Goal: Task Accomplishment & Management: Use online tool/utility

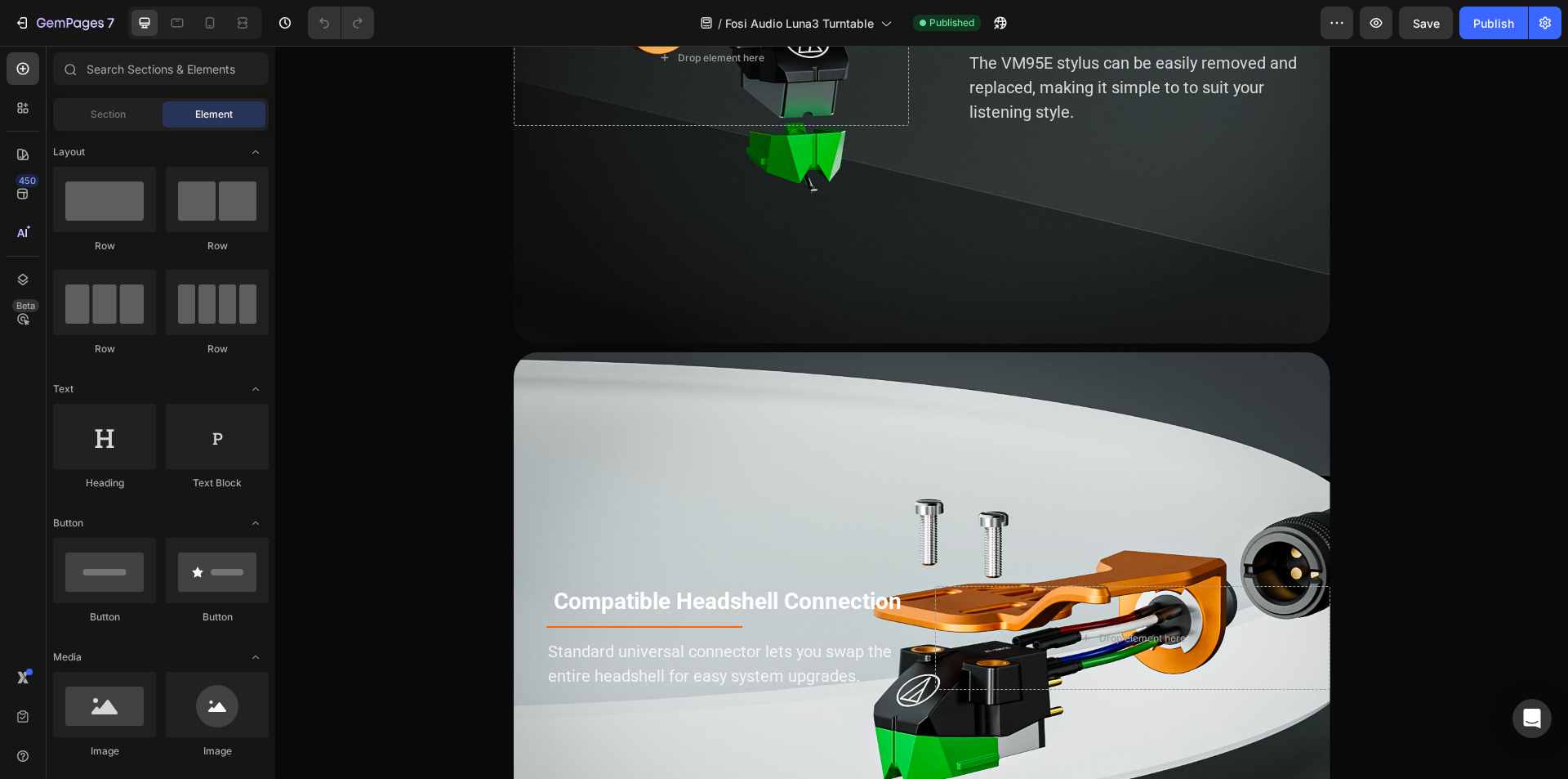
scroll to position [11116, 0]
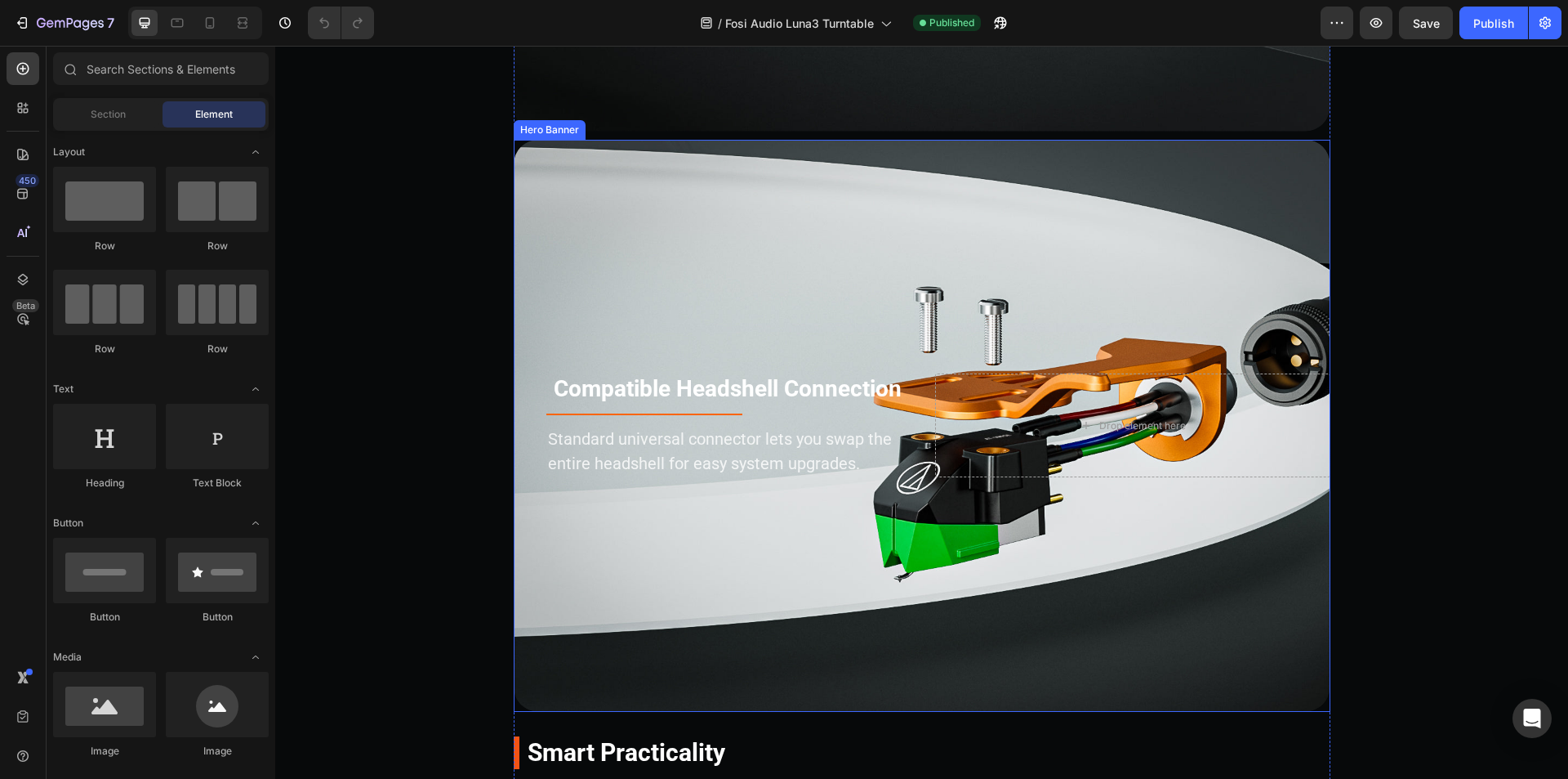
click at [775, 197] on div "Background Image" at bounding box center [922, 426] width 817 height 572
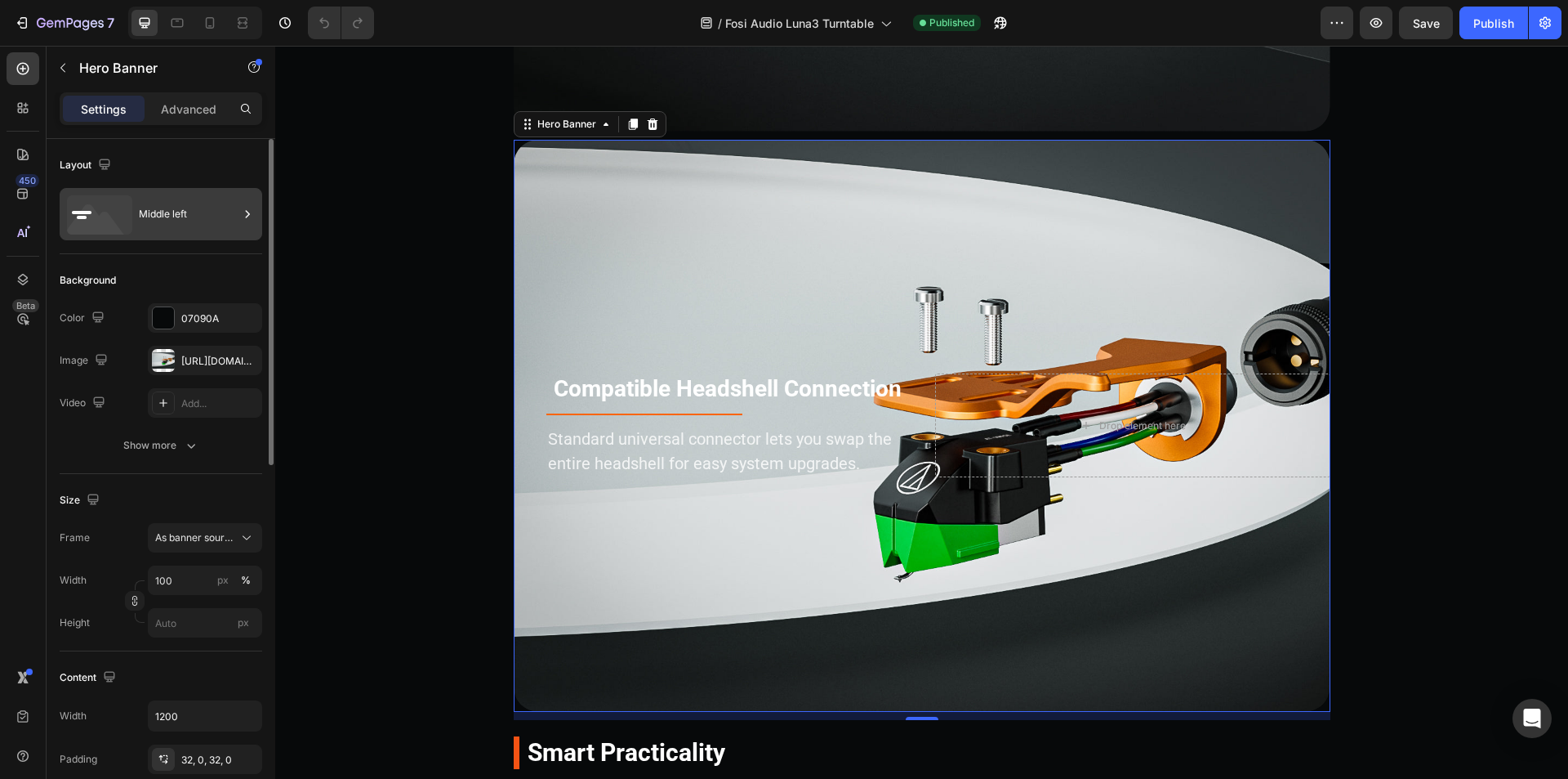
click at [244, 218] on icon at bounding box center [248, 214] width 16 height 16
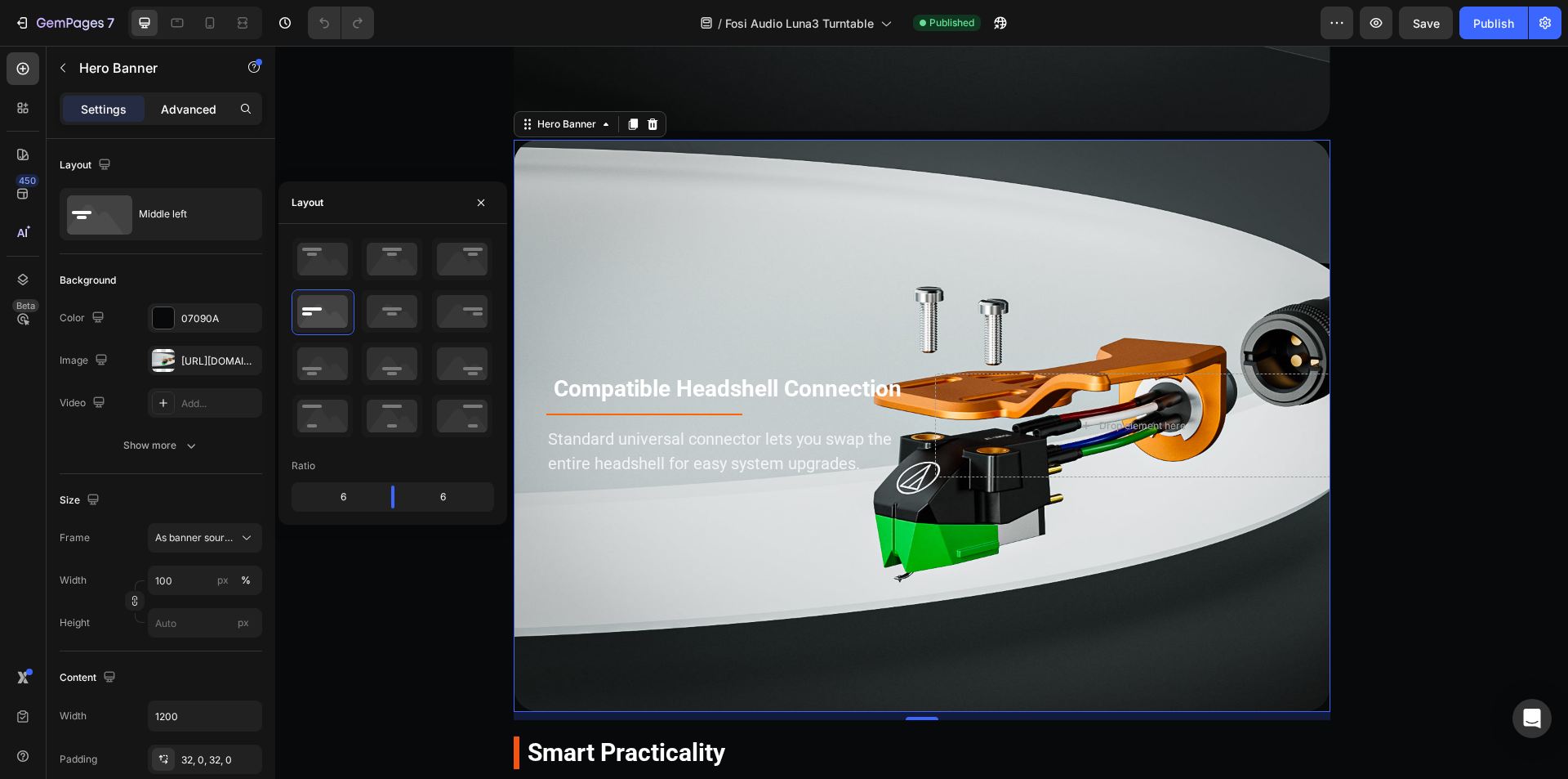
click at [192, 118] on div "Advanced" at bounding box center [189, 109] width 82 height 26
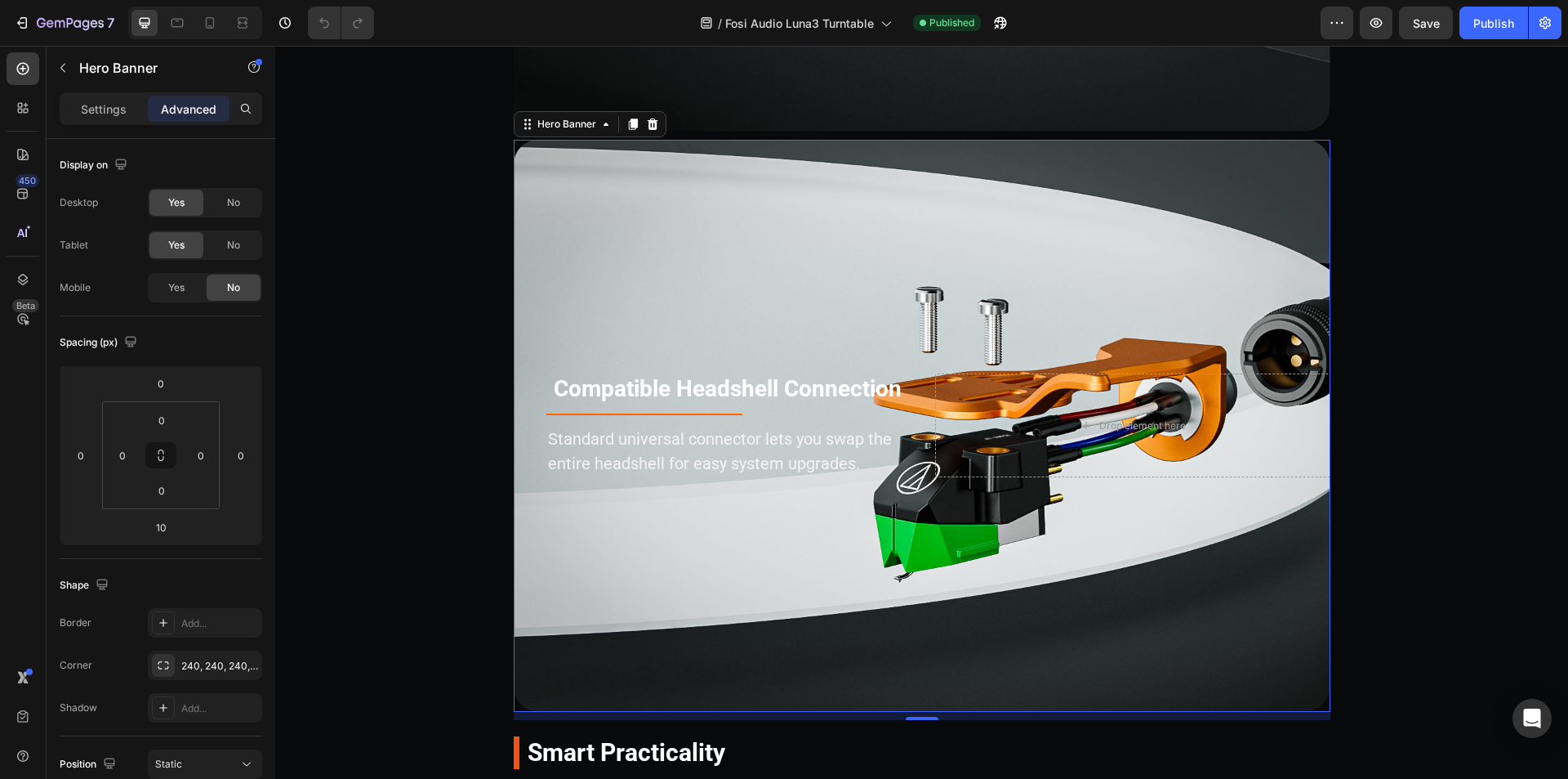
click at [699, 245] on div "Background Image" at bounding box center [922, 426] width 817 height 572
click at [124, 110] on p "Settings" at bounding box center [104, 109] width 46 height 17
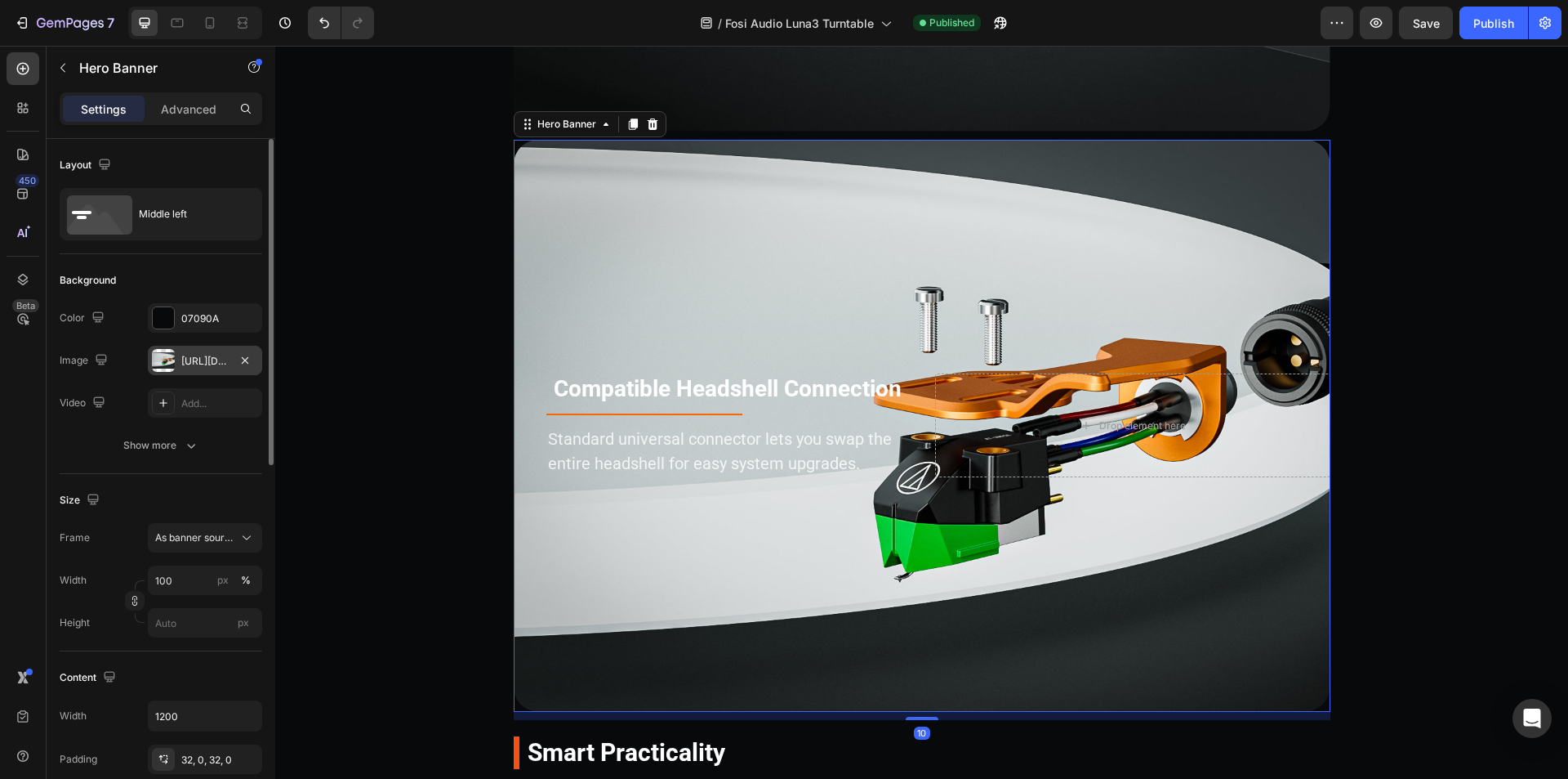
click at [183, 353] on div "[URL][DOMAIN_NAME]" at bounding box center [205, 361] width 47 height 15
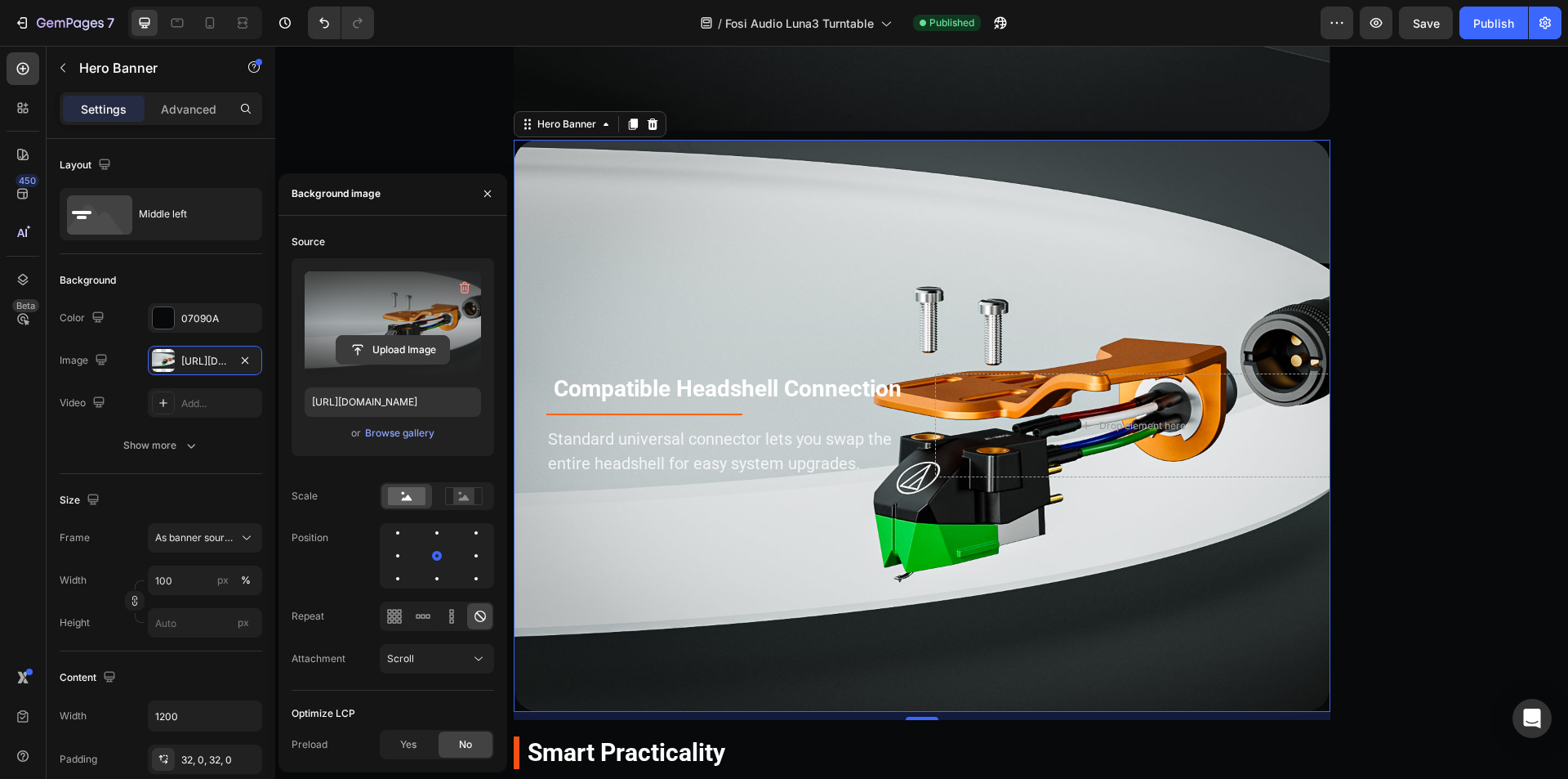
click at [416, 343] on input "file" at bounding box center [393, 349] width 113 height 28
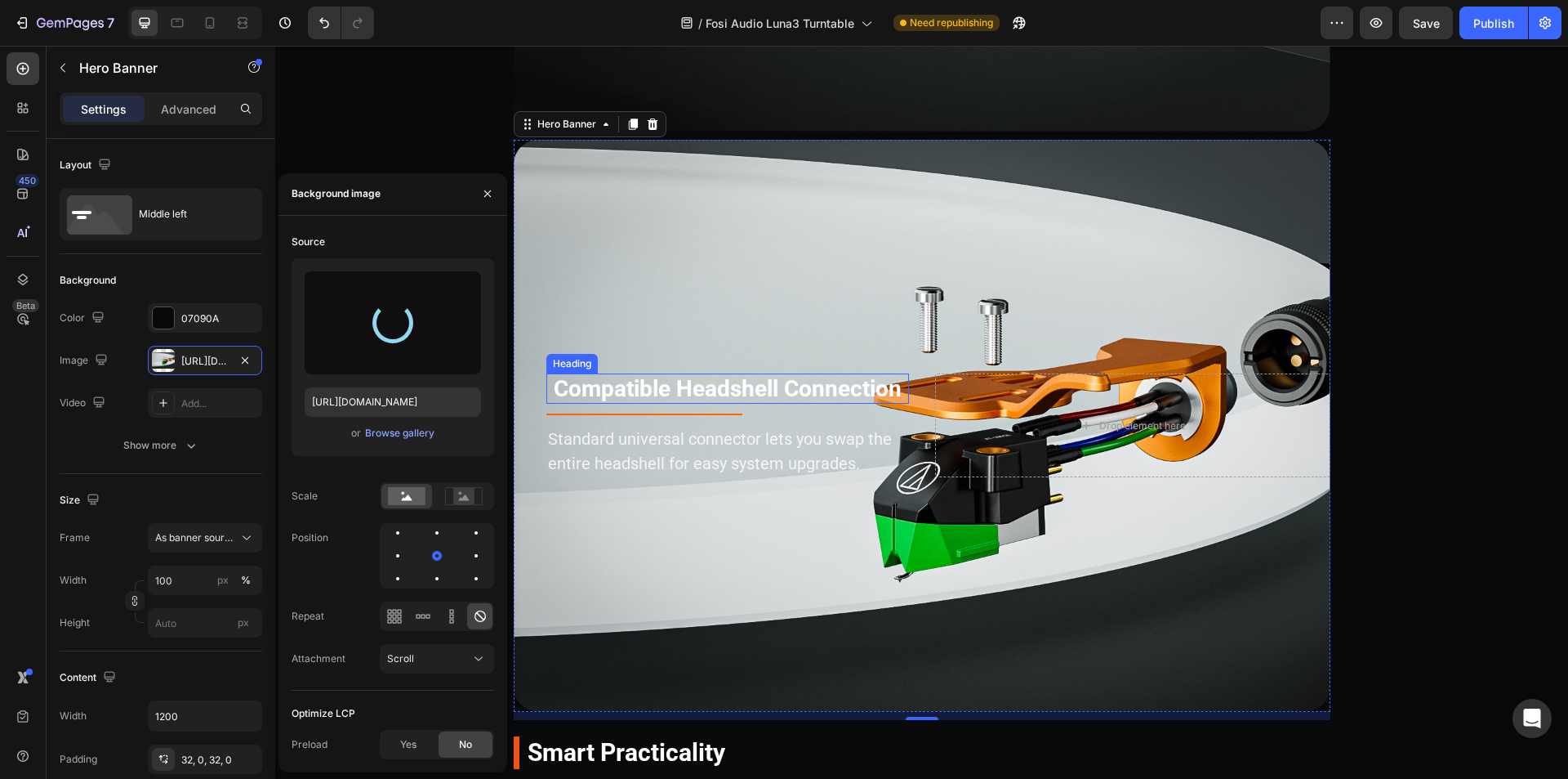
type input "[URL][DOMAIN_NAME]"
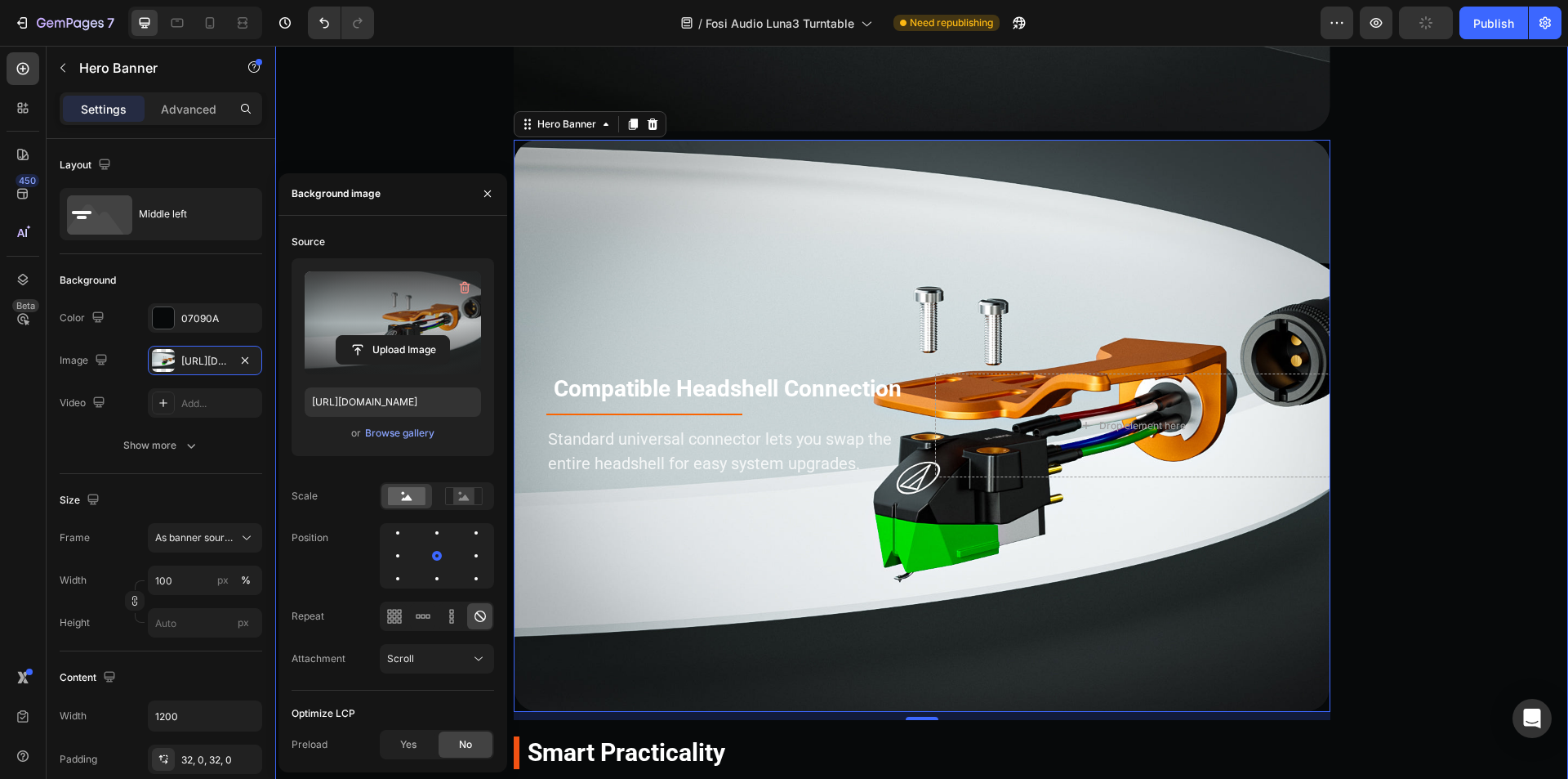
click at [1395, 395] on div "Upgrade Potential Heading Easy to Start, Built to Grow, Made for Serious Audiop…" at bounding box center [922, 525] width 1293 height 2169
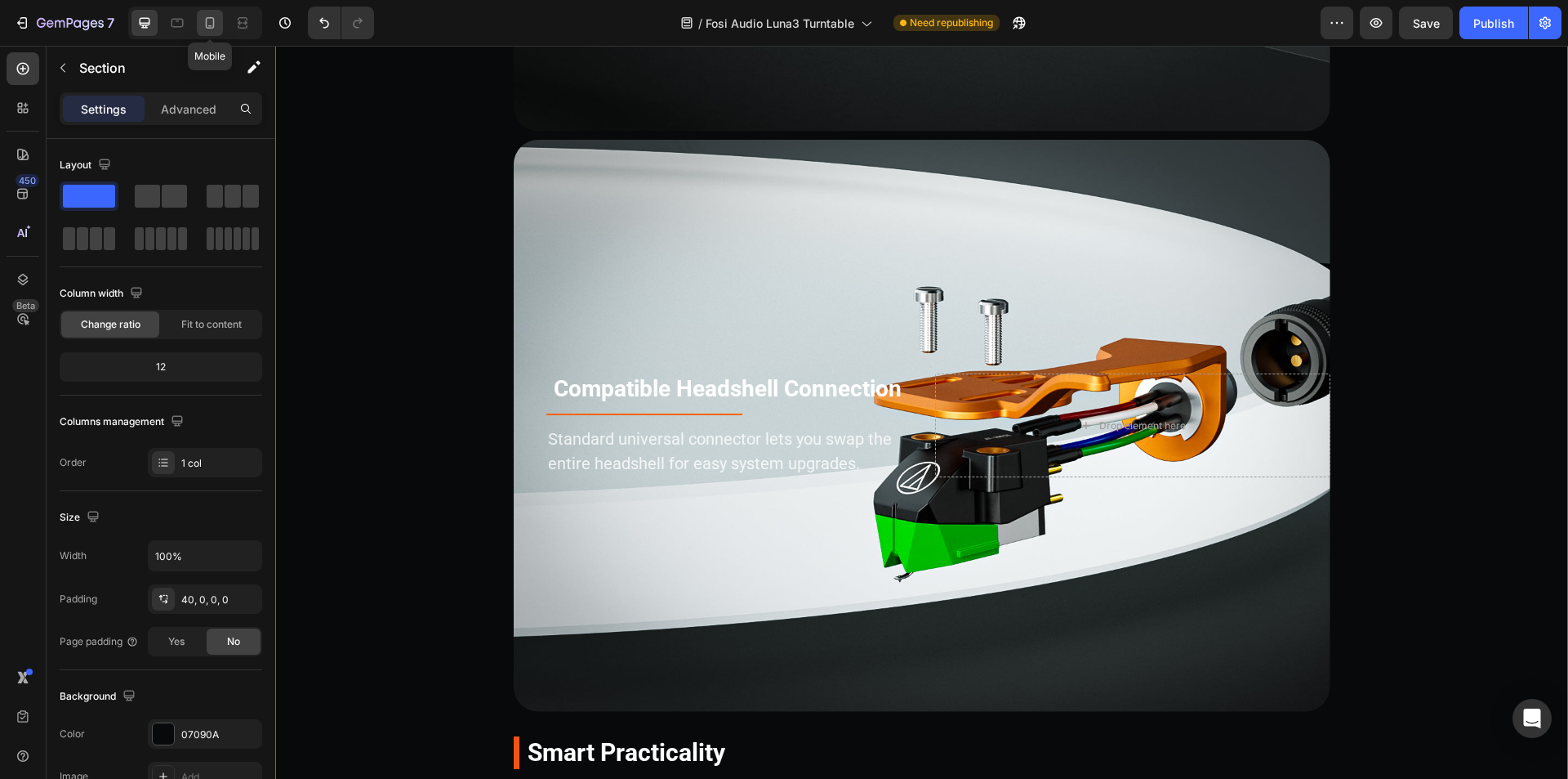
click at [201, 20] on div at bounding box center [210, 23] width 26 height 26
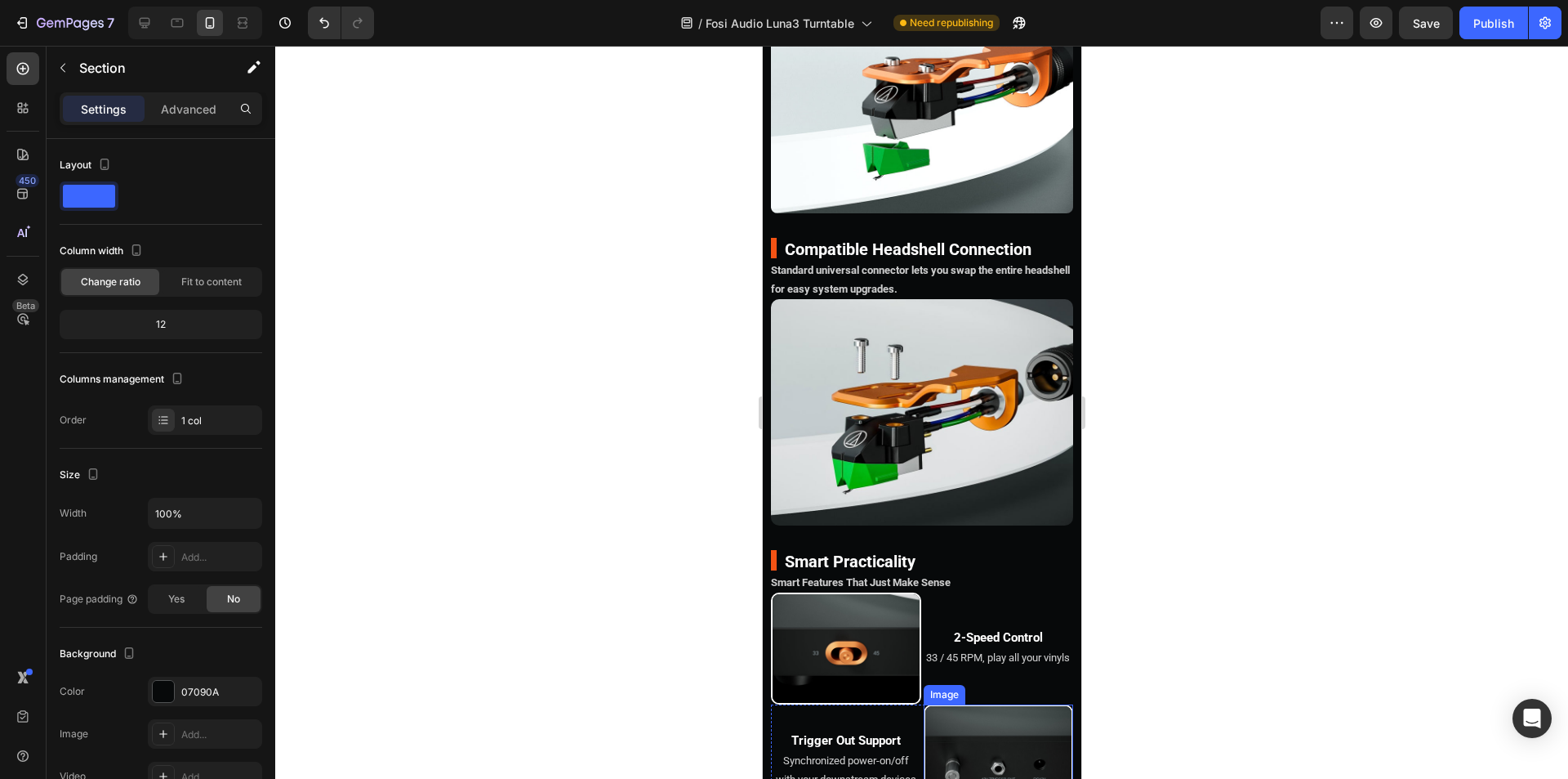
scroll to position [6156, 0]
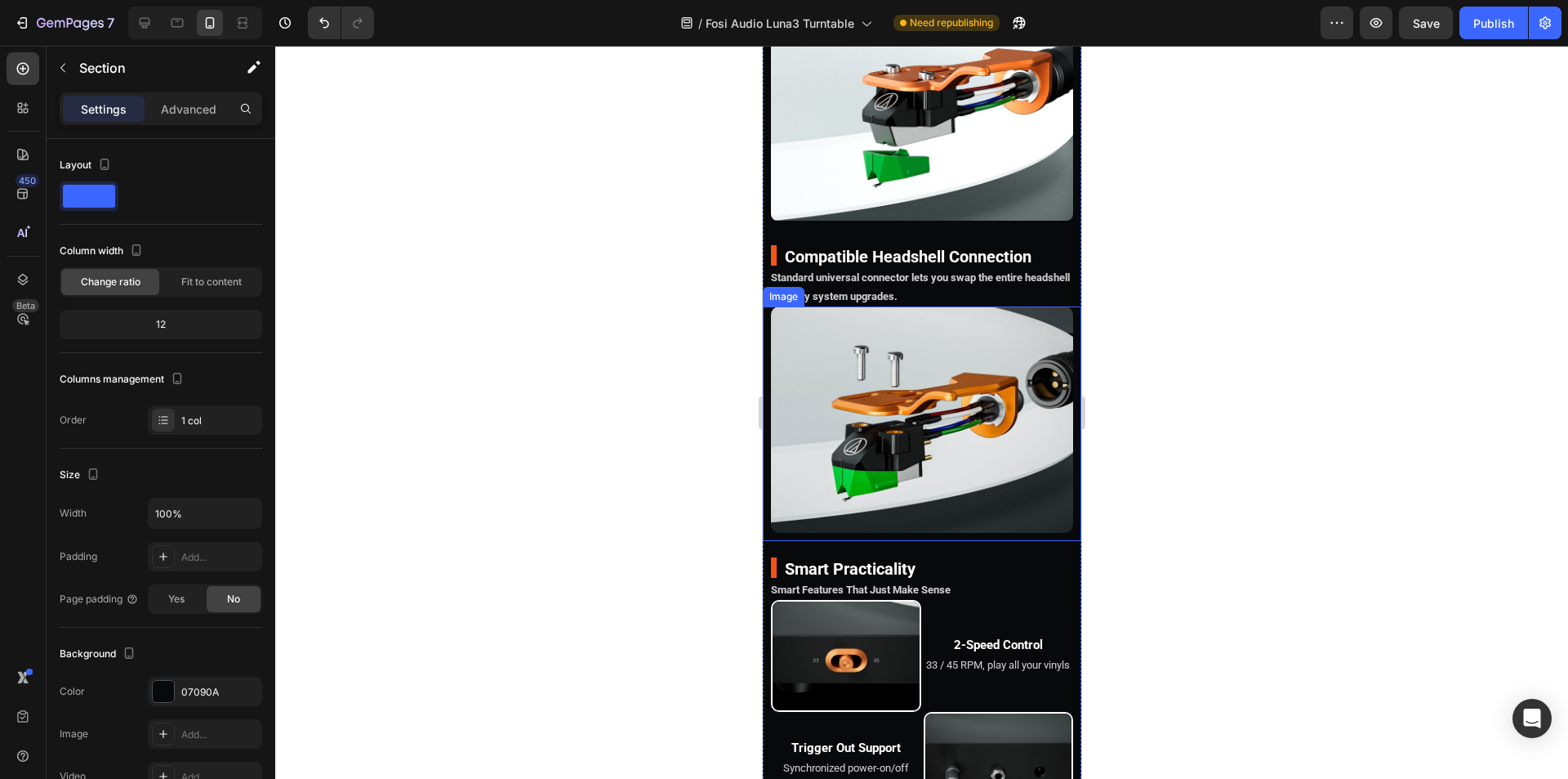
click at [939, 456] on img at bounding box center [921, 420] width 302 height 227
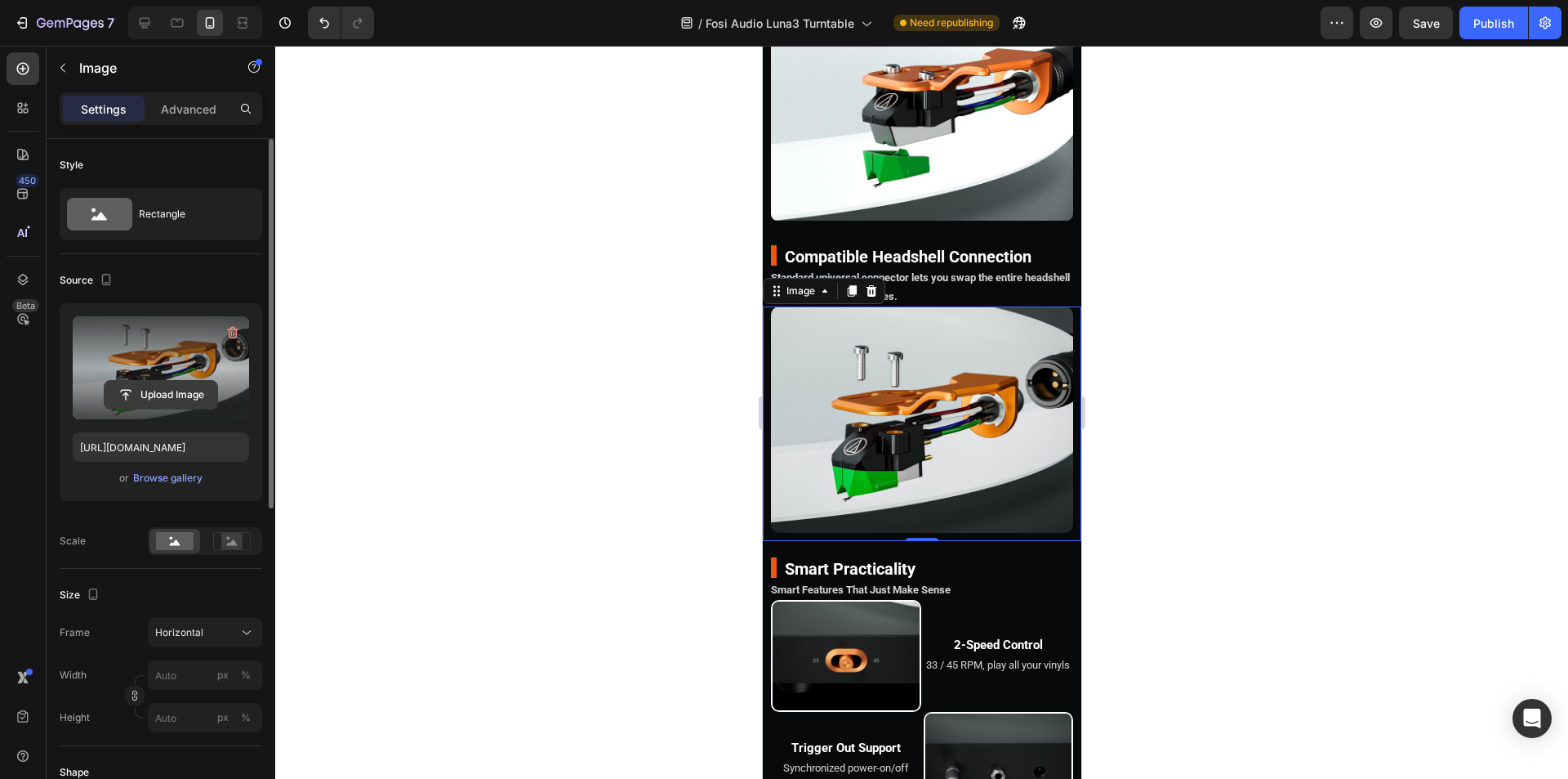
click at [164, 398] on input "file" at bounding box center [161, 394] width 113 height 28
click at [165, 394] on input "file" at bounding box center [161, 394] width 113 height 28
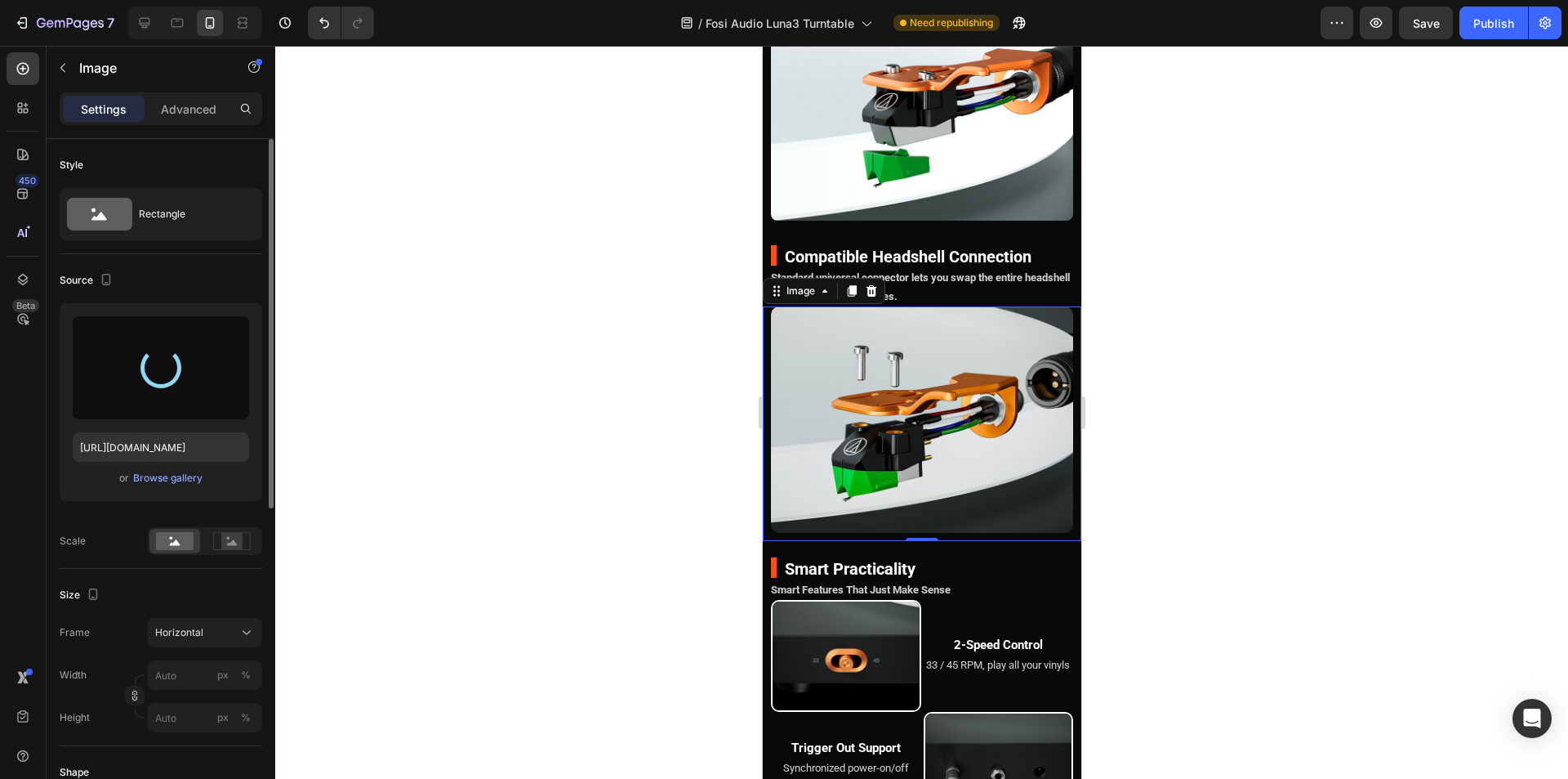
type input "[URL][DOMAIN_NAME]"
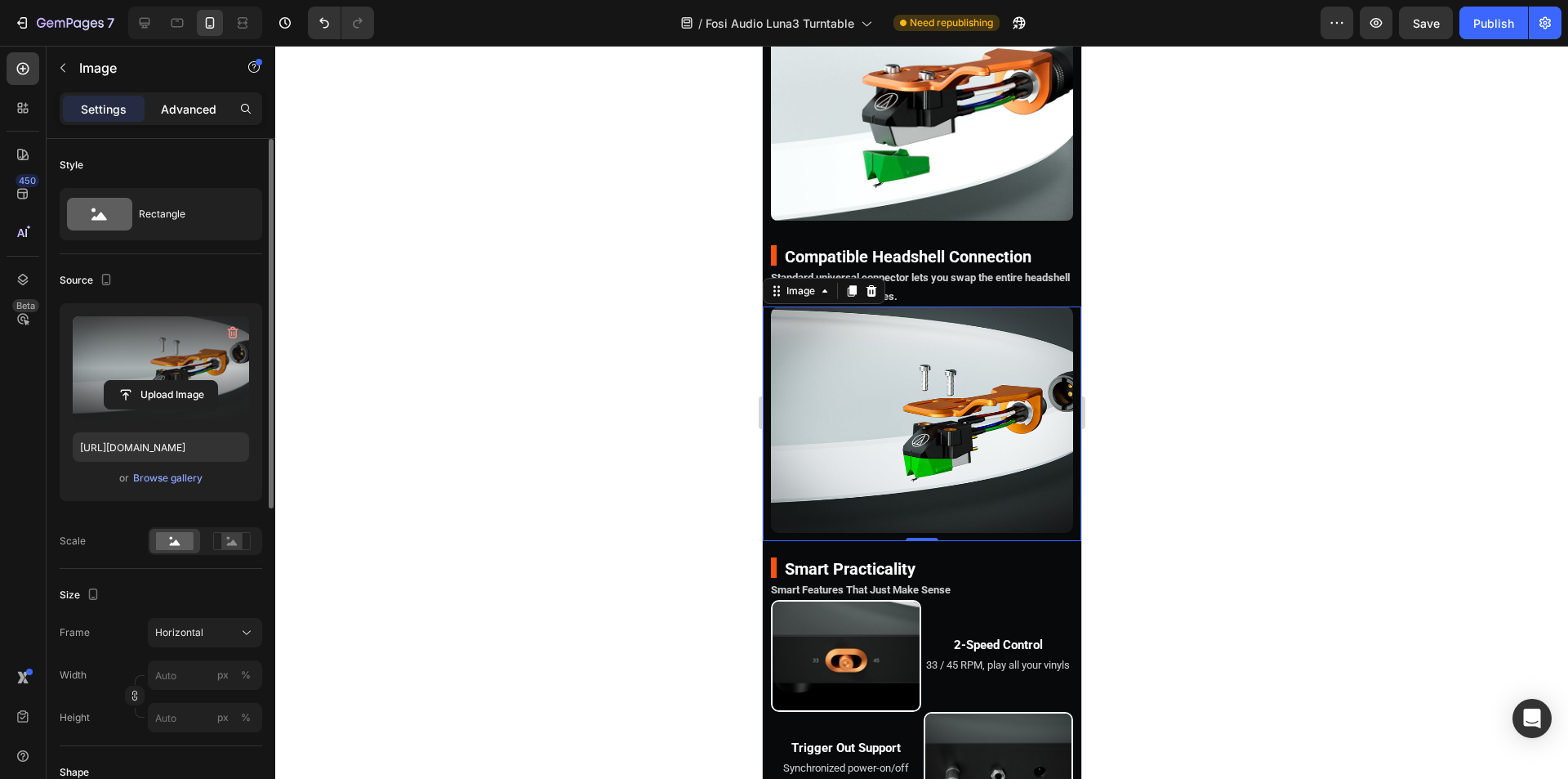
click at [192, 106] on p "Advanced" at bounding box center [189, 109] width 56 height 17
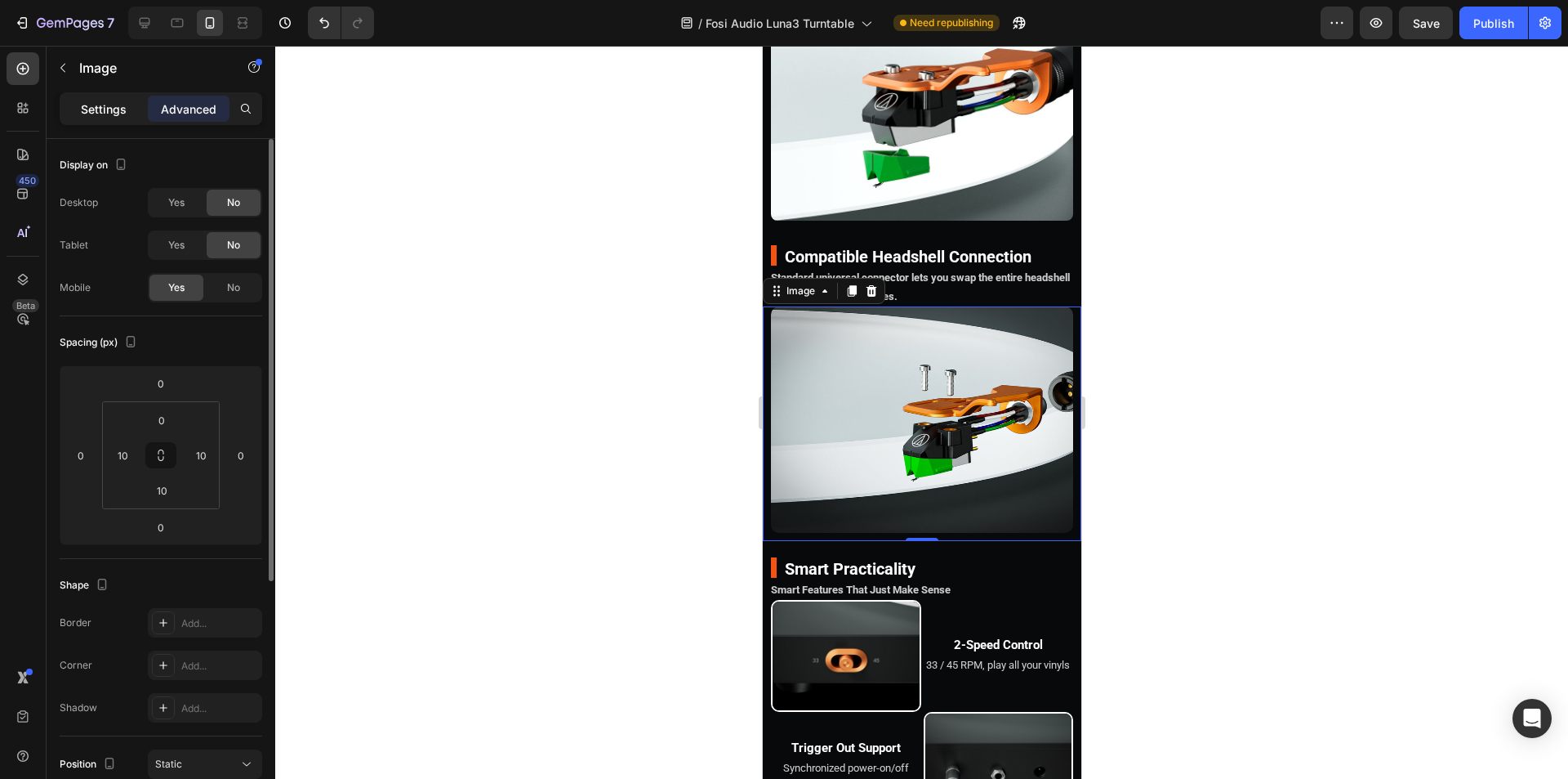
click at [124, 110] on p "Settings" at bounding box center [104, 109] width 46 height 17
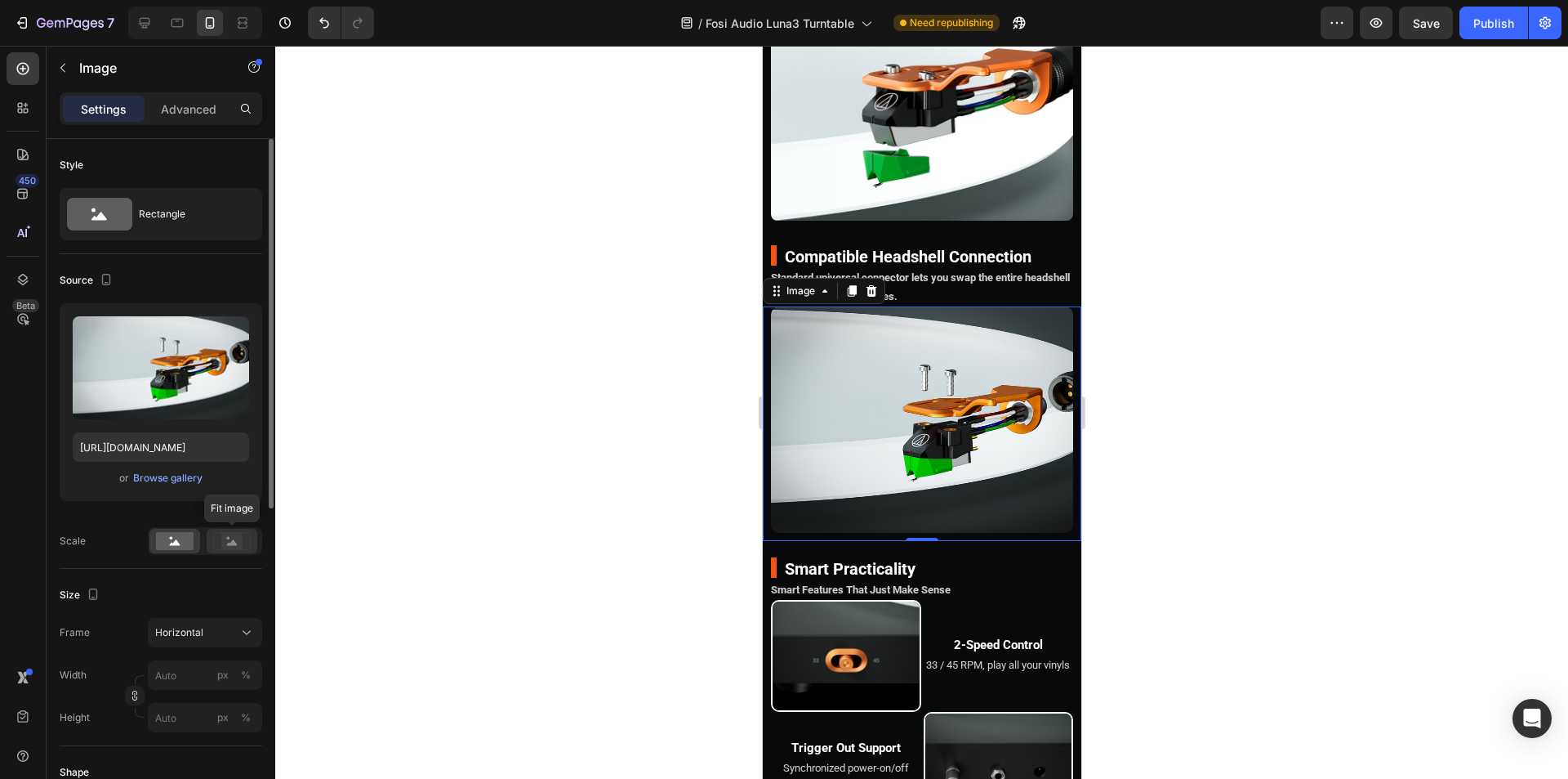
click at [228, 546] on rect at bounding box center [232, 541] width 21 height 16
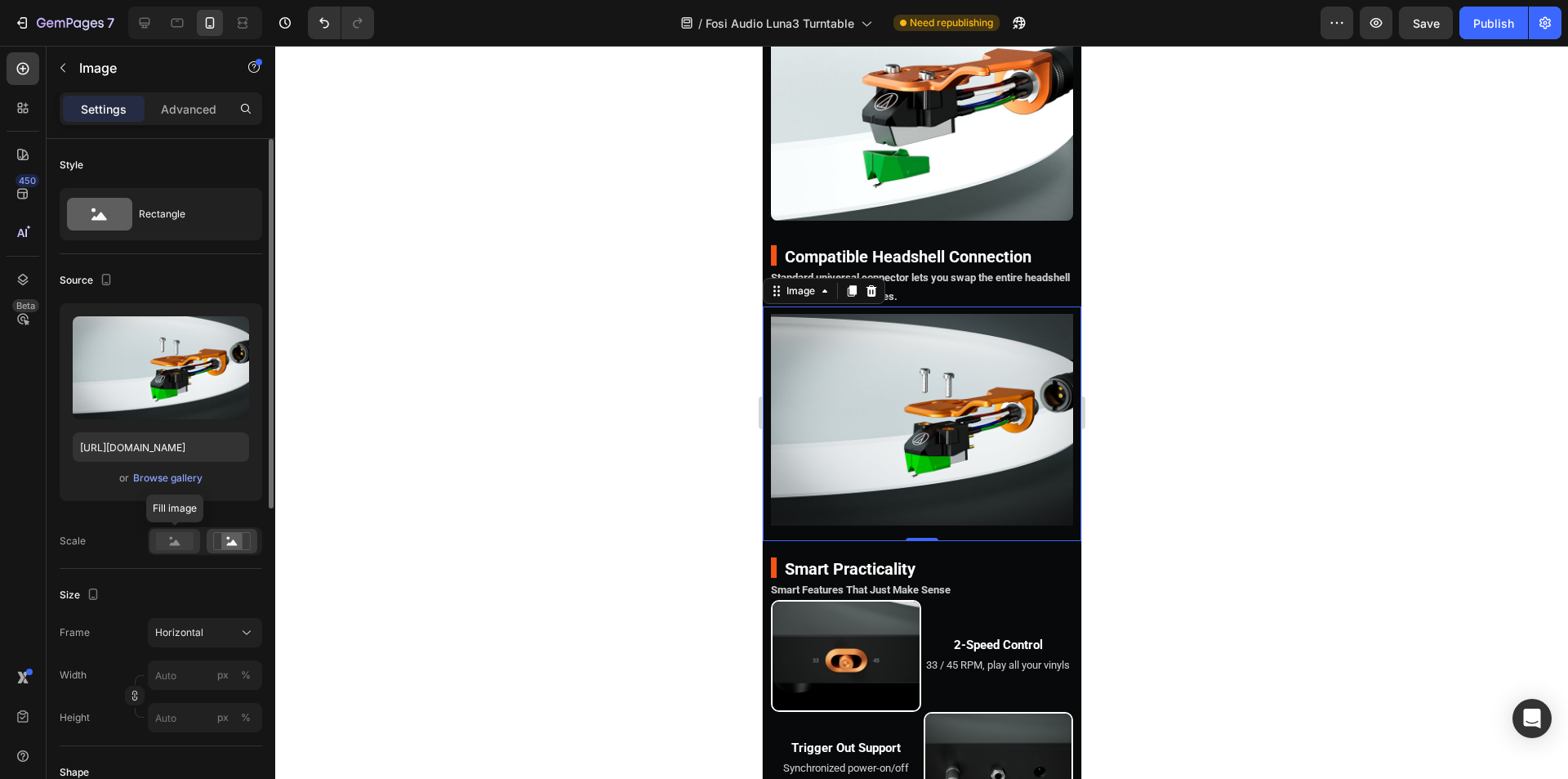
click at [179, 544] on icon at bounding box center [175, 542] width 11 height 6
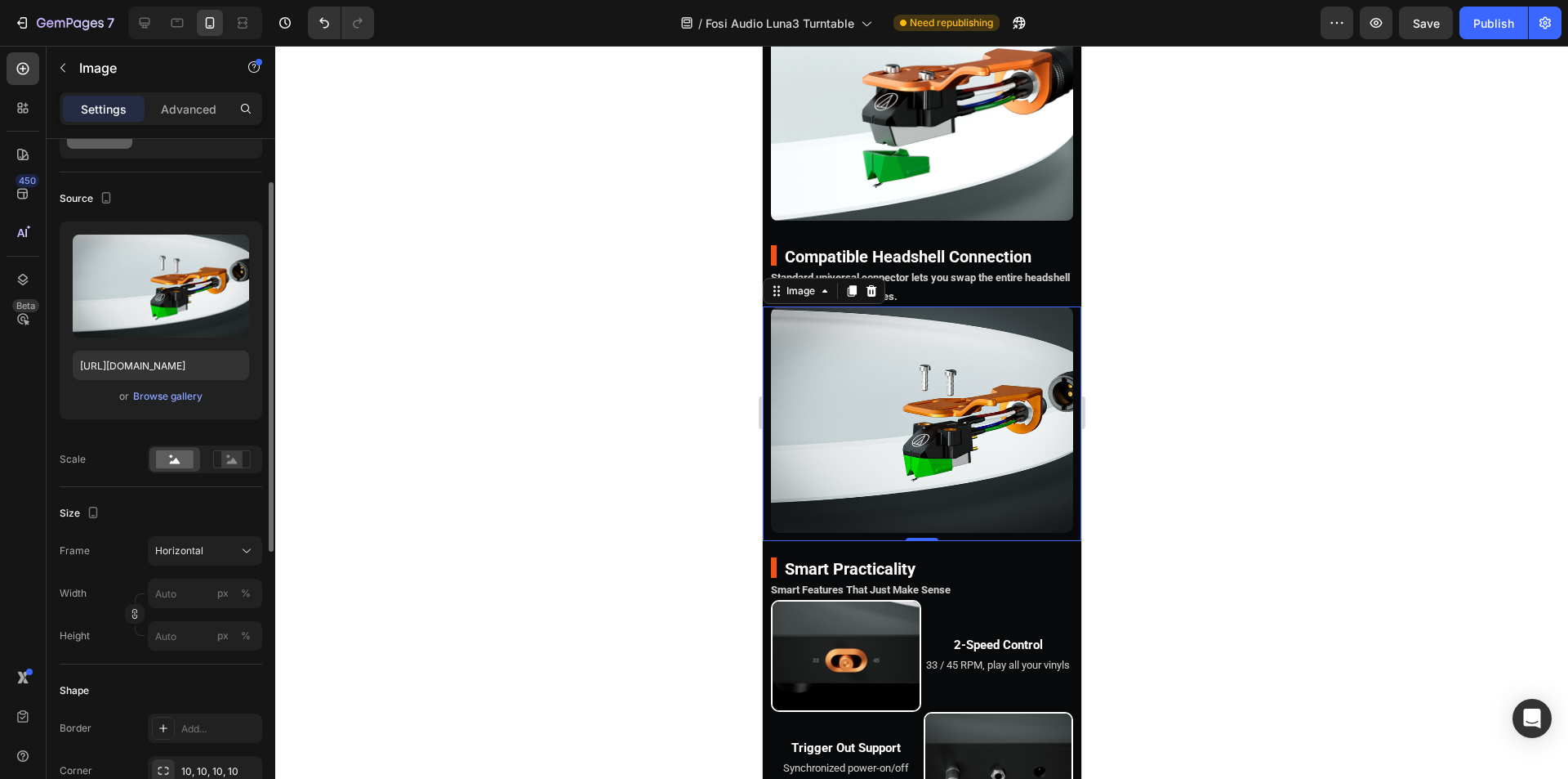
scroll to position [164, 0]
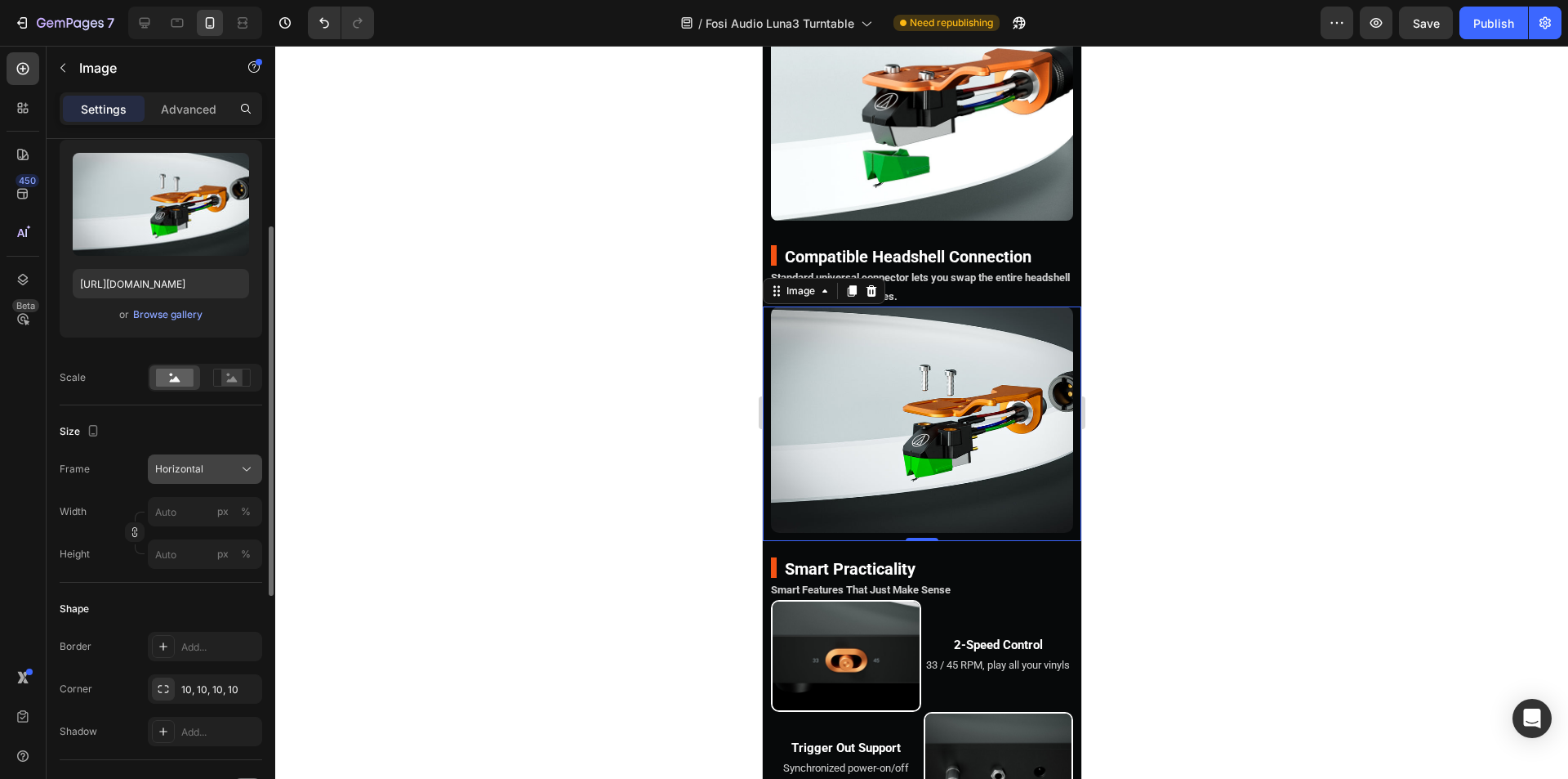
click at [198, 474] on span "Horizontal" at bounding box center [179, 469] width 48 height 15
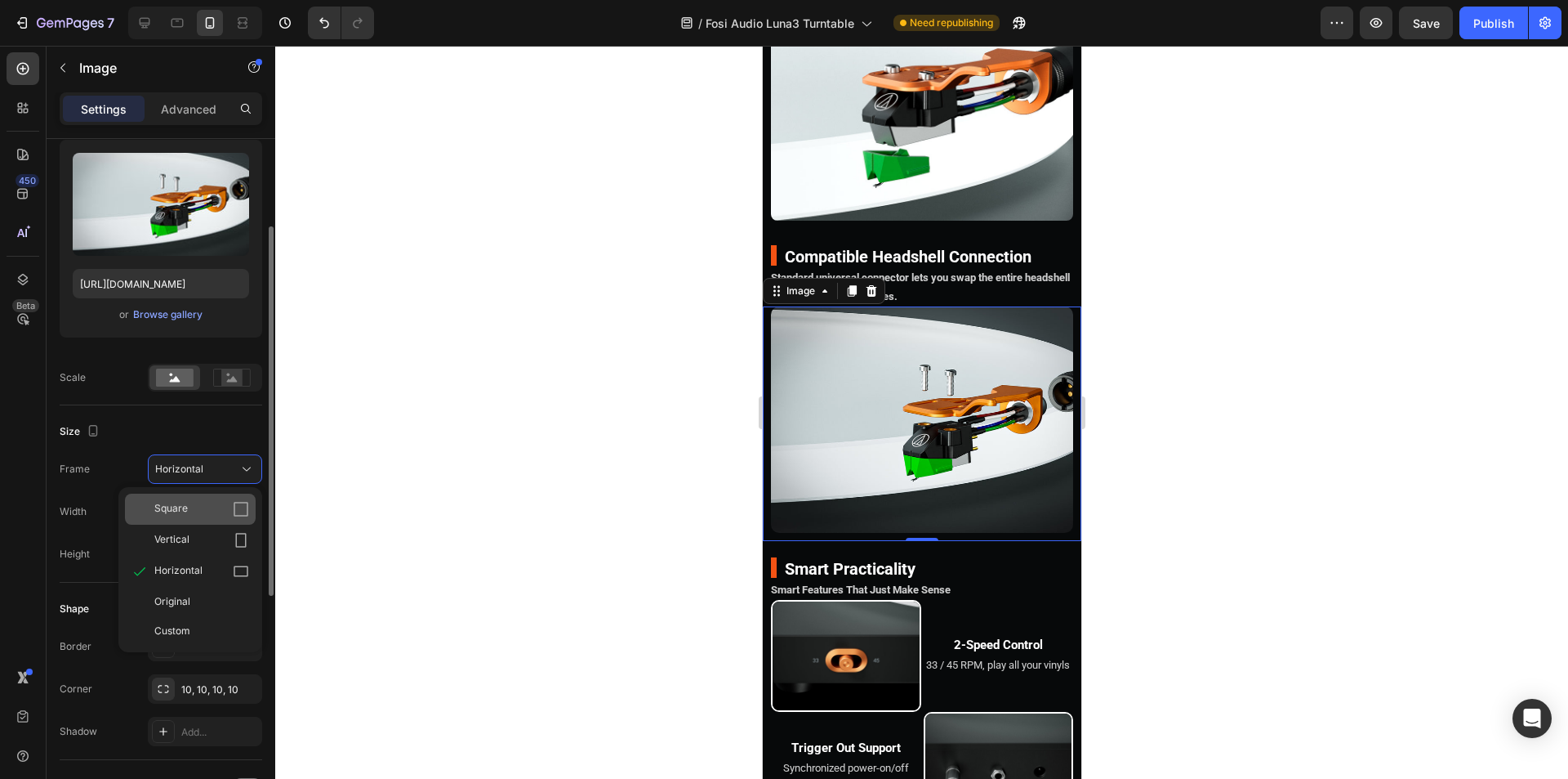
click at [206, 501] on div "Square" at bounding box center [202, 509] width 95 height 16
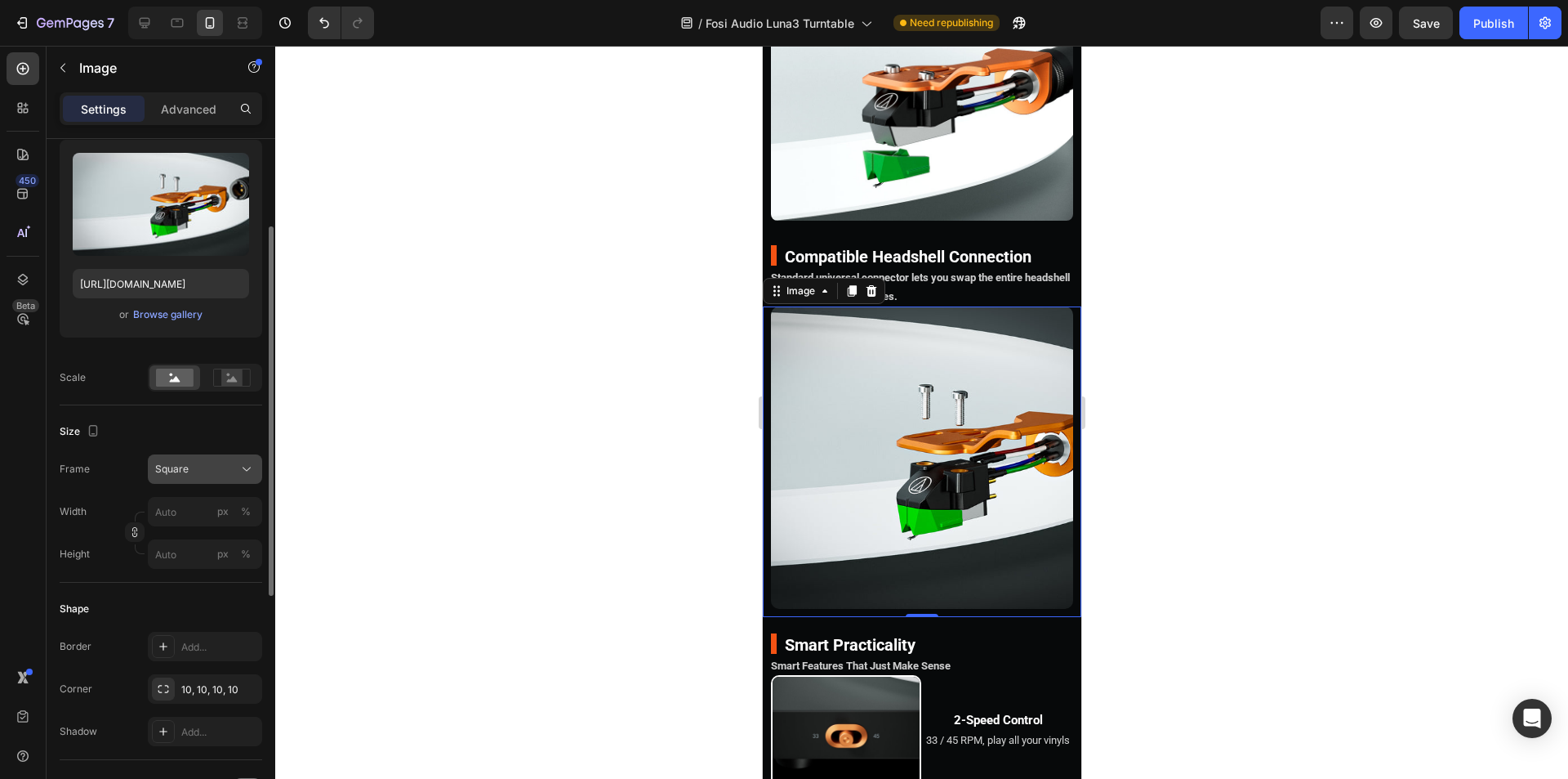
click at [182, 469] on span "Square" at bounding box center [172, 469] width 34 height 15
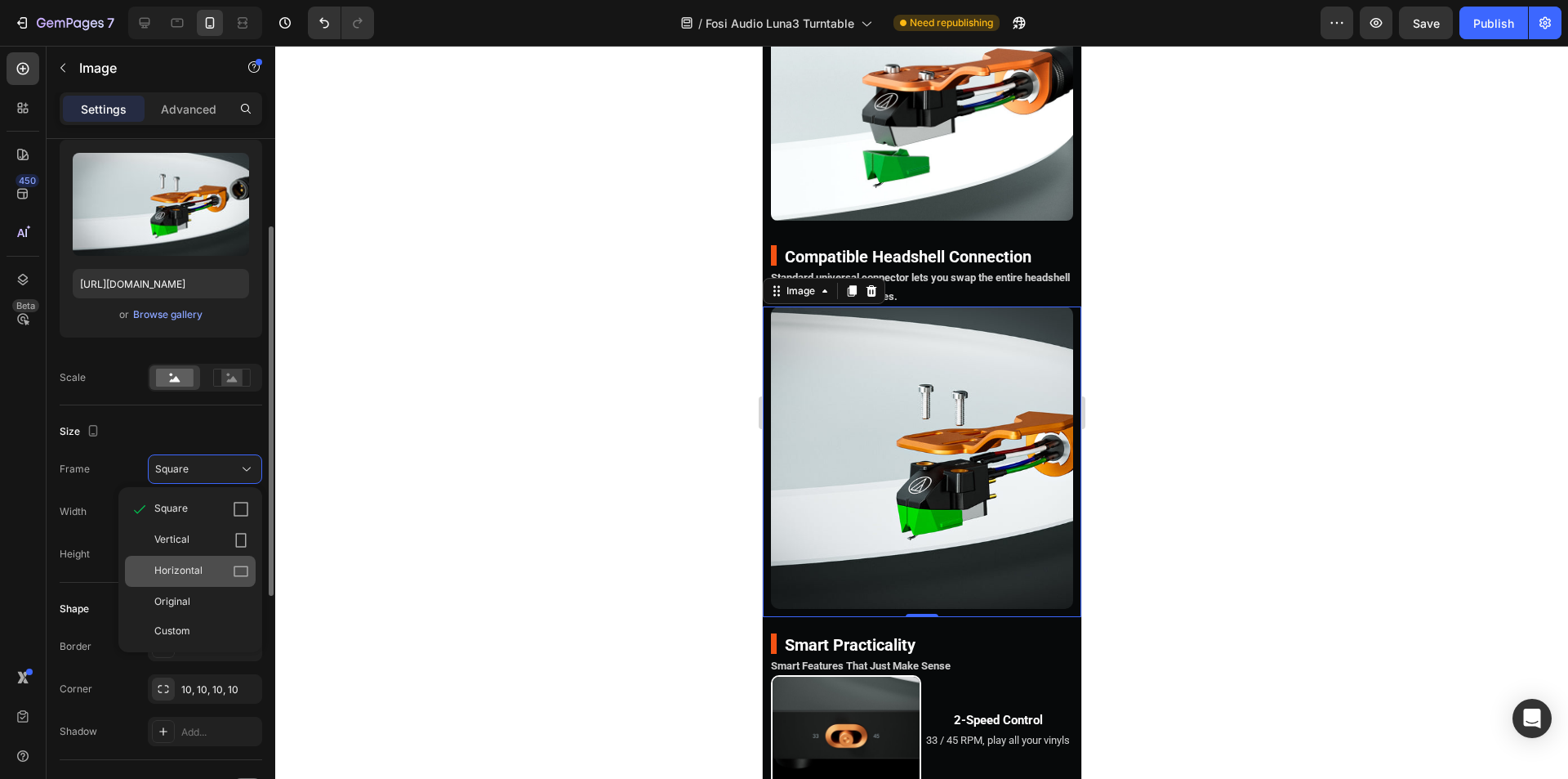
click at [189, 564] on span "Horizontal" at bounding box center [178, 571] width 48 height 16
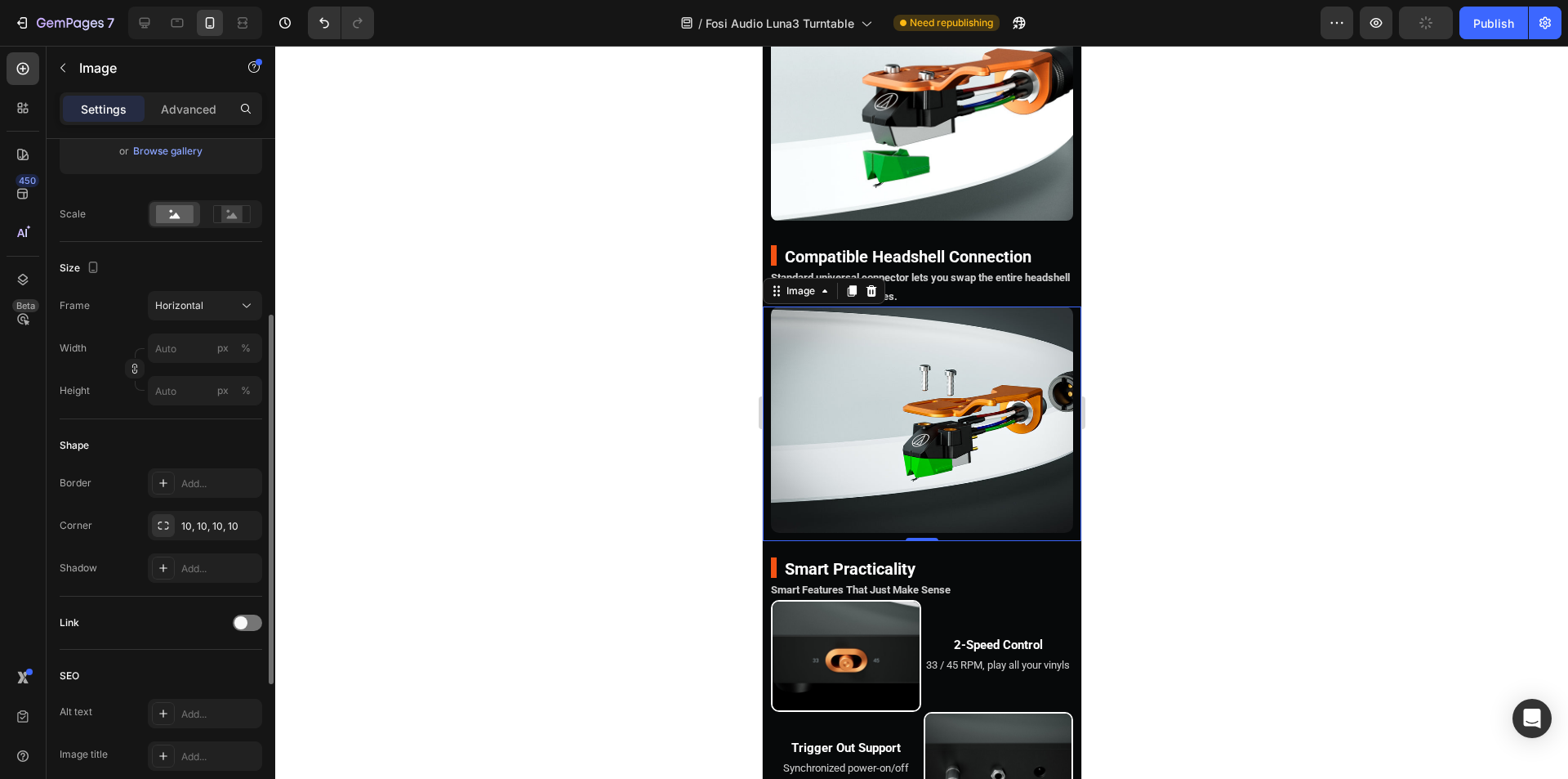
scroll to position [490, 0]
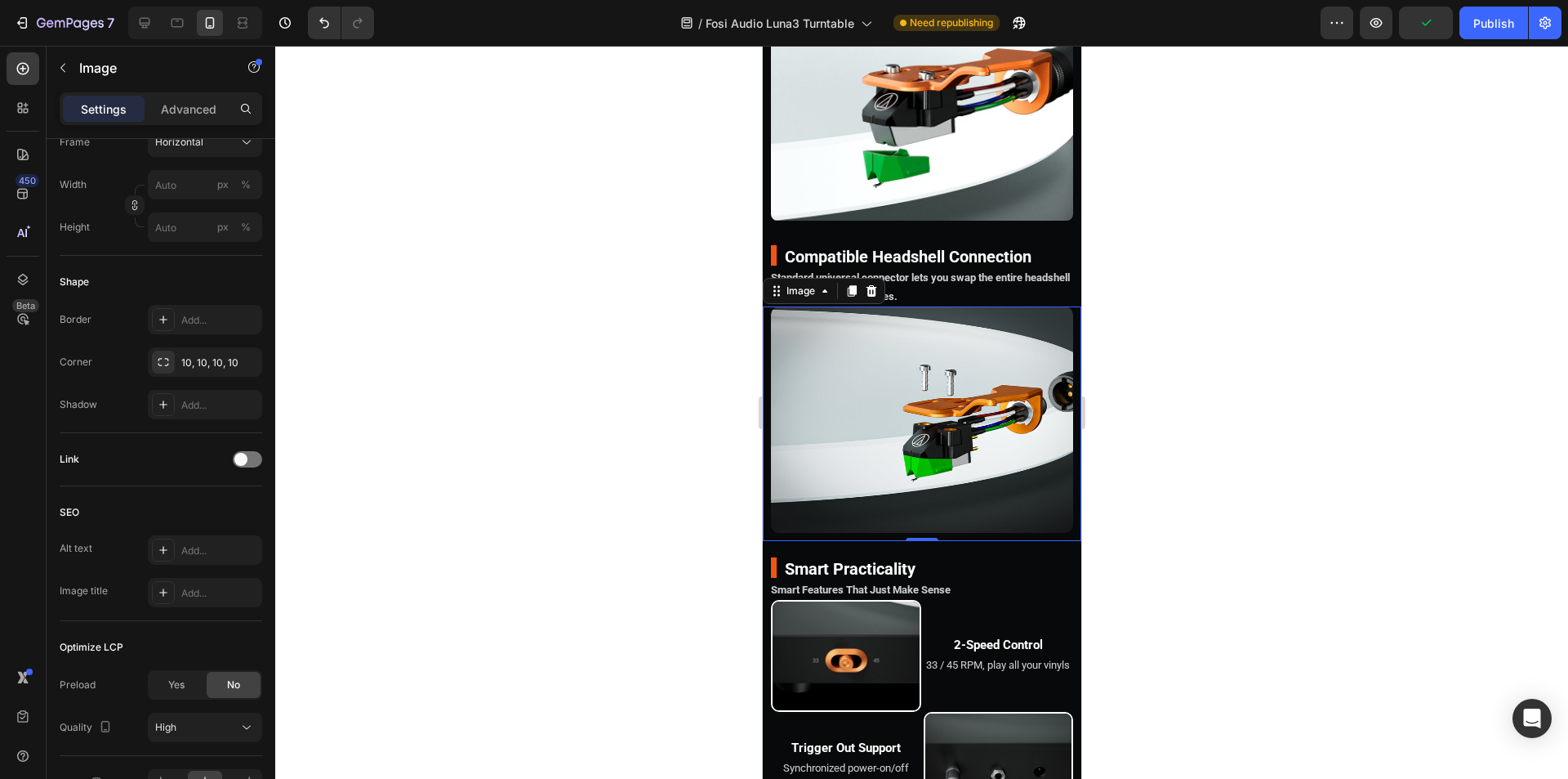
click at [1222, 442] on div at bounding box center [922, 412] width 1293 height 733
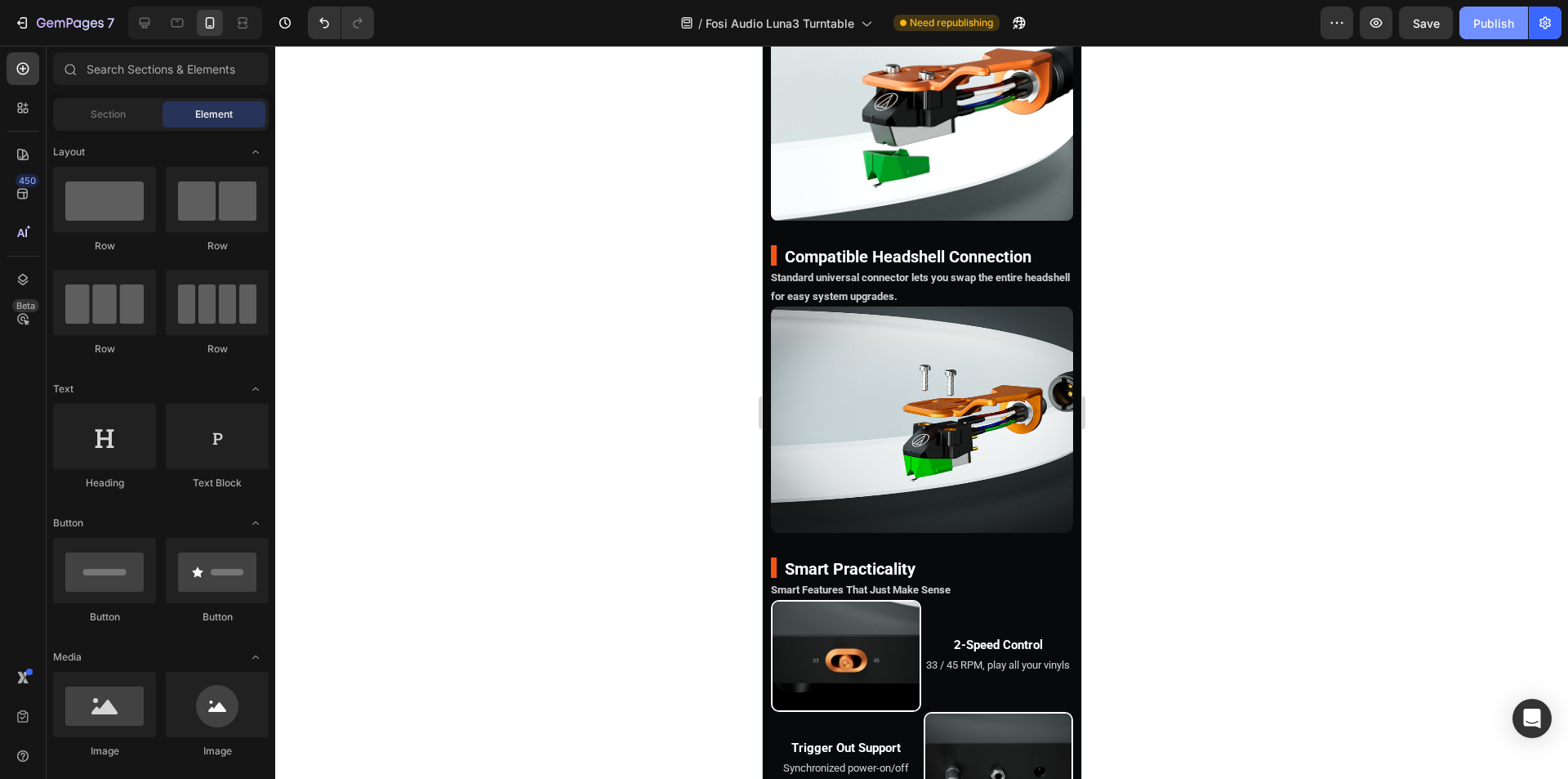
click at [1476, 20] on div "Publish" at bounding box center [1494, 23] width 41 height 17
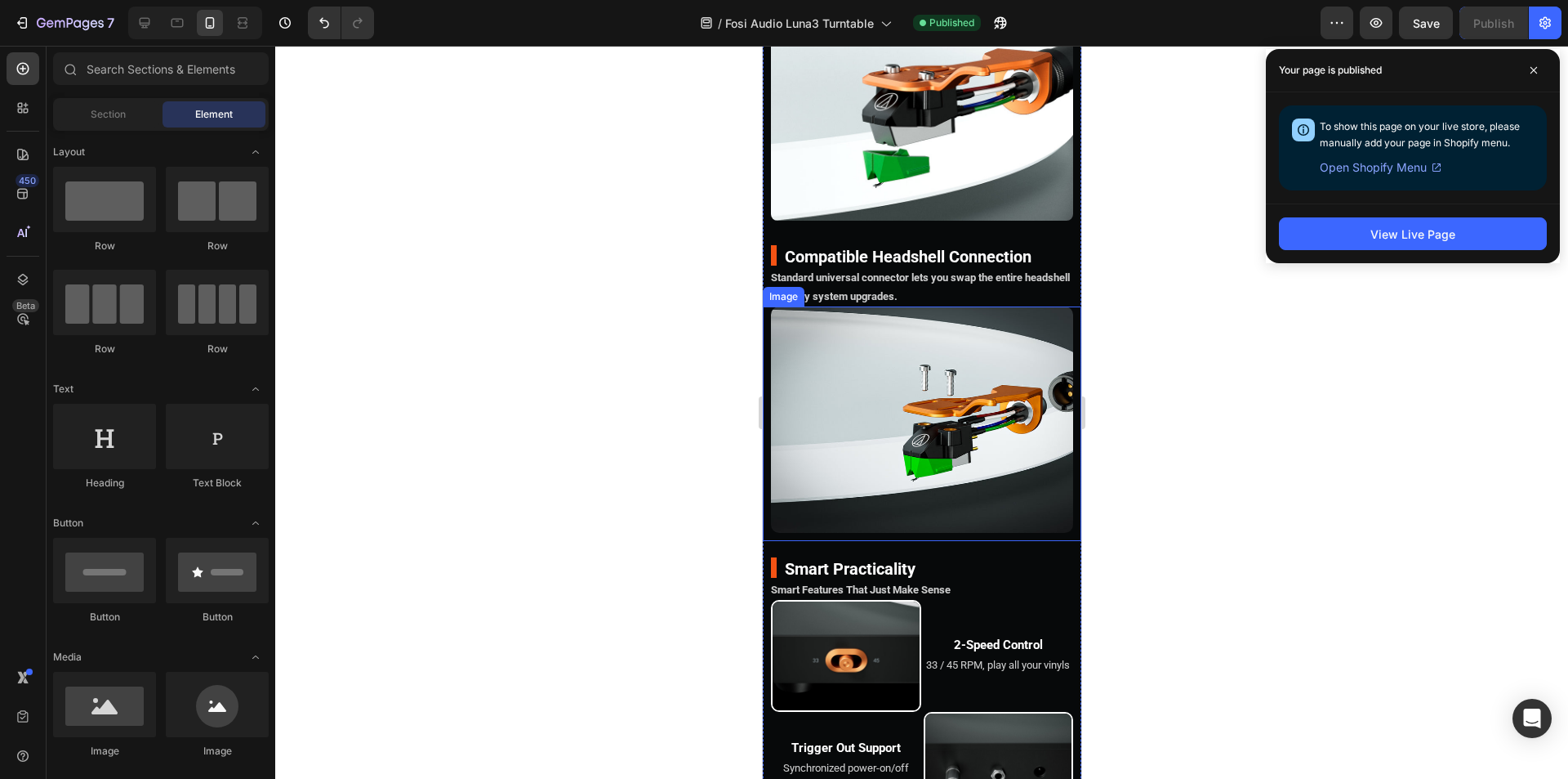
click at [928, 450] on img at bounding box center [921, 420] width 302 height 227
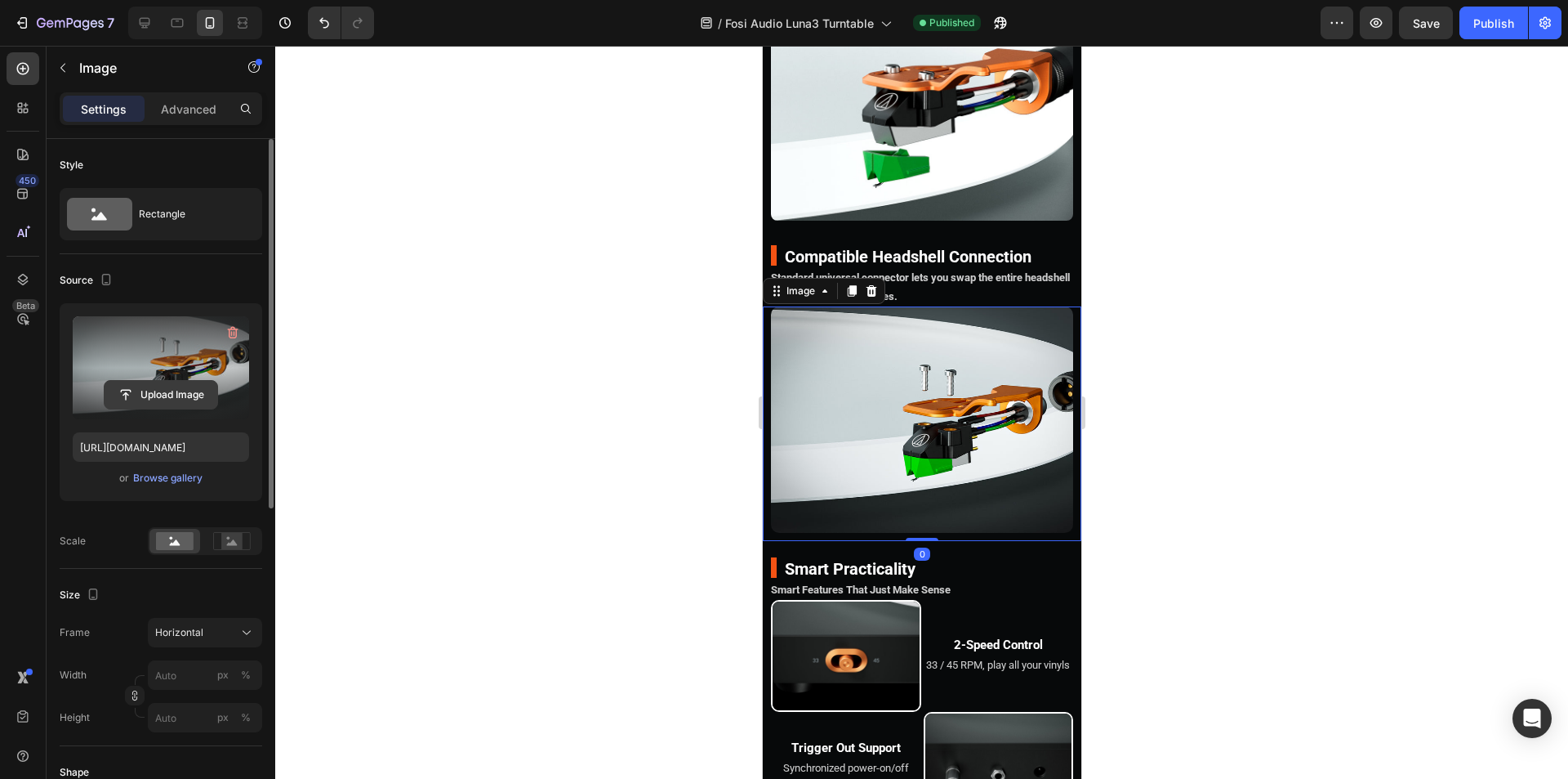
click at [151, 394] on input "file" at bounding box center [161, 394] width 113 height 28
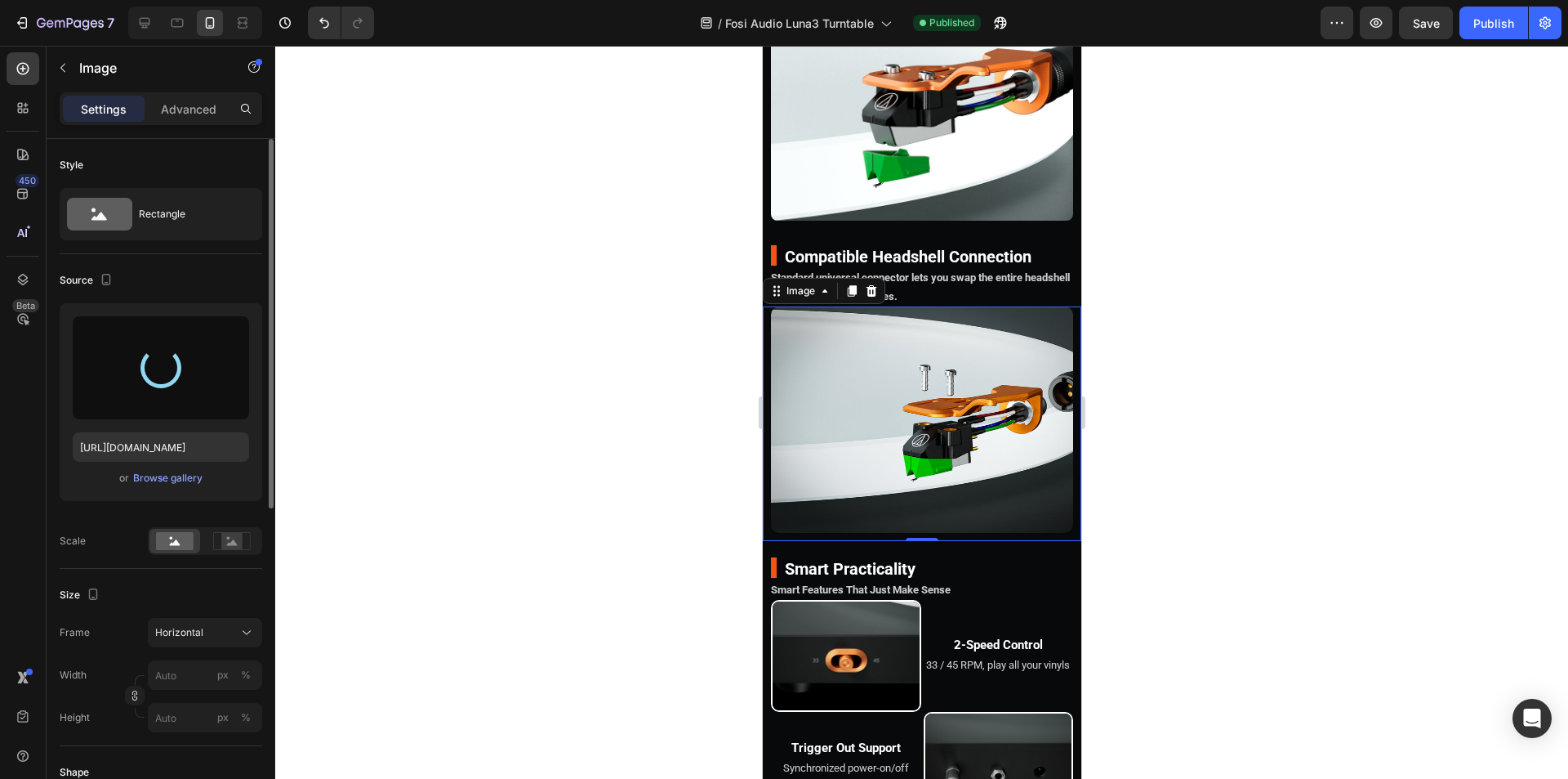
type input "[URL][DOMAIN_NAME]"
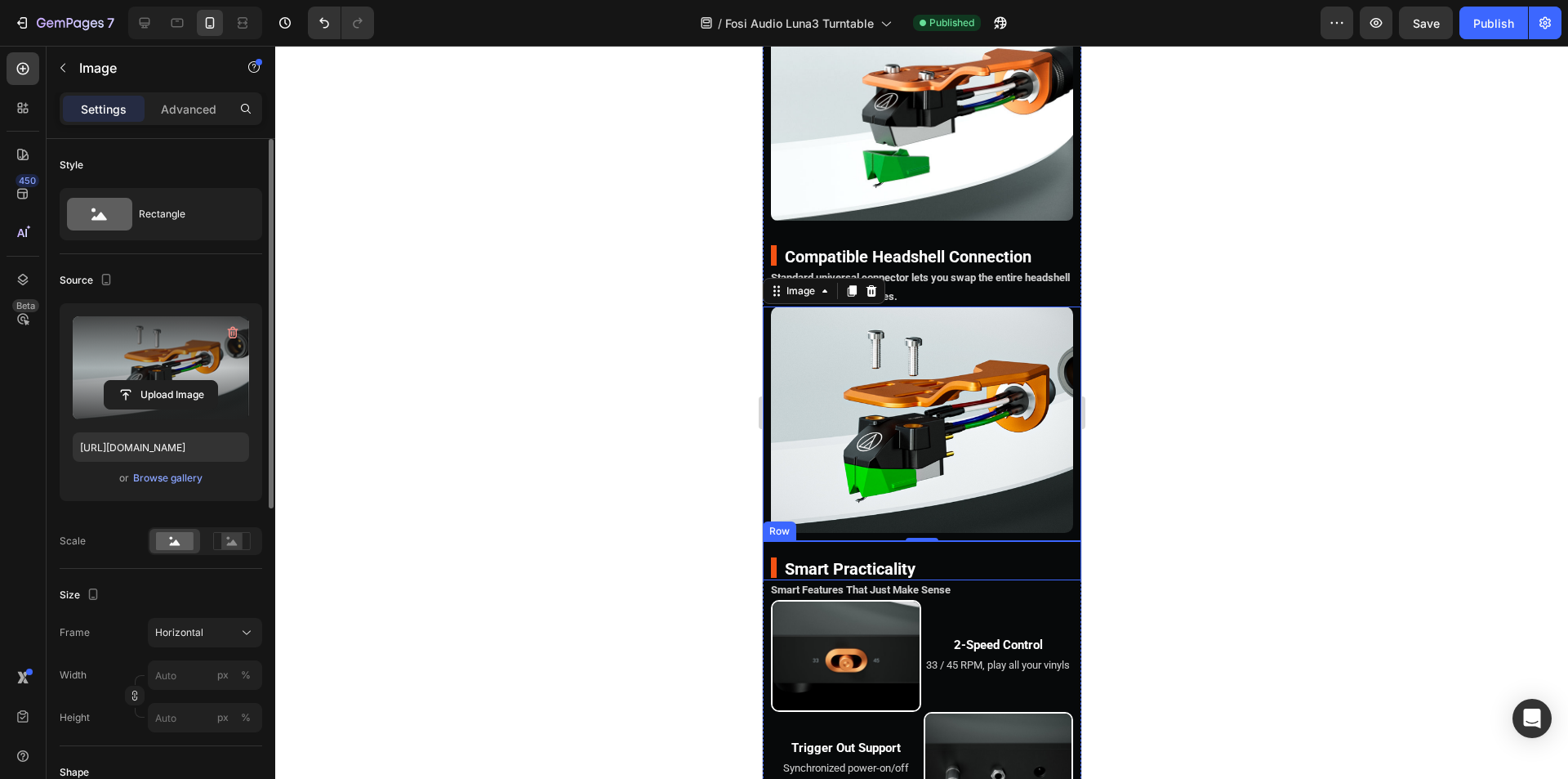
click at [990, 570] on div "Title Line Smart Practicality Heading Row" at bounding box center [921, 561] width 318 height 39
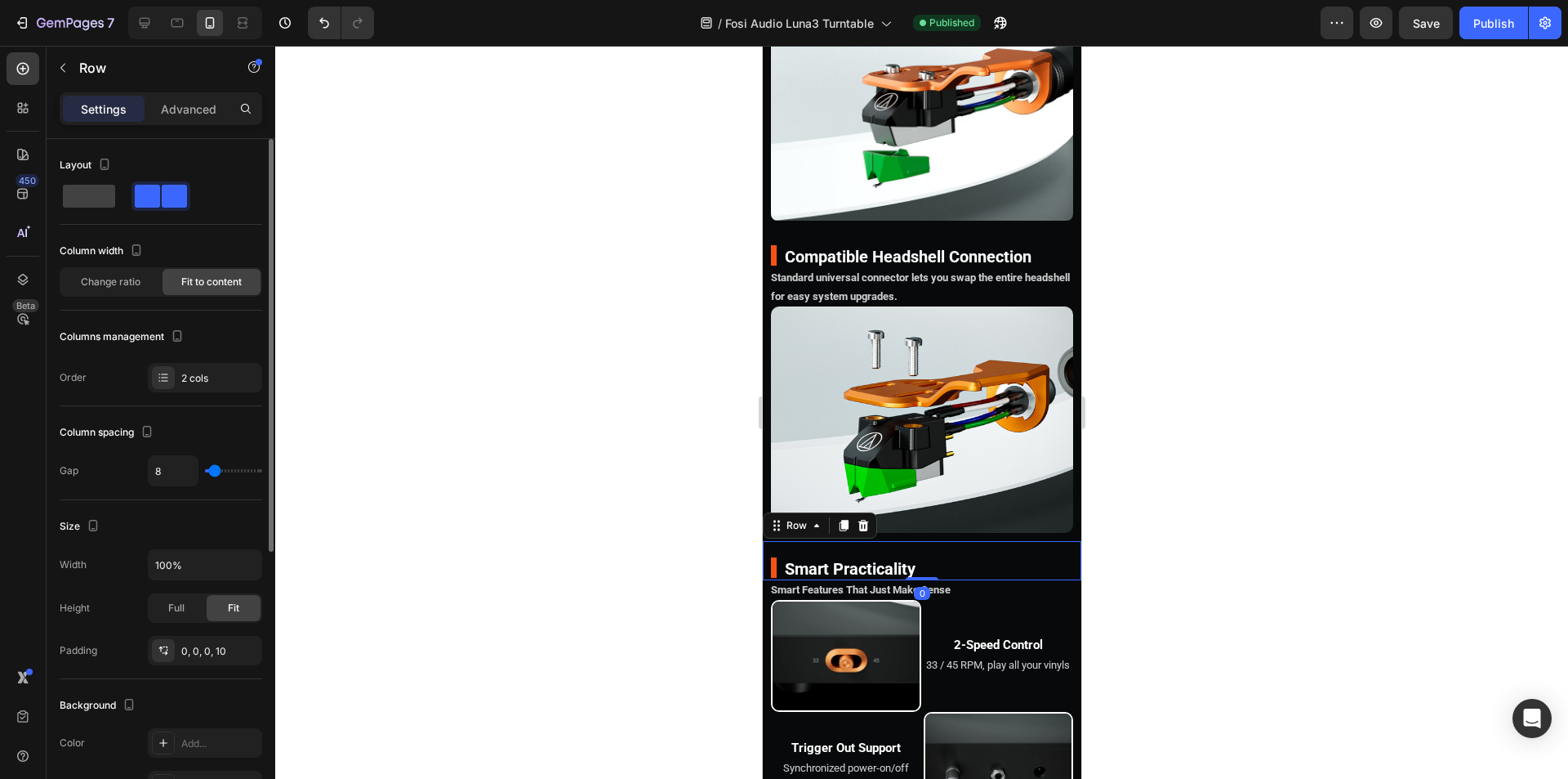
click at [1221, 536] on div at bounding box center [922, 412] width 1293 height 733
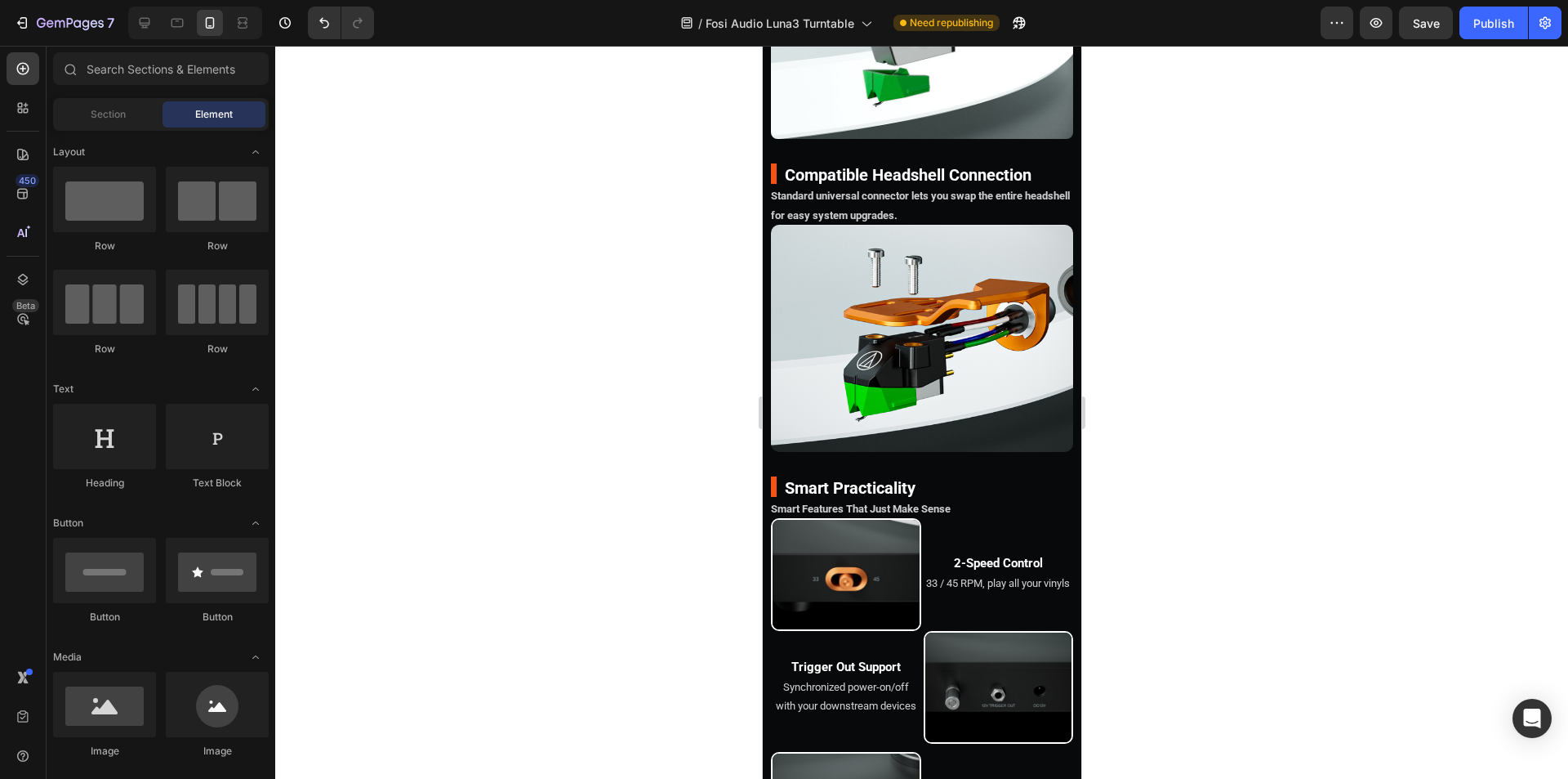
scroll to position [4971, 0]
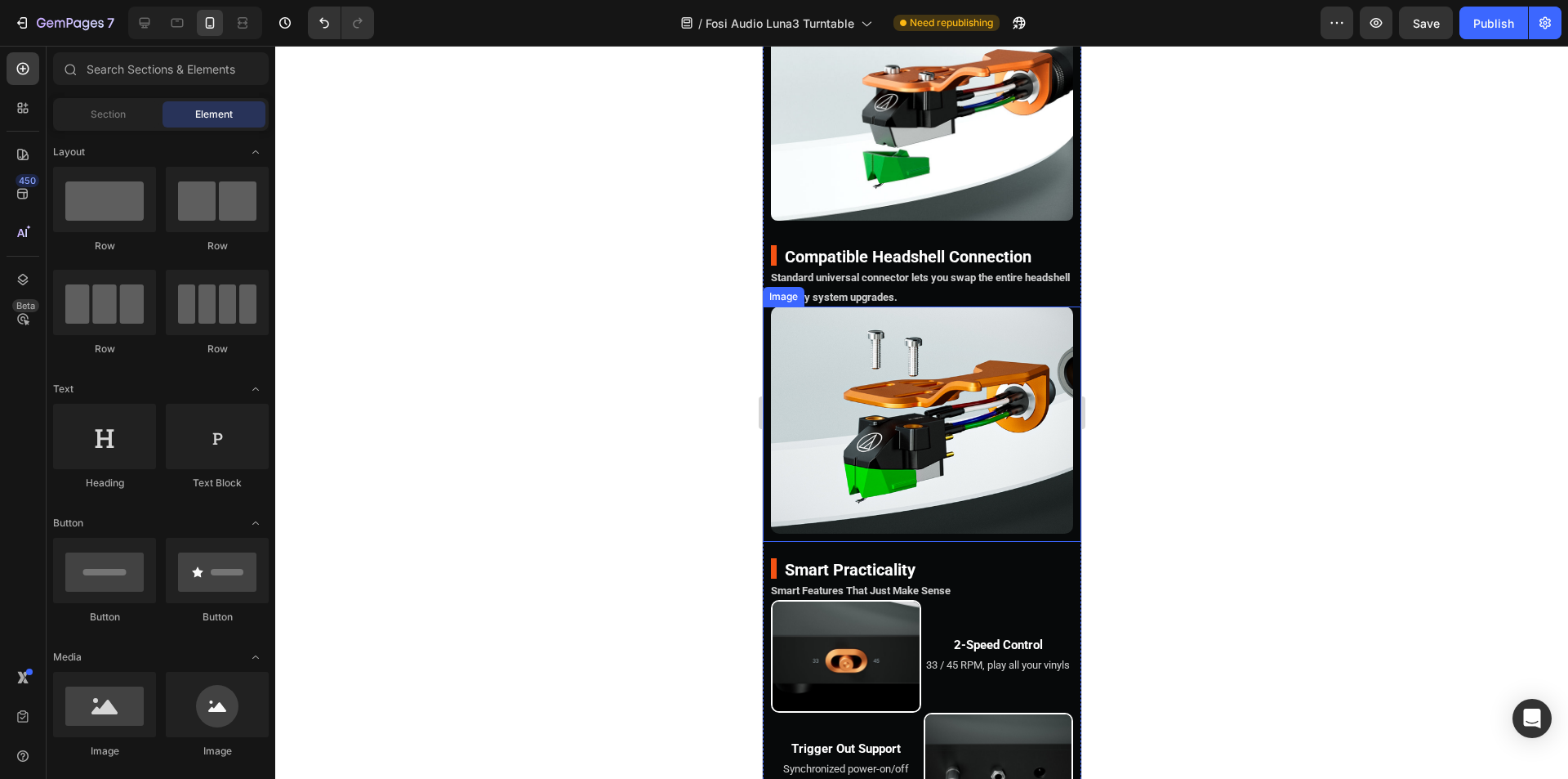
click at [881, 420] on img at bounding box center [921, 420] width 302 height 227
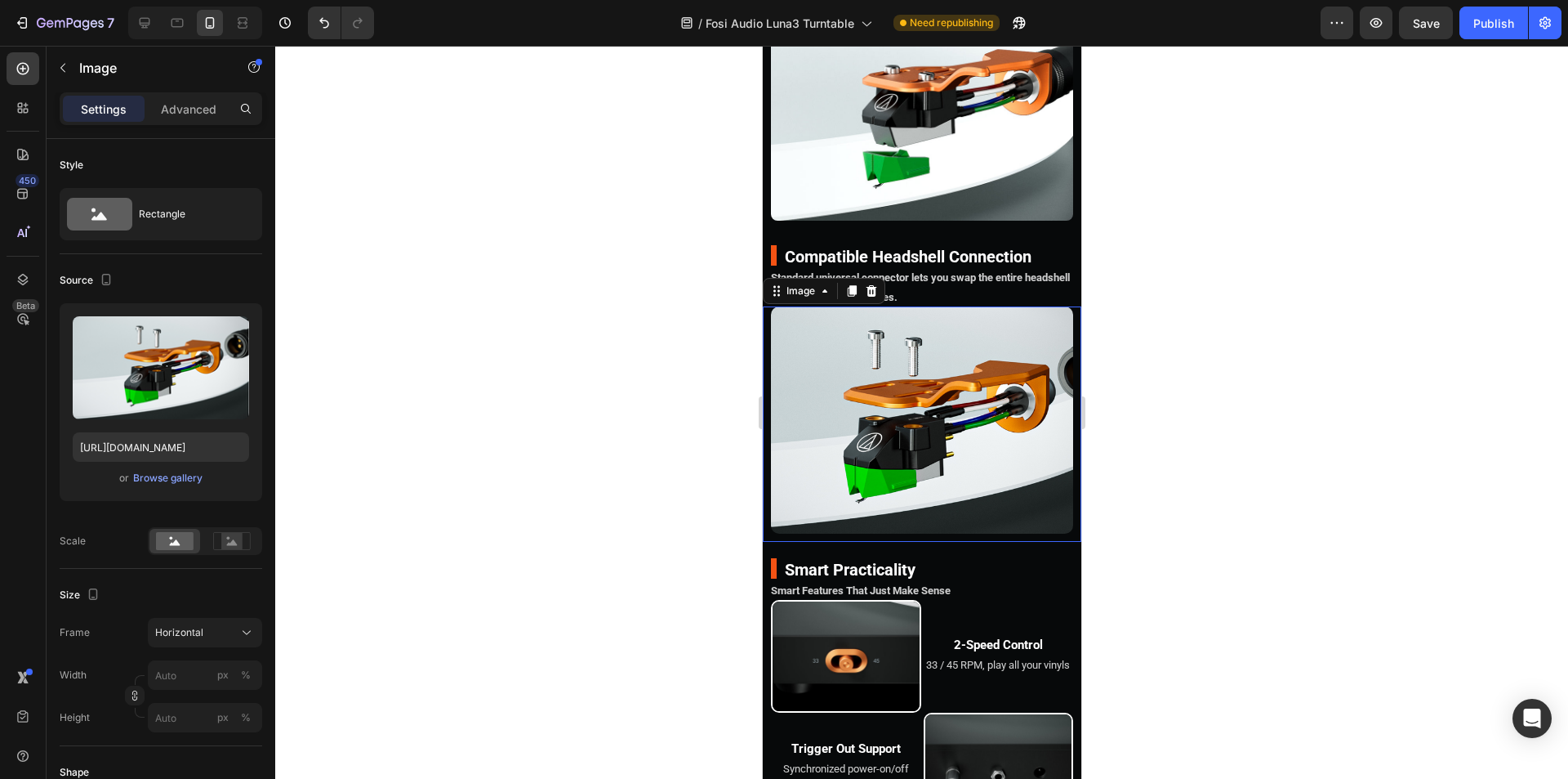
click at [881, 420] on img at bounding box center [921, 420] width 302 height 227
click at [921, 366] on img at bounding box center [921, 420] width 302 height 227
click at [237, 621] on button "Horizontal" at bounding box center [205, 633] width 115 height 29
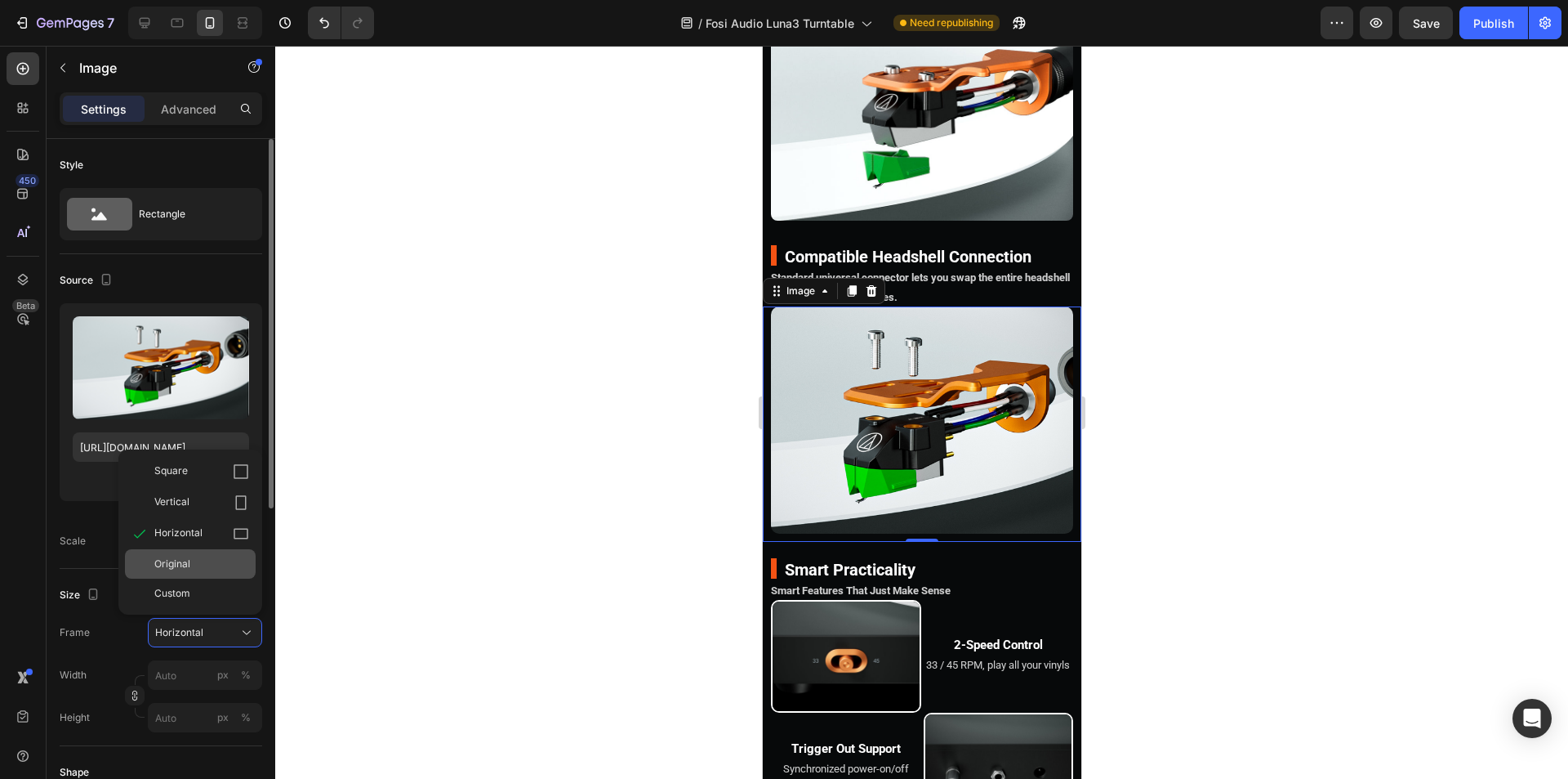
click at [177, 558] on span "Original" at bounding box center [173, 564] width 36 height 15
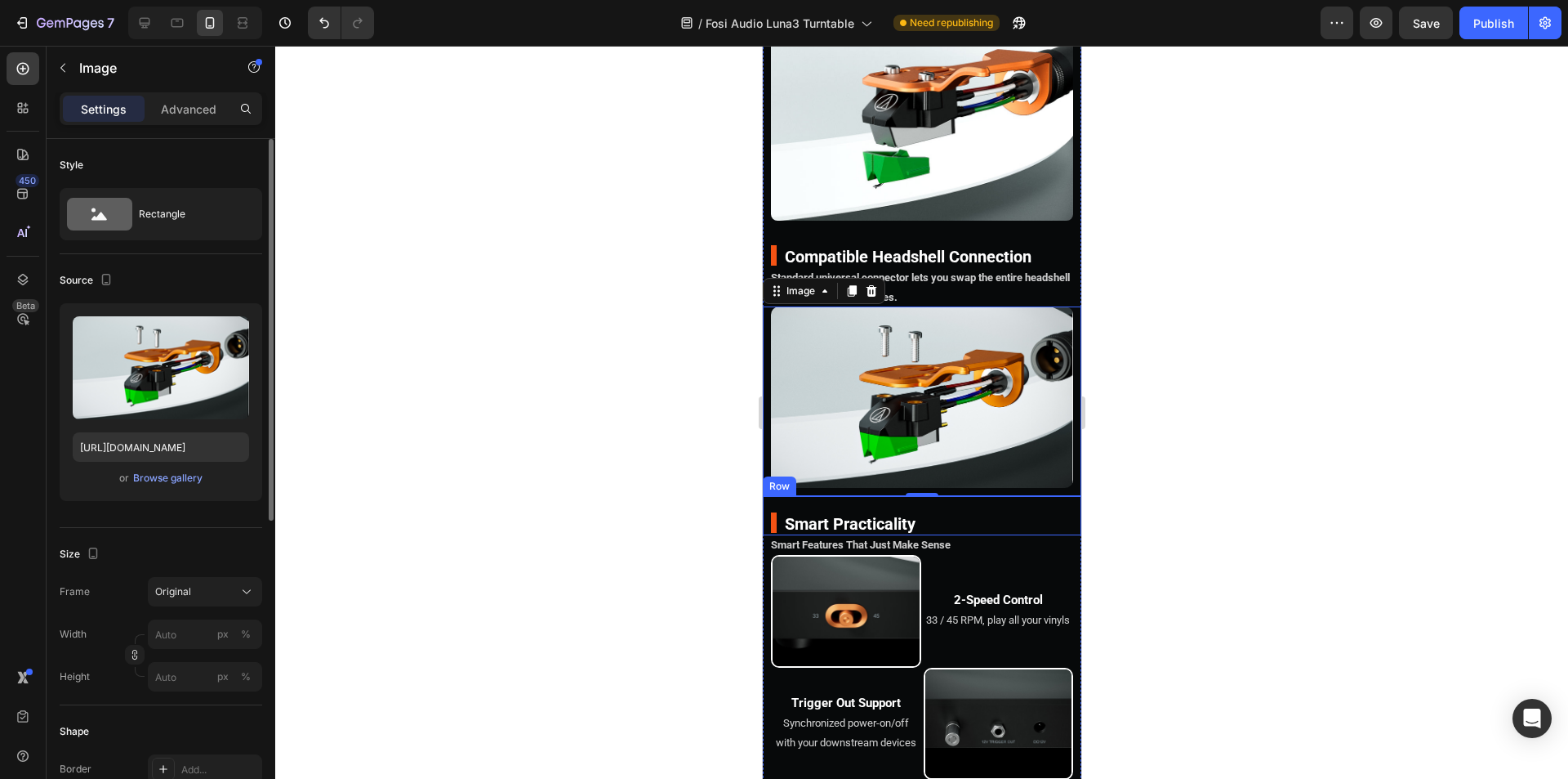
click at [1380, 427] on div at bounding box center [922, 412] width 1293 height 733
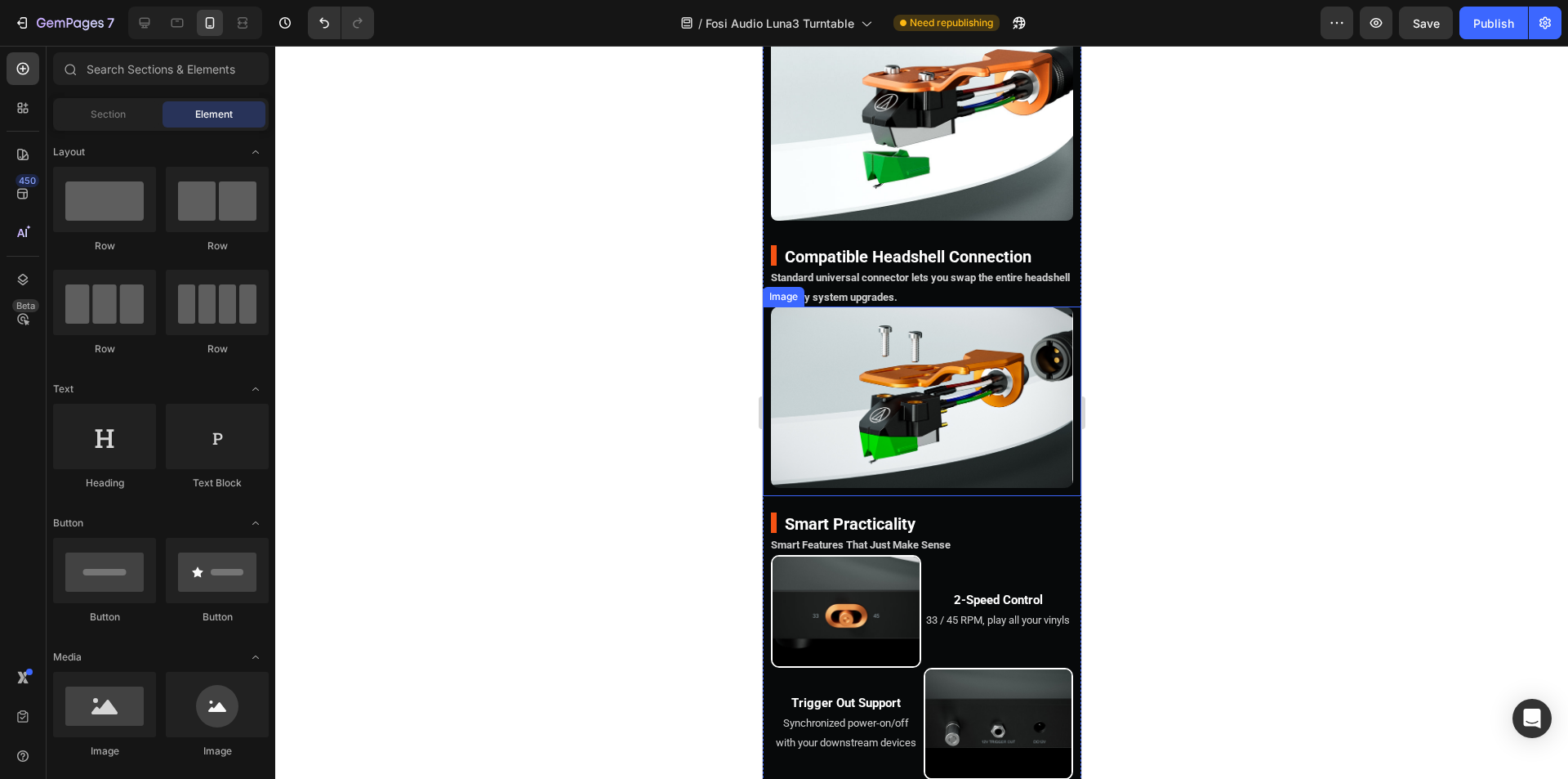
click at [910, 433] on img at bounding box center [921, 397] width 302 height 182
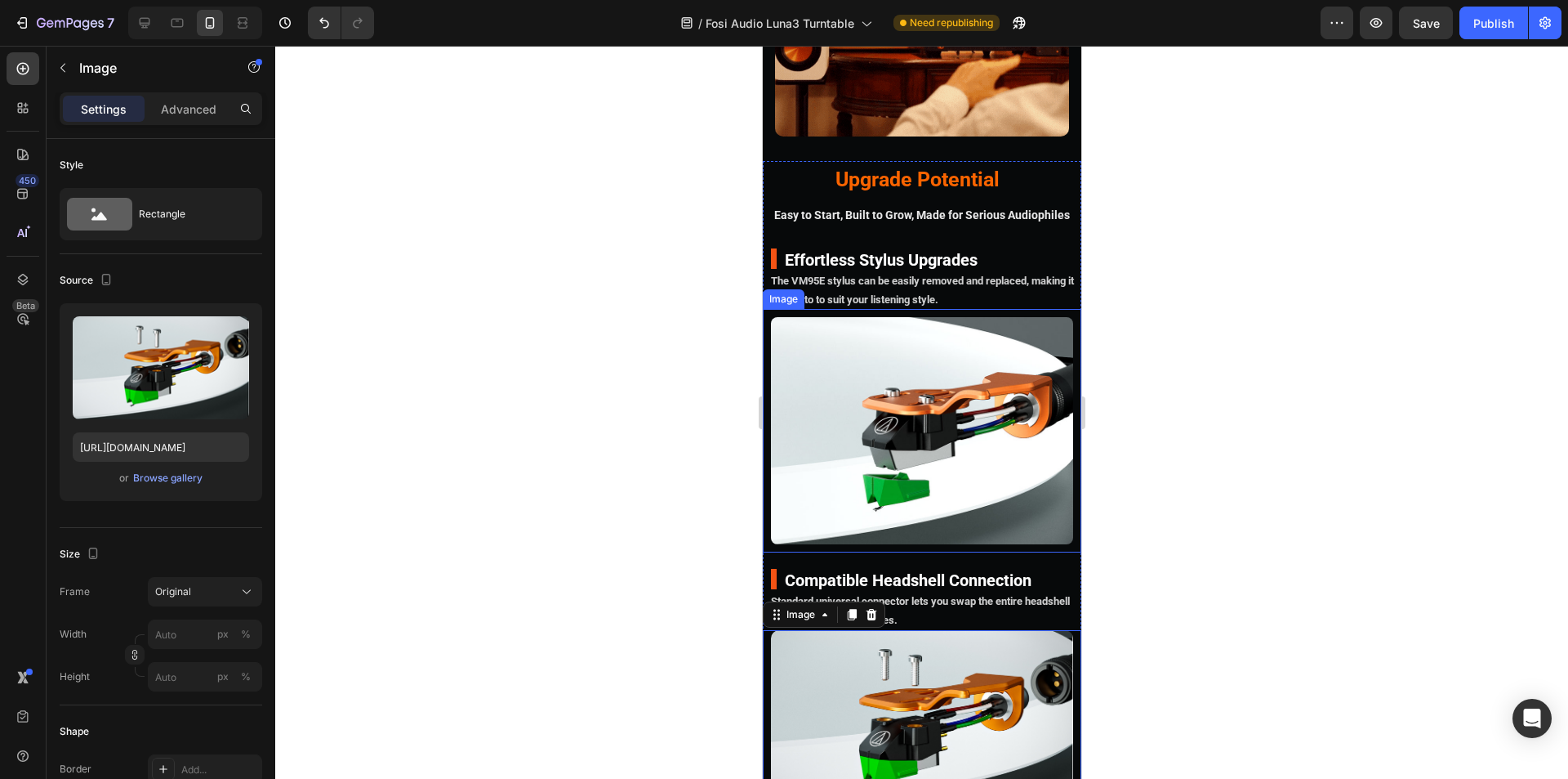
scroll to position [4726, 0]
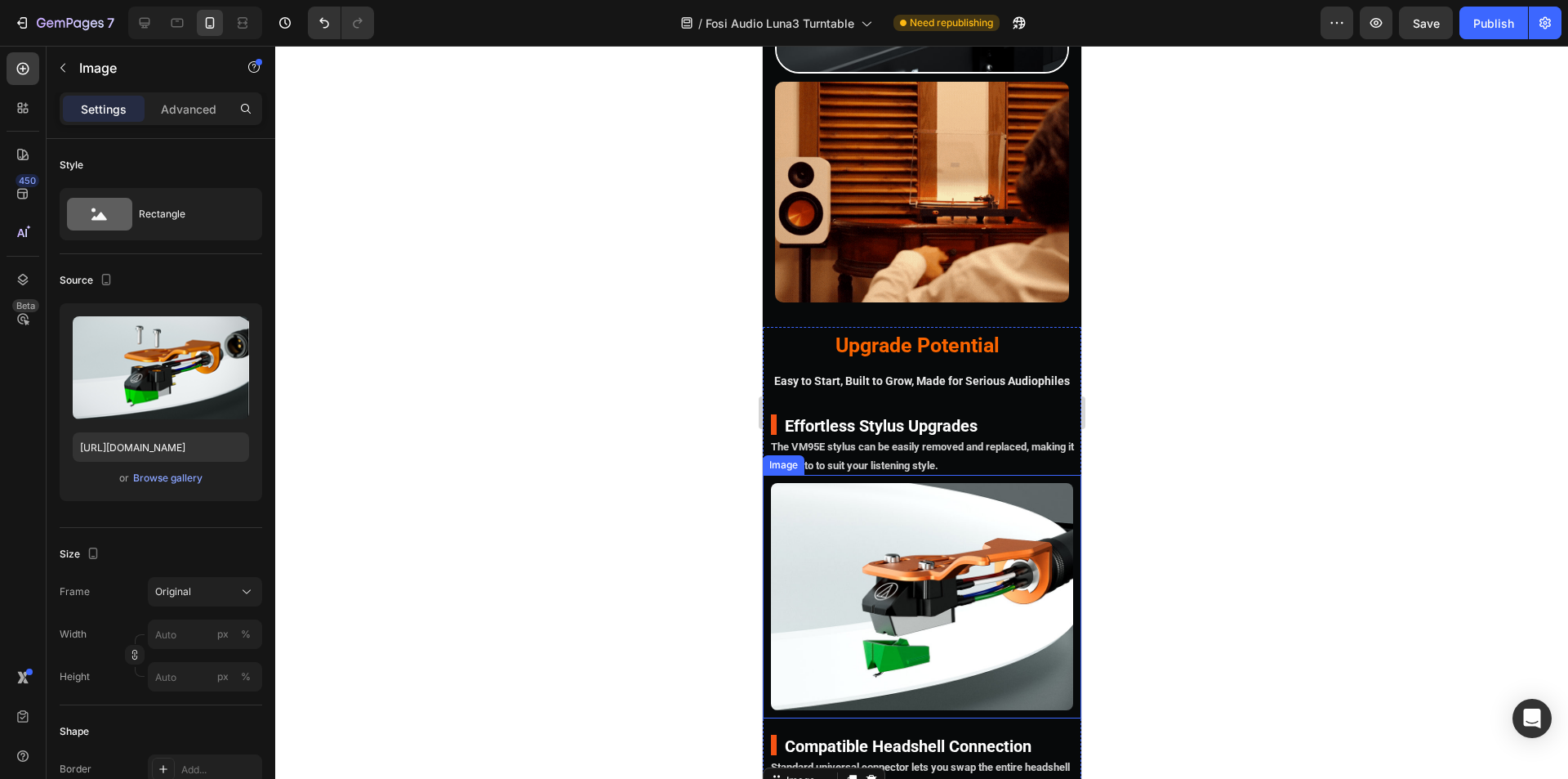
click at [912, 483] on img at bounding box center [921, 597] width 302 height 227
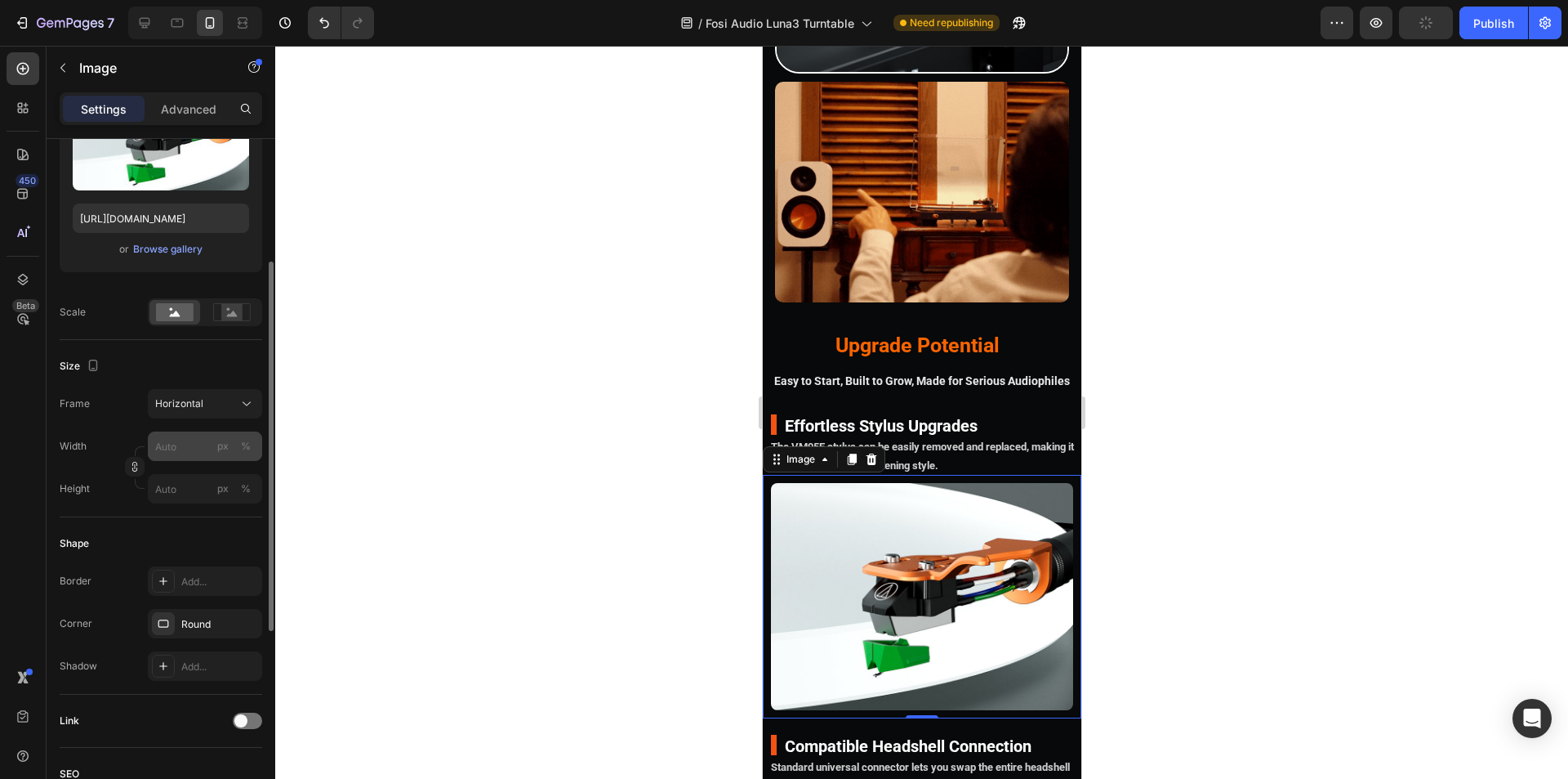
scroll to position [4753, 0]
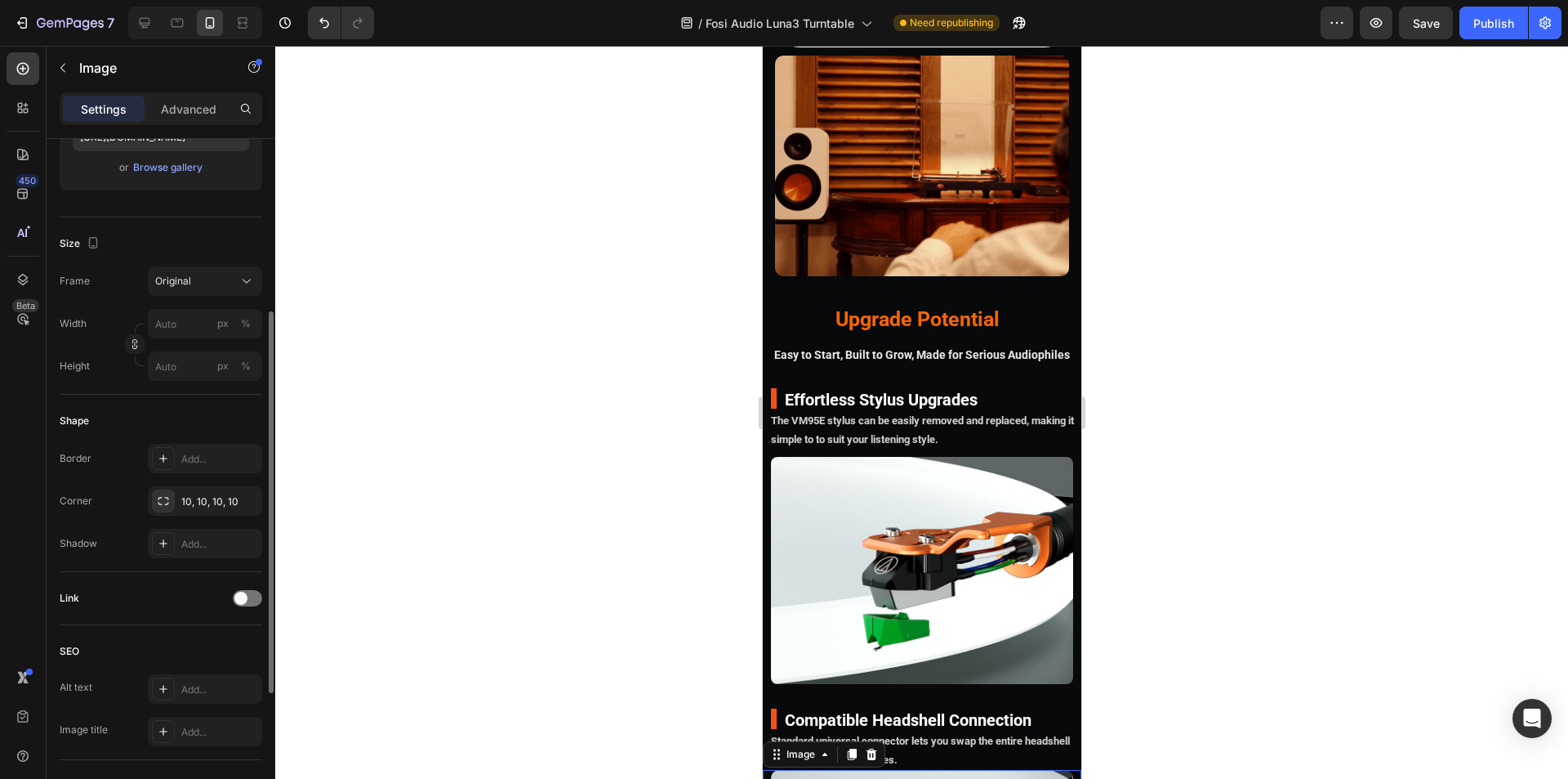
scroll to position [147, 0]
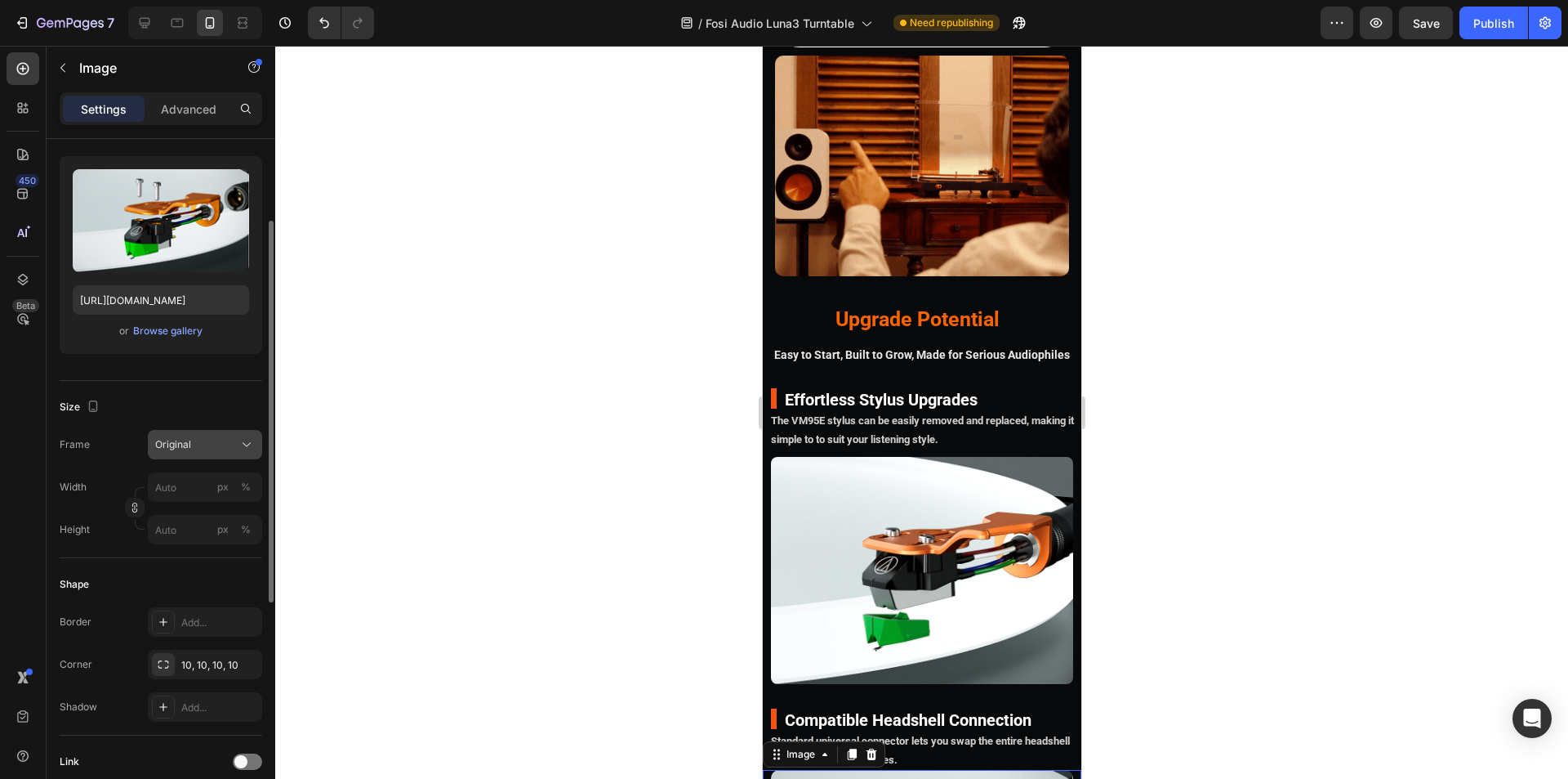
click at [187, 452] on div "Original" at bounding box center [205, 444] width 100 height 16
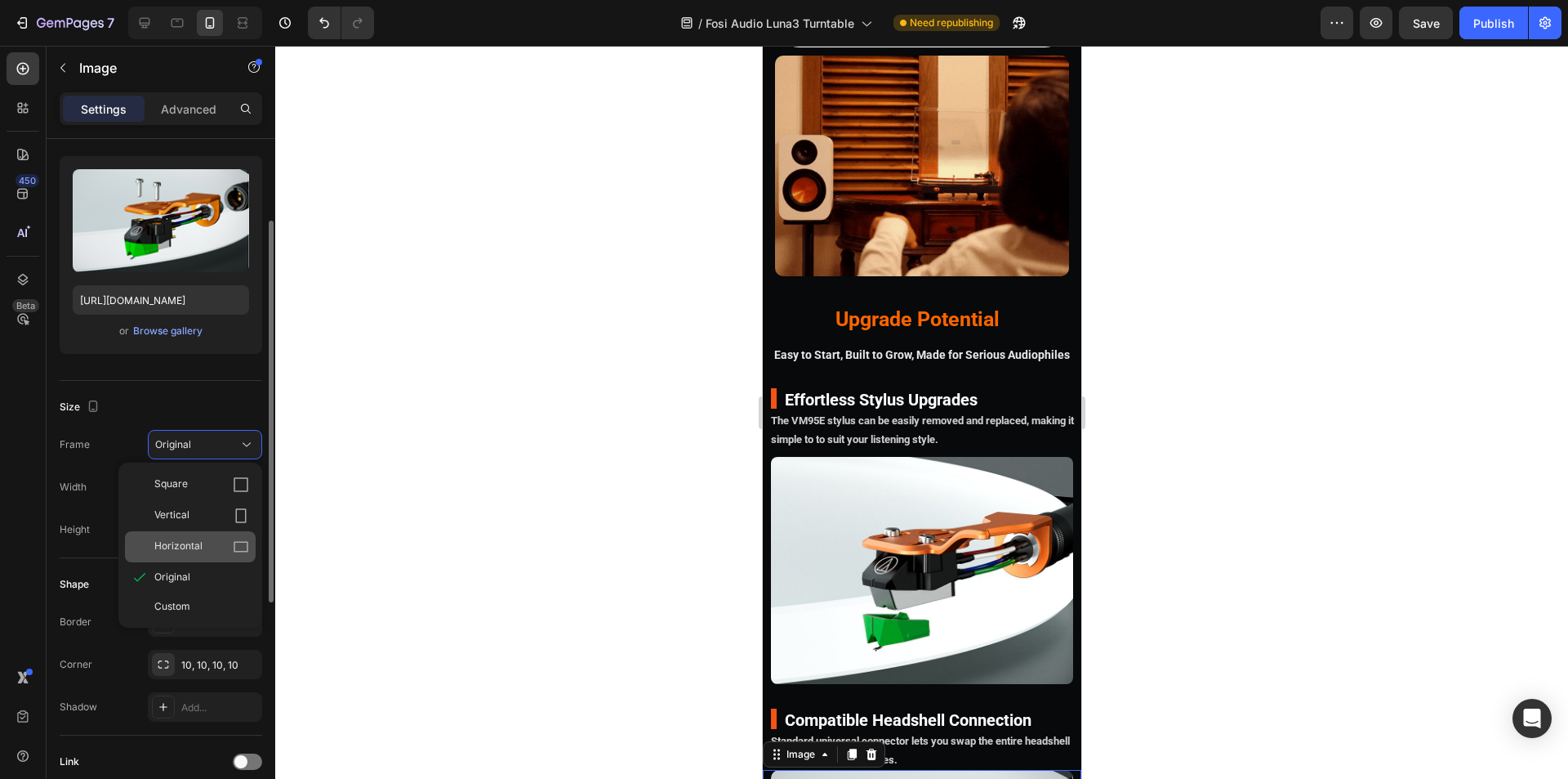
click at [182, 549] on span "Horizontal" at bounding box center [178, 547] width 48 height 16
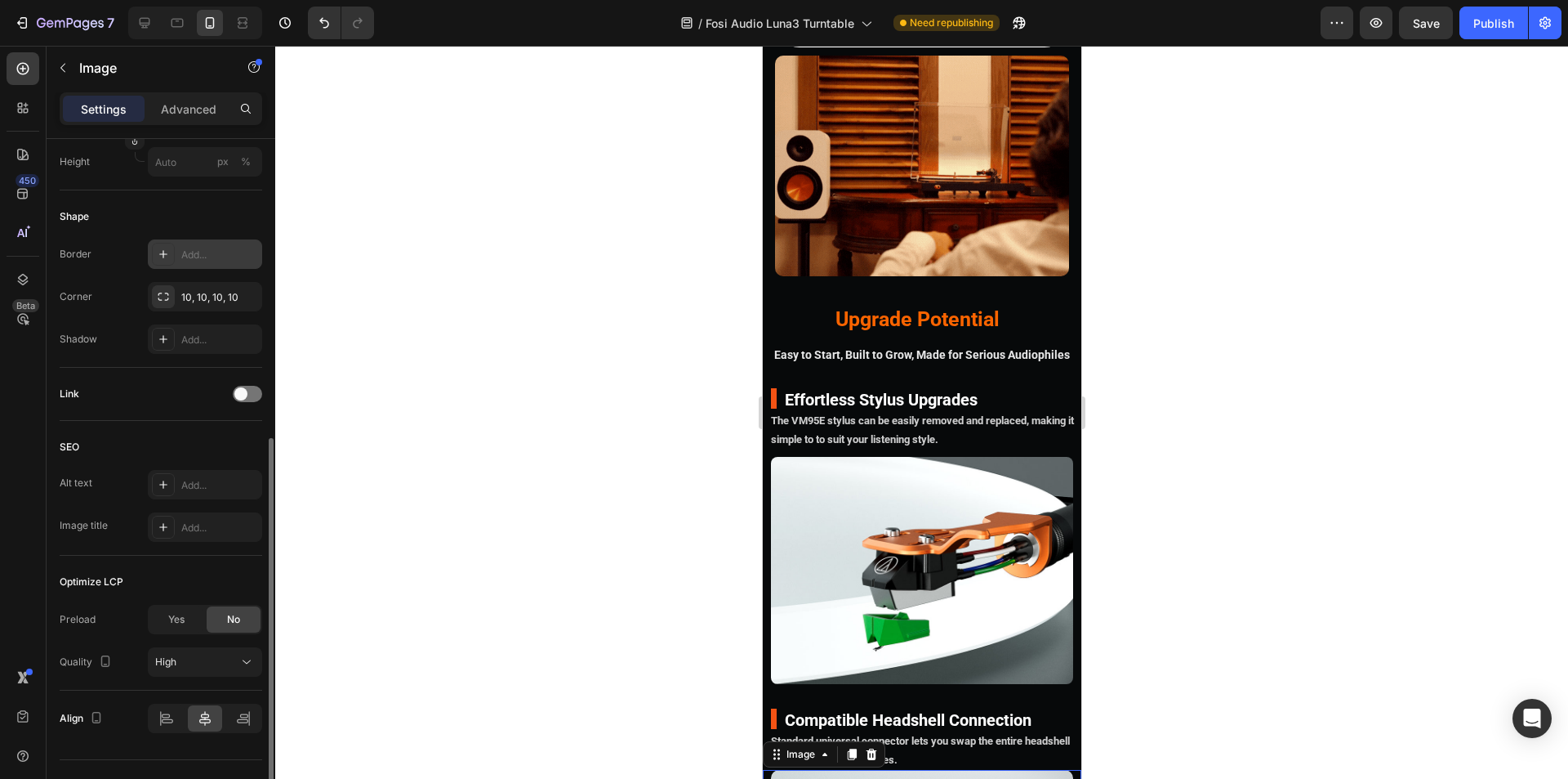
scroll to position [588, 0]
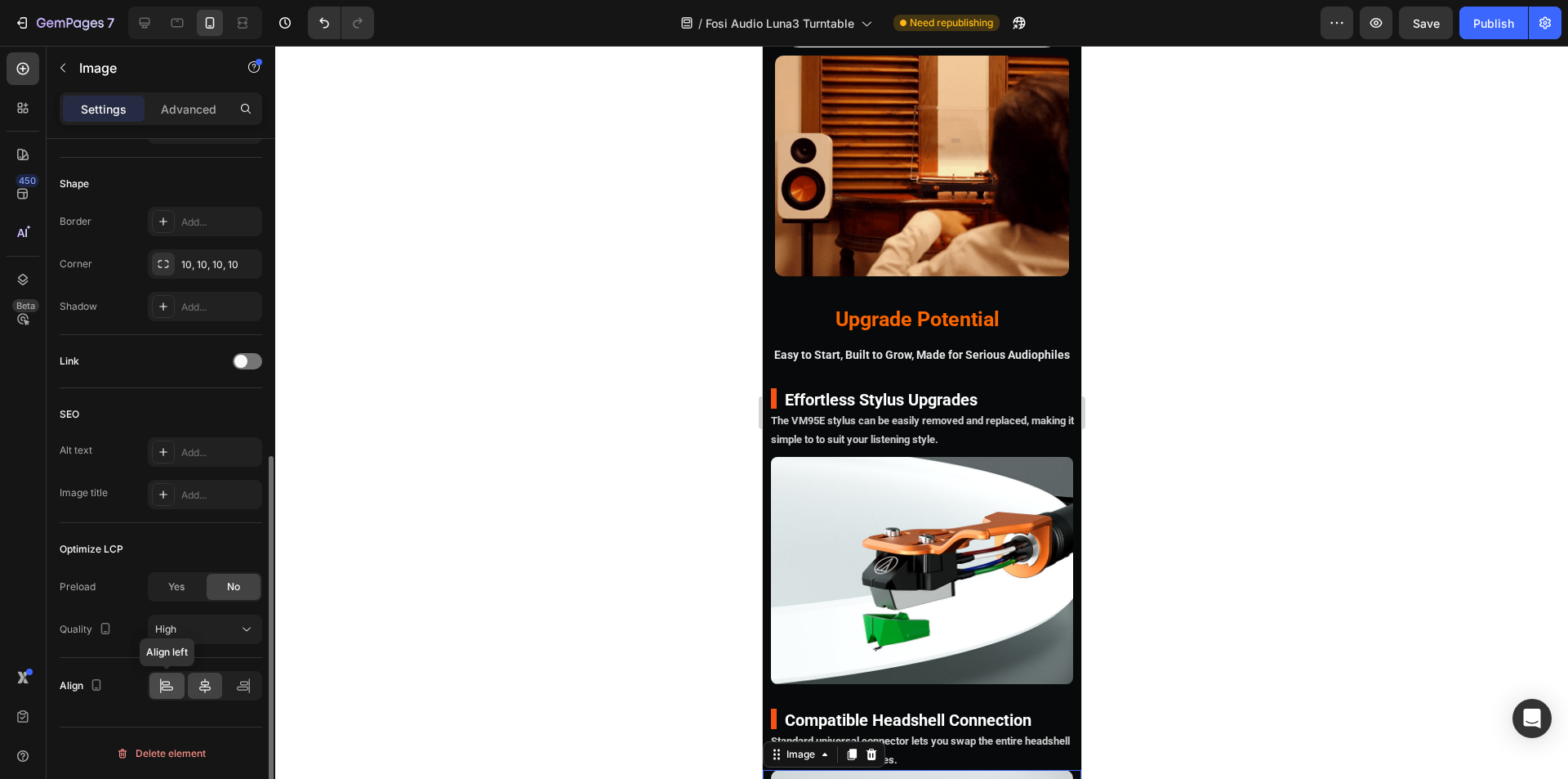
click at [167, 687] on icon at bounding box center [168, 688] width 11 height 4
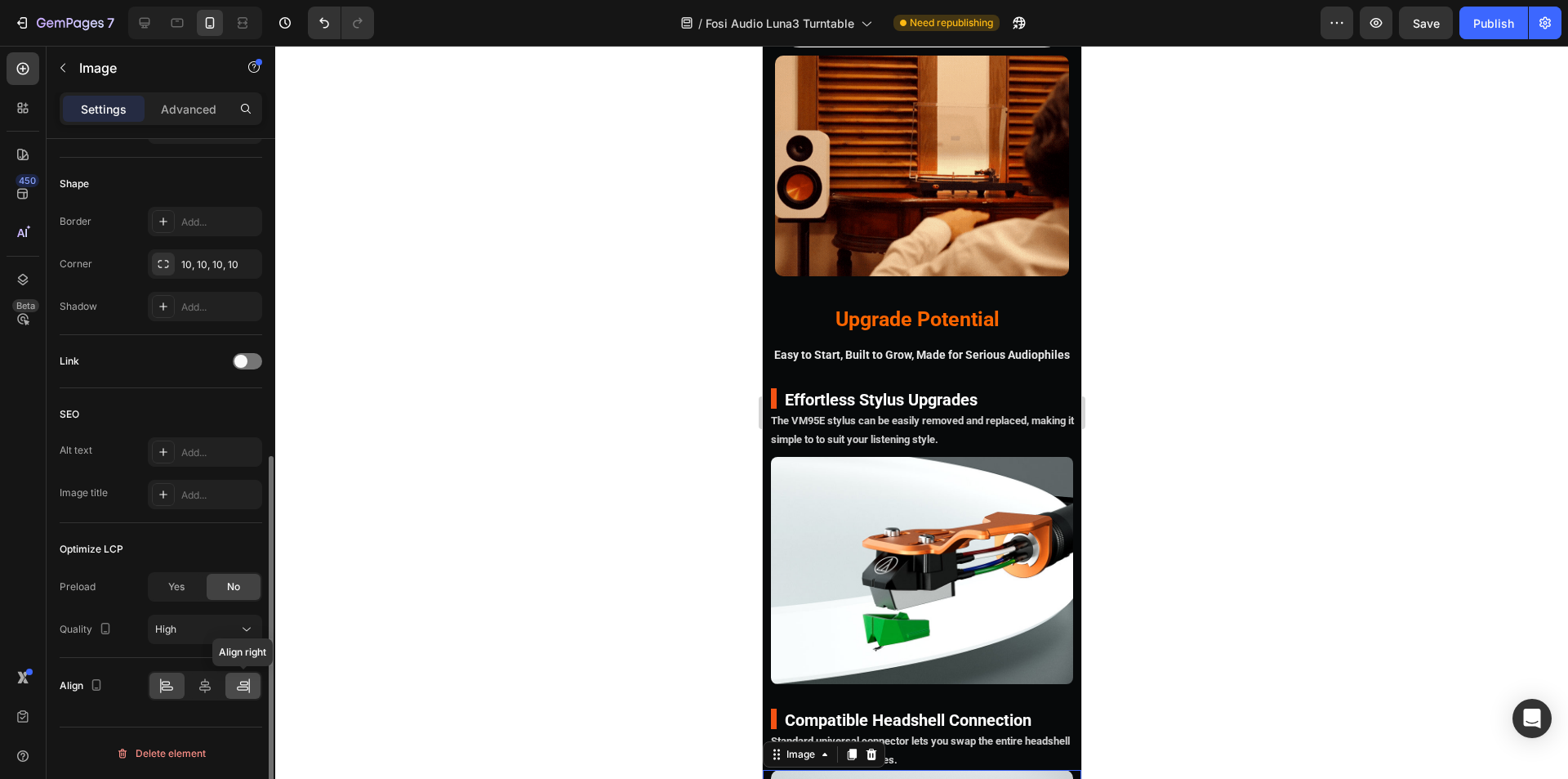
click at [243, 692] on icon at bounding box center [244, 686] width 16 height 16
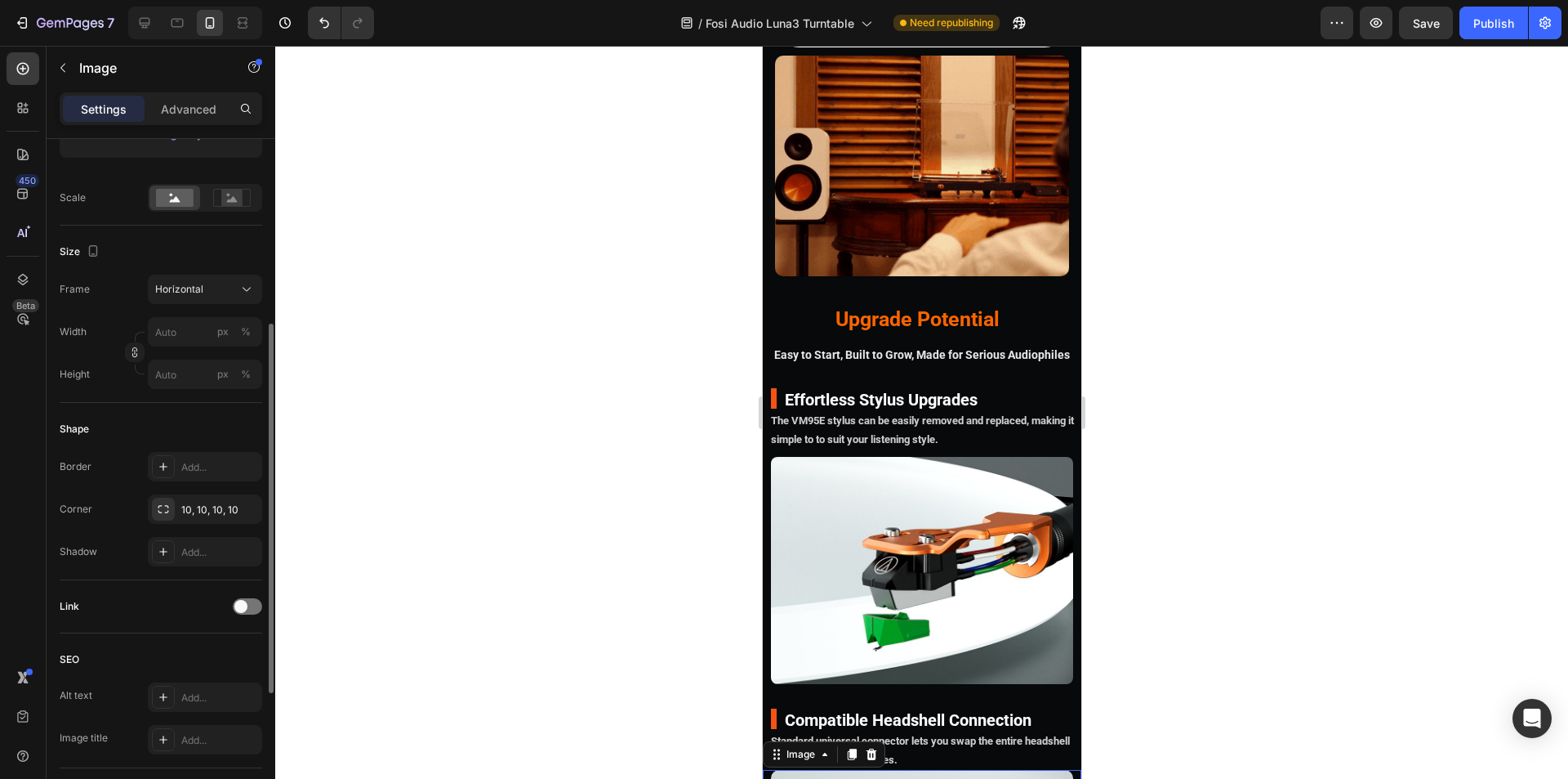
scroll to position [98, 0]
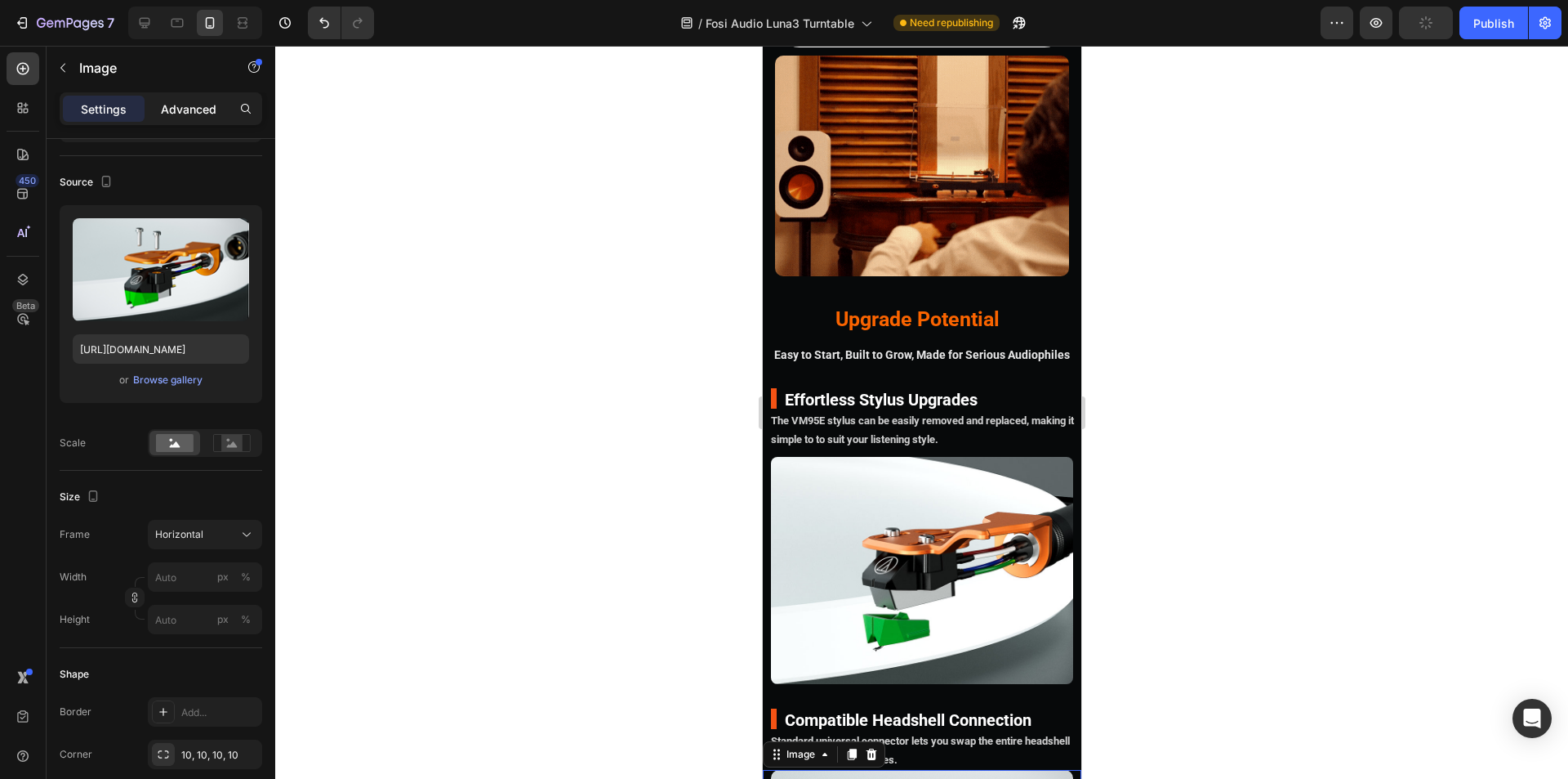
click at [172, 106] on p "Advanced" at bounding box center [189, 109] width 56 height 17
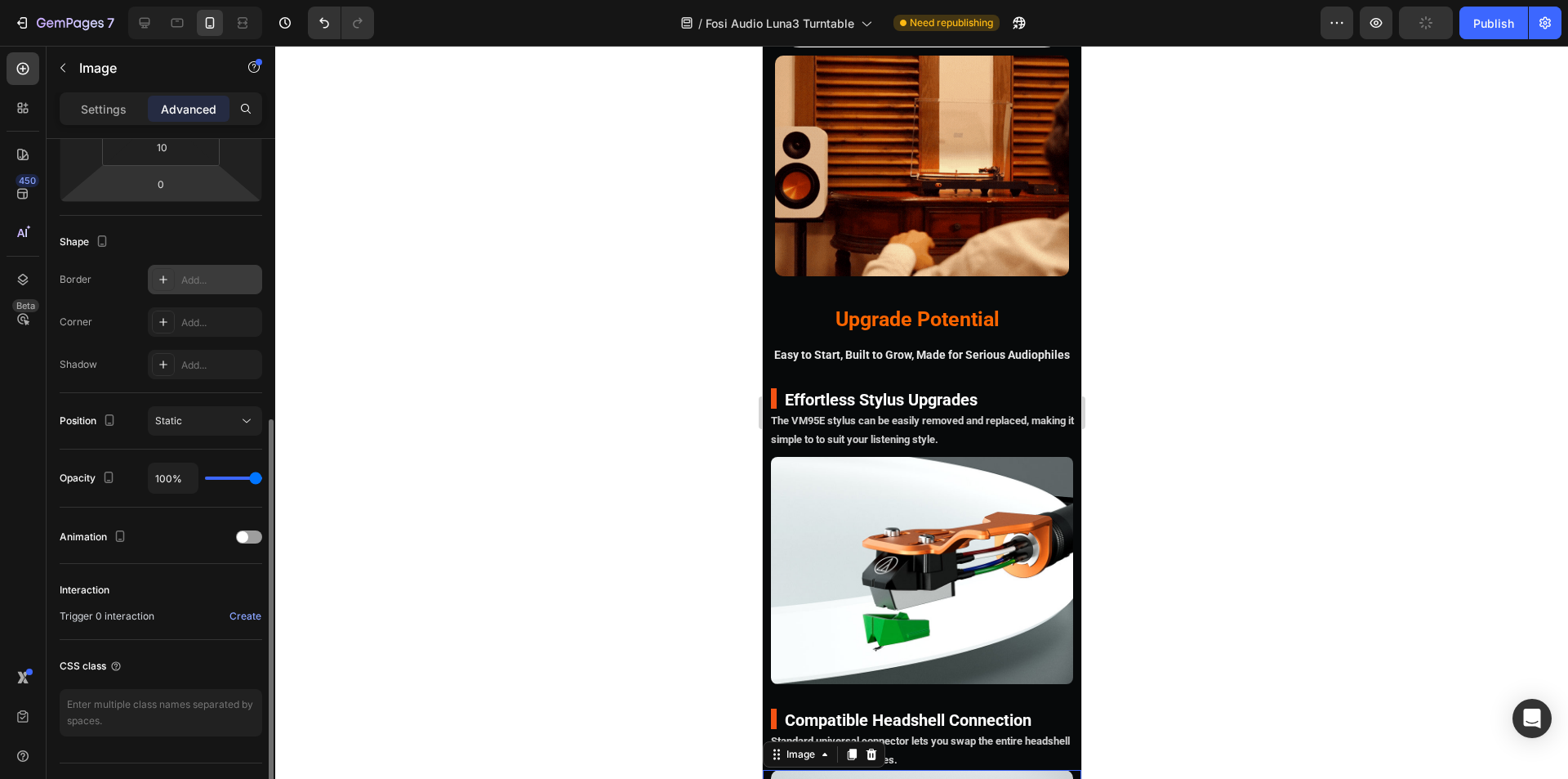
scroll to position [379, 0]
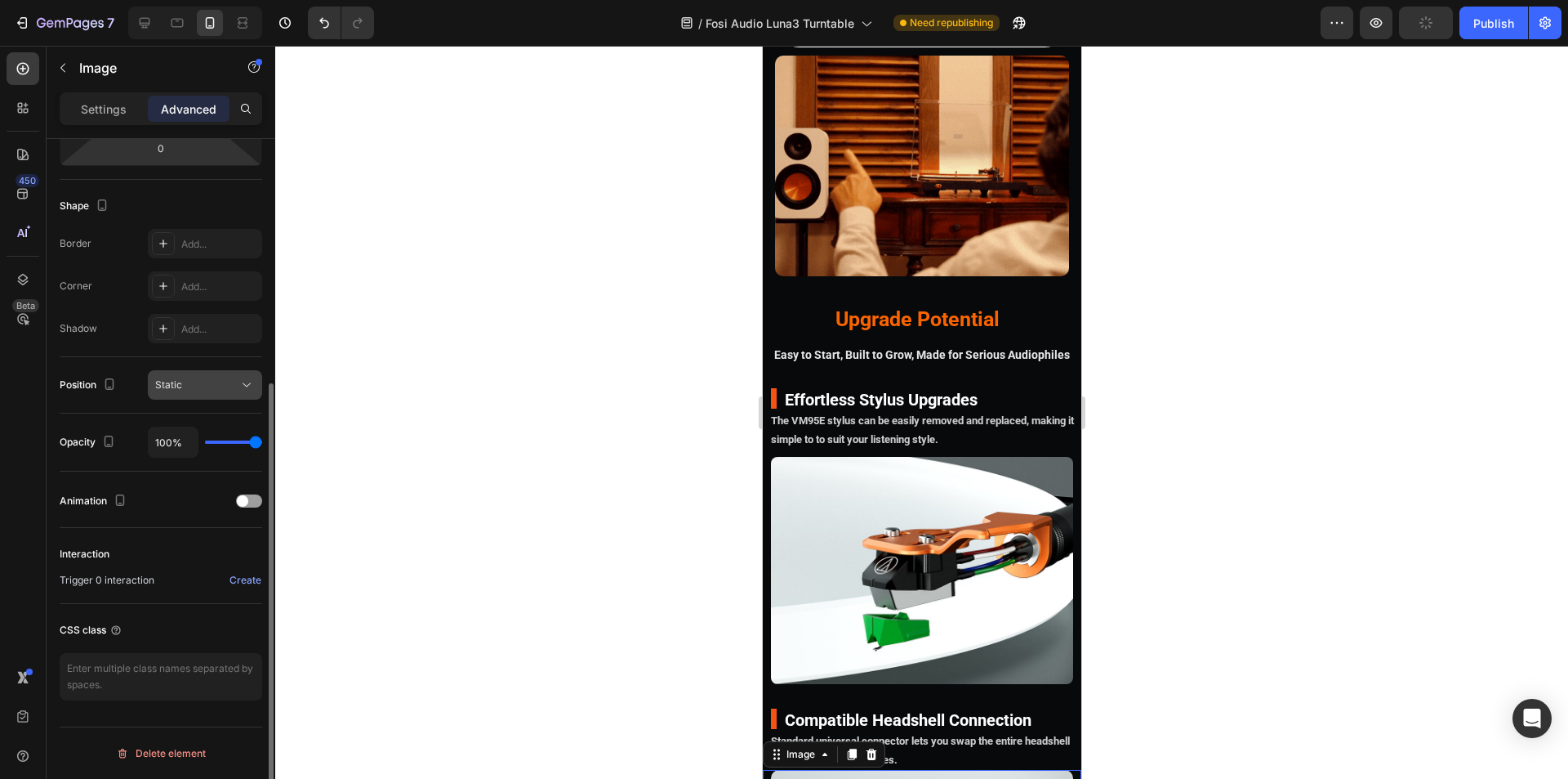
click at [199, 379] on div "Static" at bounding box center [197, 385] width 83 height 15
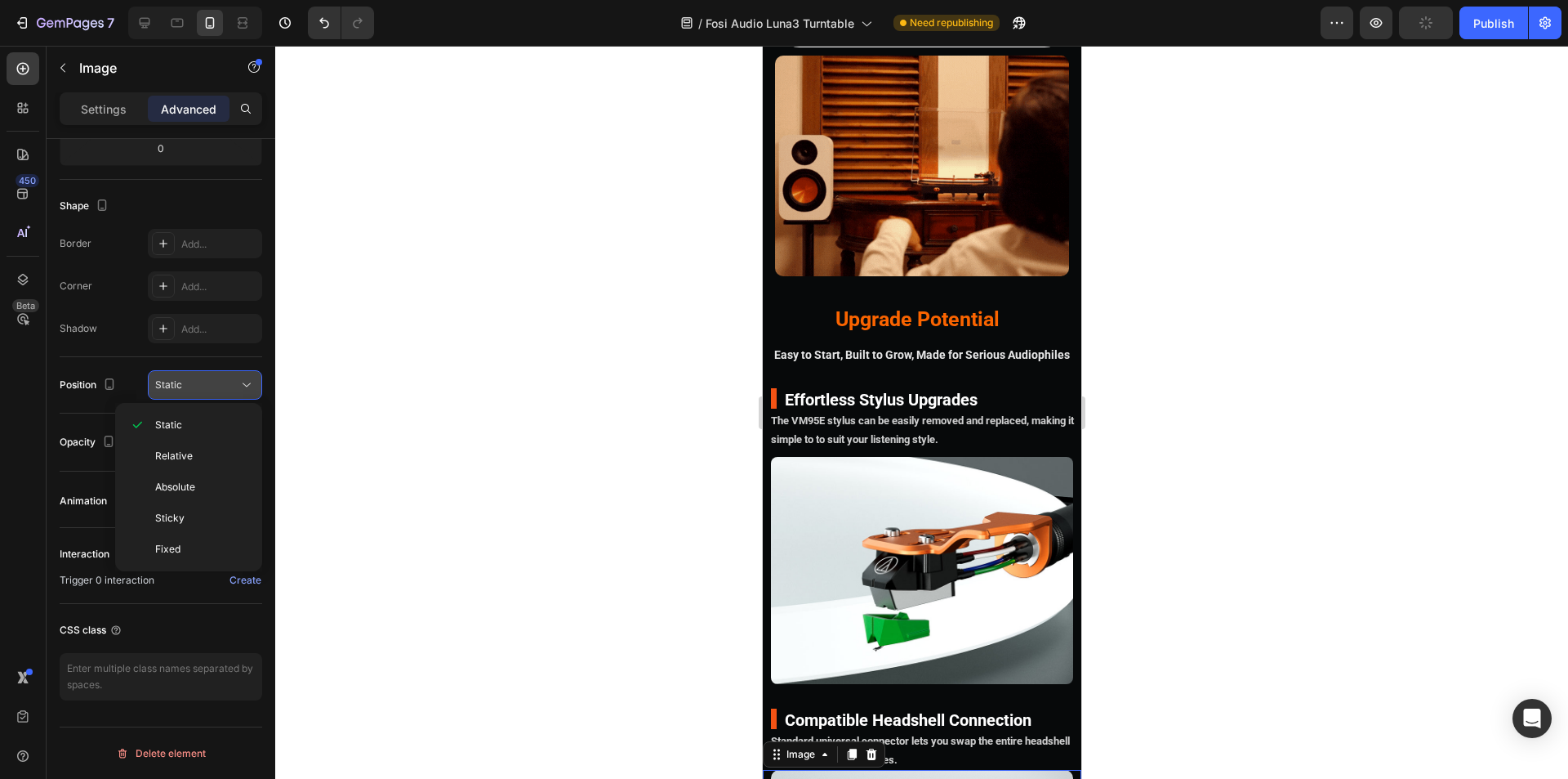
click at [199, 379] on div "Static" at bounding box center [197, 385] width 83 height 15
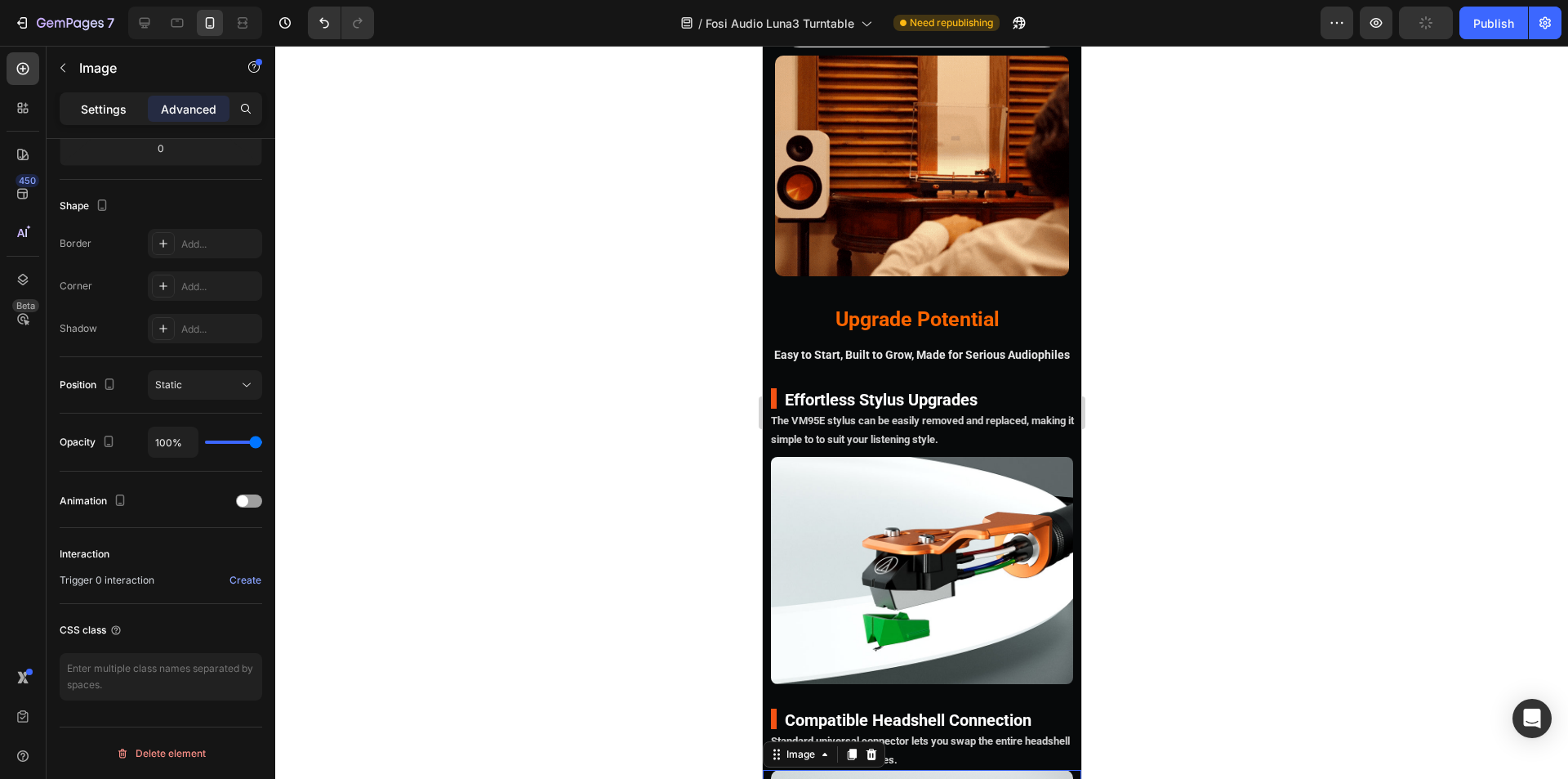
click at [106, 106] on p "Settings" at bounding box center [104, 109] width 46 height 17
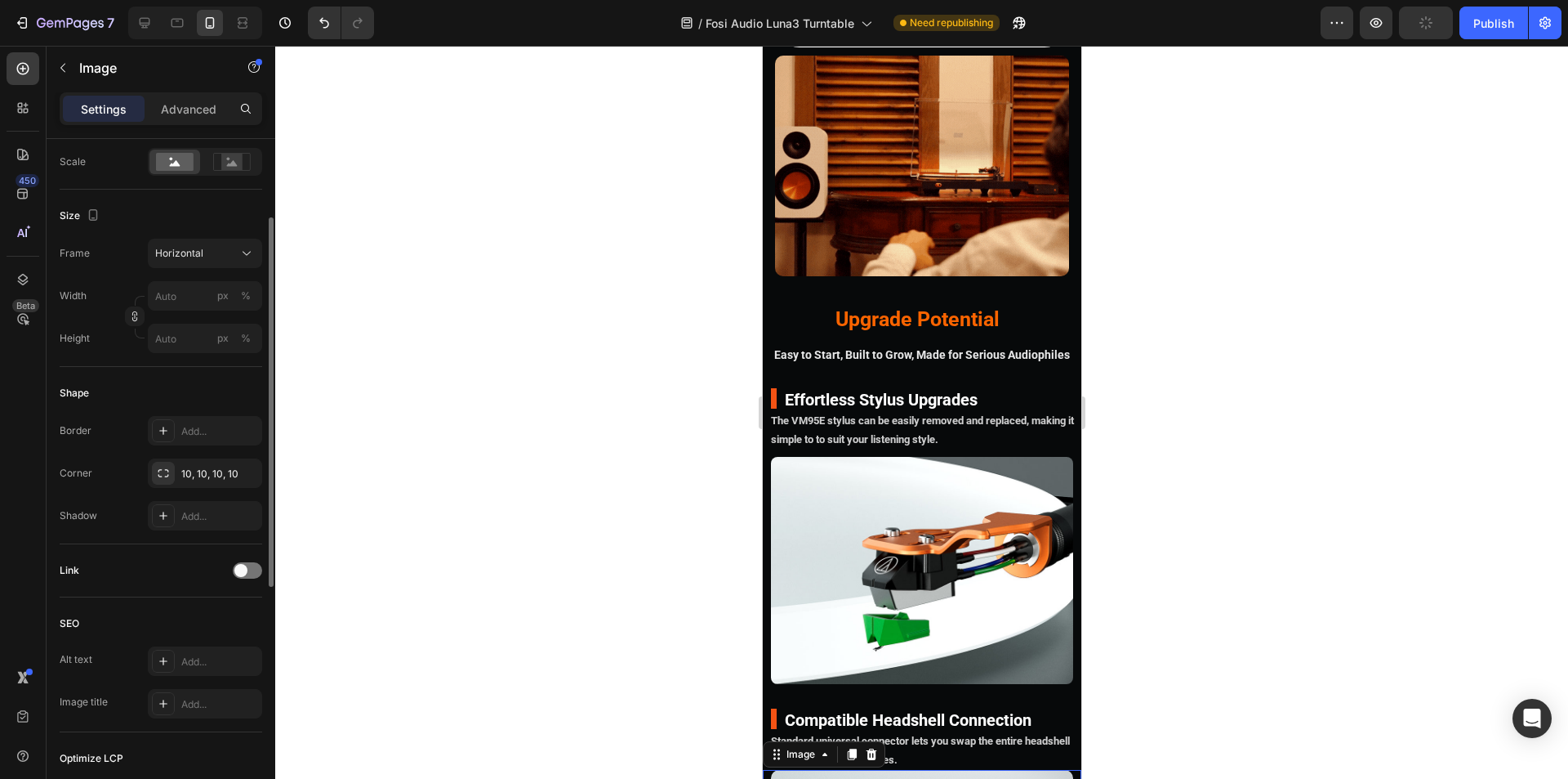
scroll to position [297, 0]
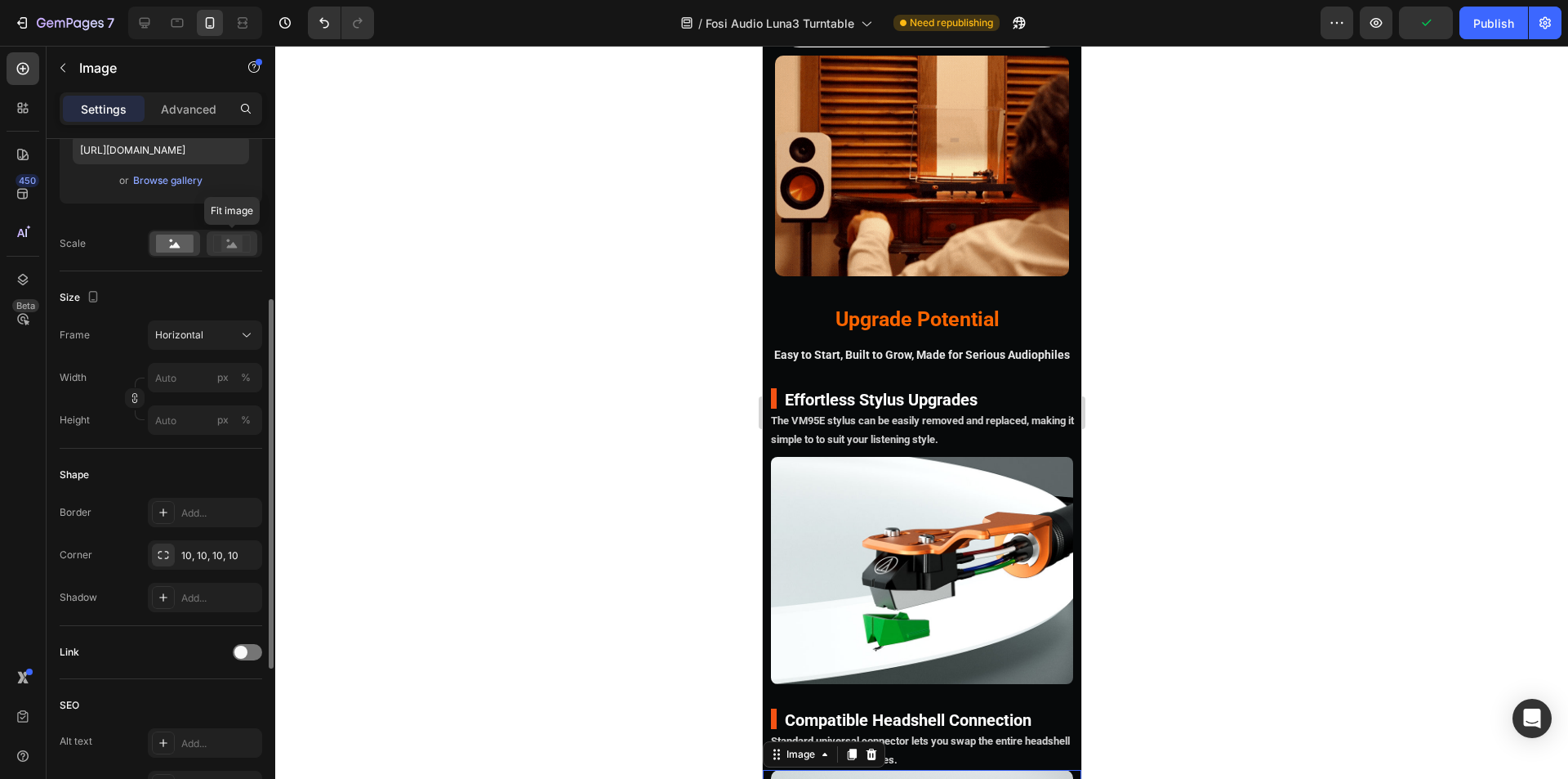
click at [214, 246] on icon at bounding box center [232, 244] width 38 height 18
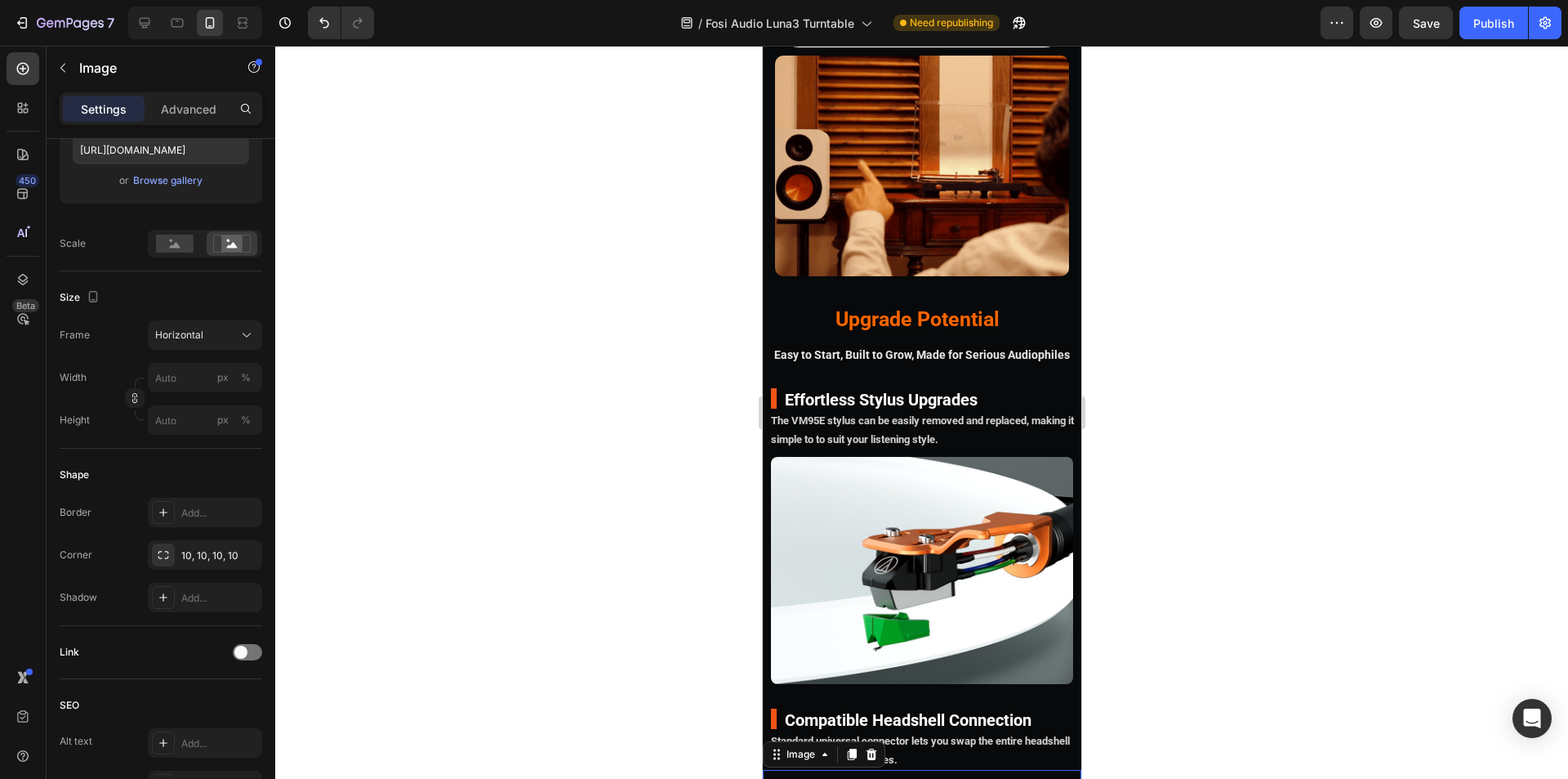
scroll to position [4915, 0]
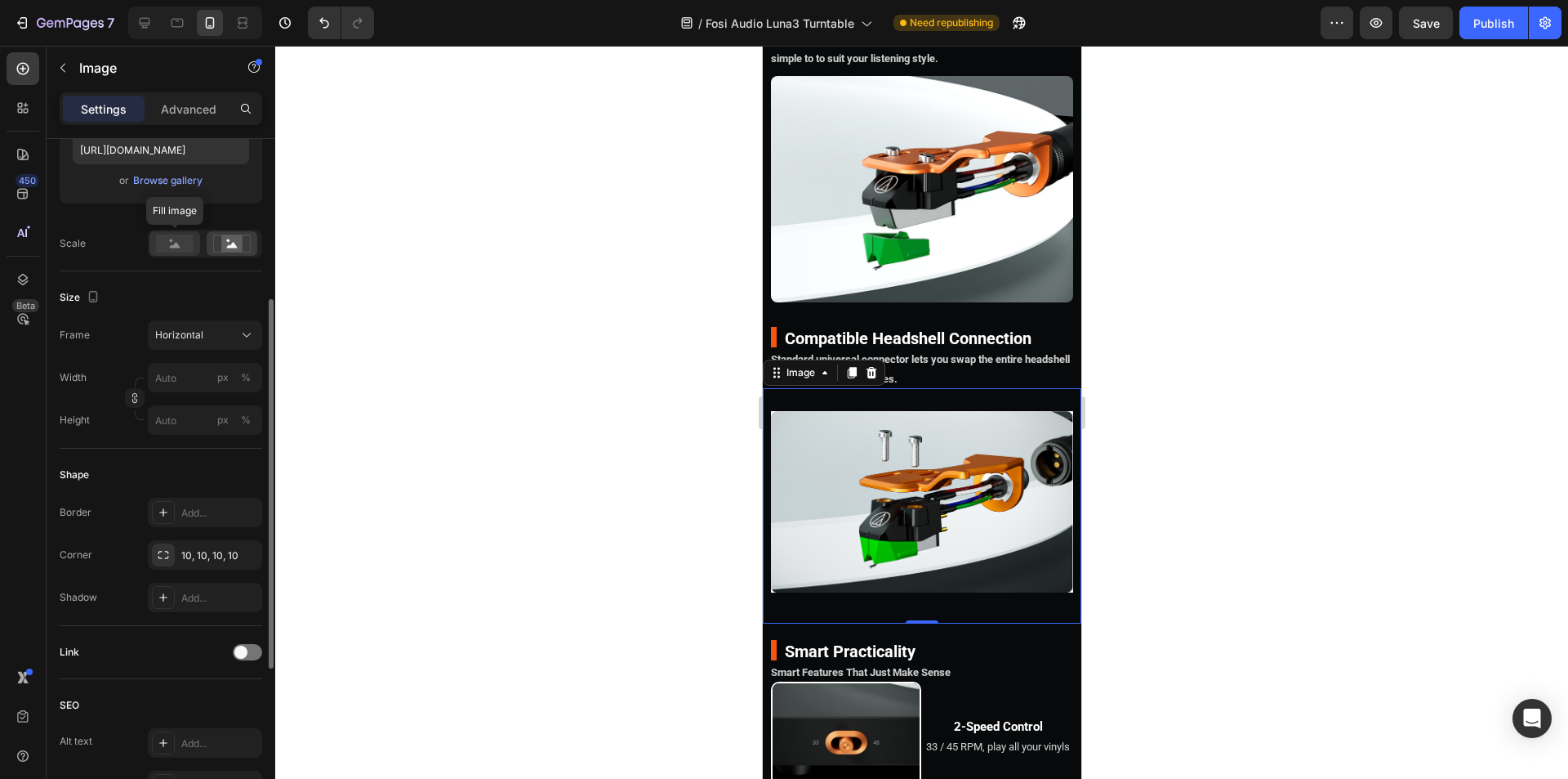
click at [177, 243] on rect at bounding box center [175, 244] width 38 height 18
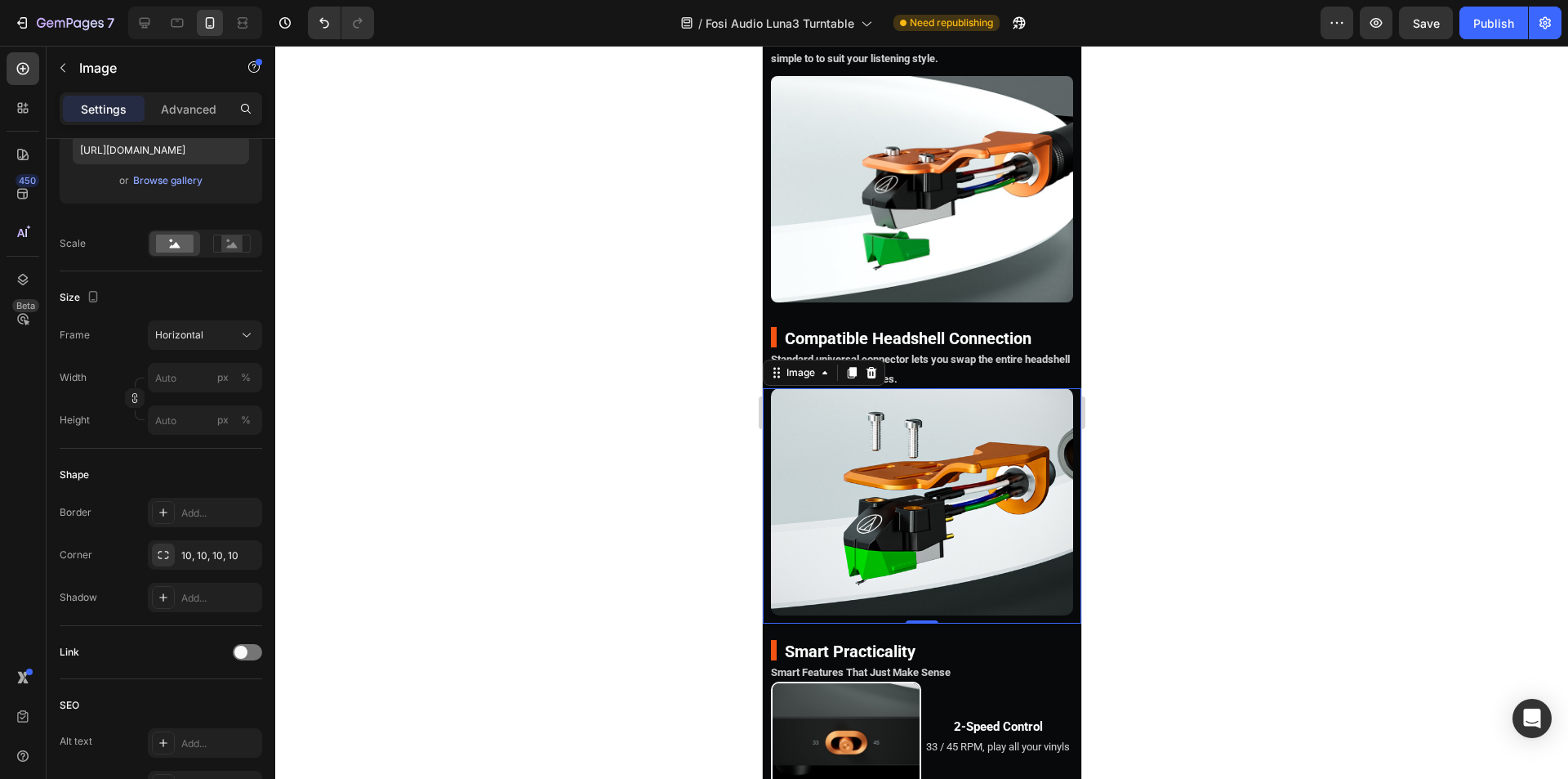
click at [1103, 540] on div at bounding box center [922, 412] width 1293 height 733
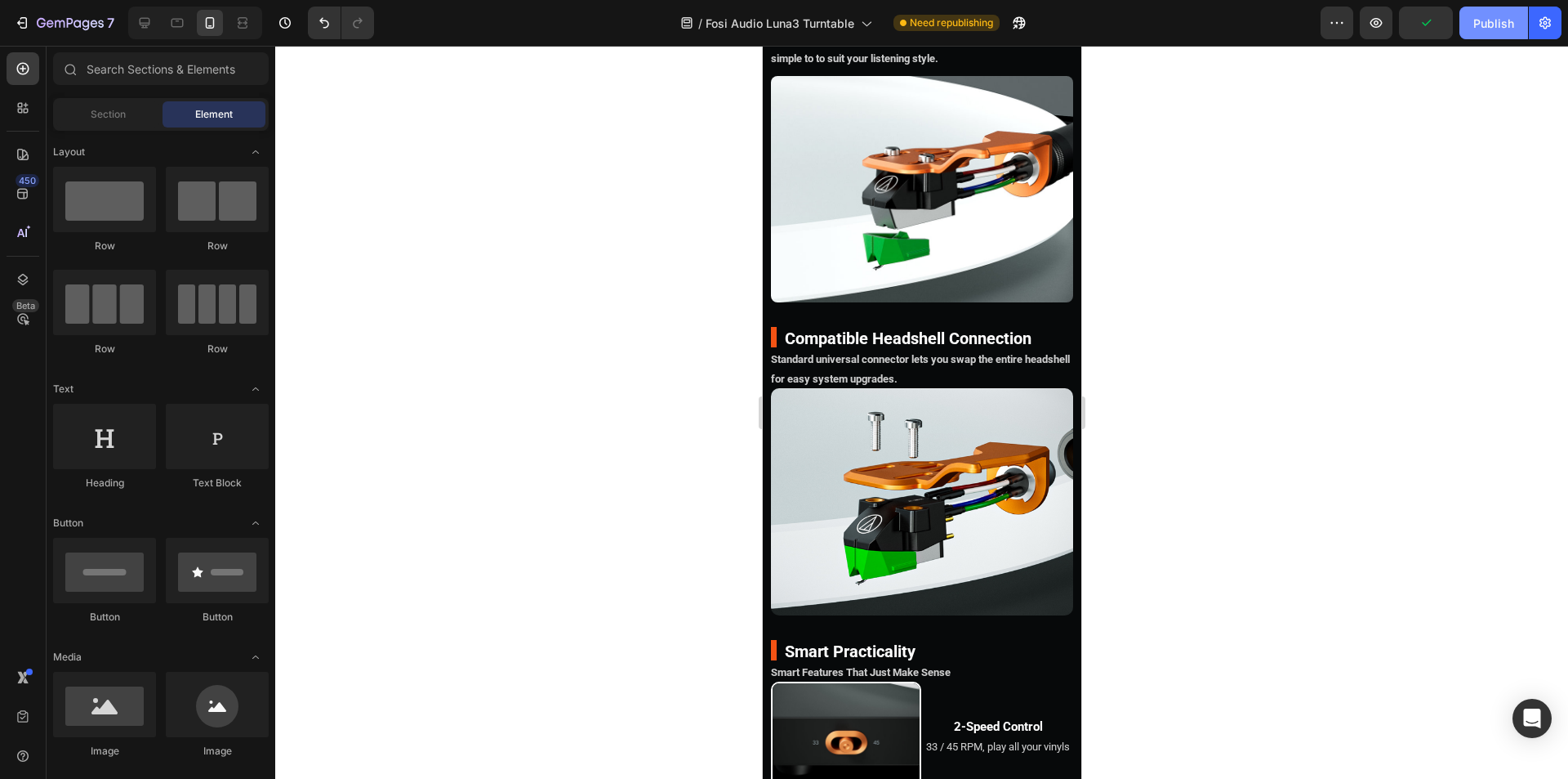
click at [1477, 20] on div "Publish" at bounding box center [1494, 23] width 41 height 17
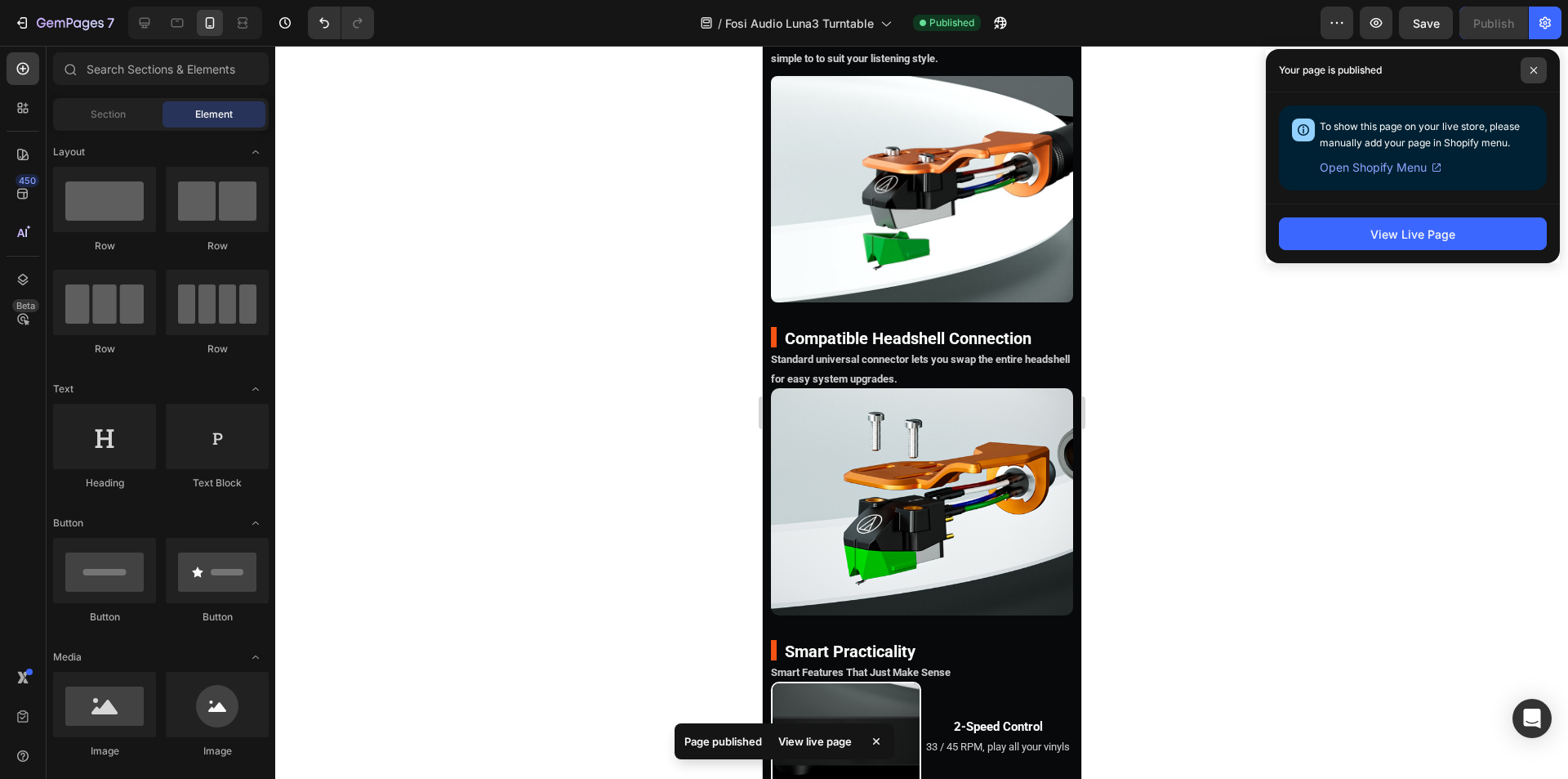
click at [1530, 74] on icon at bounding box center [1534, 70] width 8 height 8
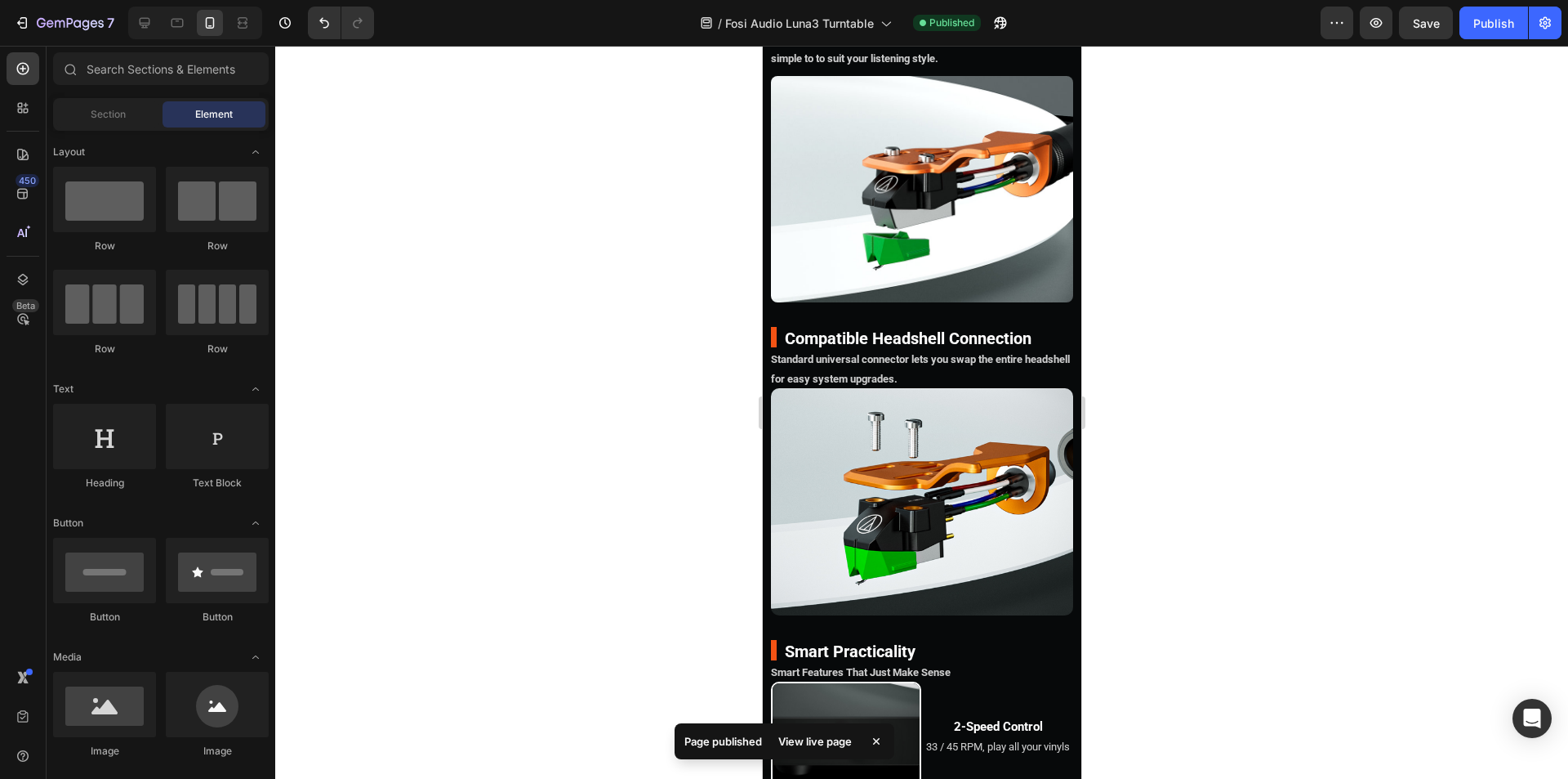
click at [1328, 309] on div at bounding box center [922, 412] width 1293 height 733
click at [1485, 30] on div "Publish" at bounding box center [1494, 23] width 41 height 17
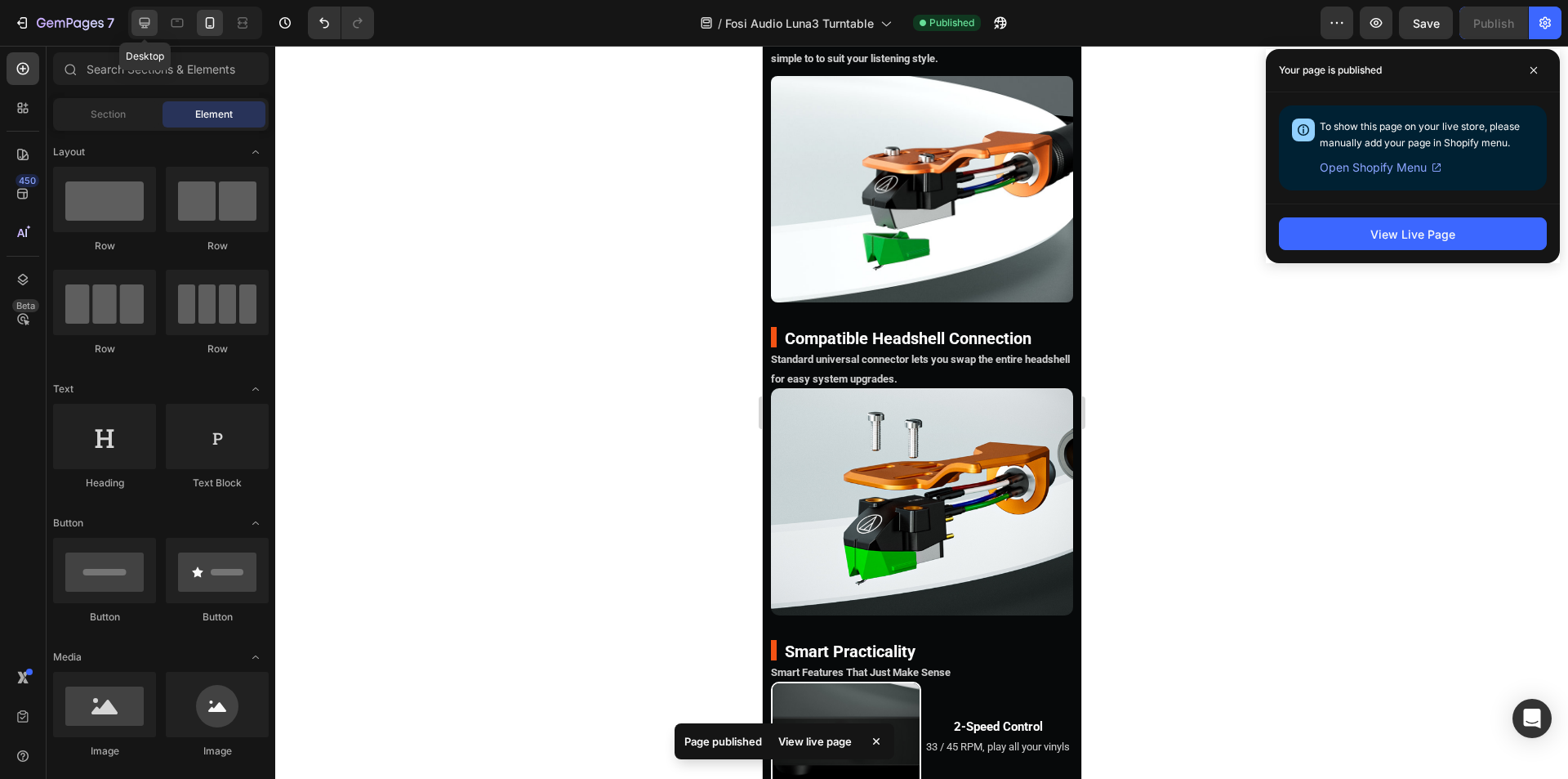
click at [143, 15] on icon at bounding box center [145, 23] width 16 height 16
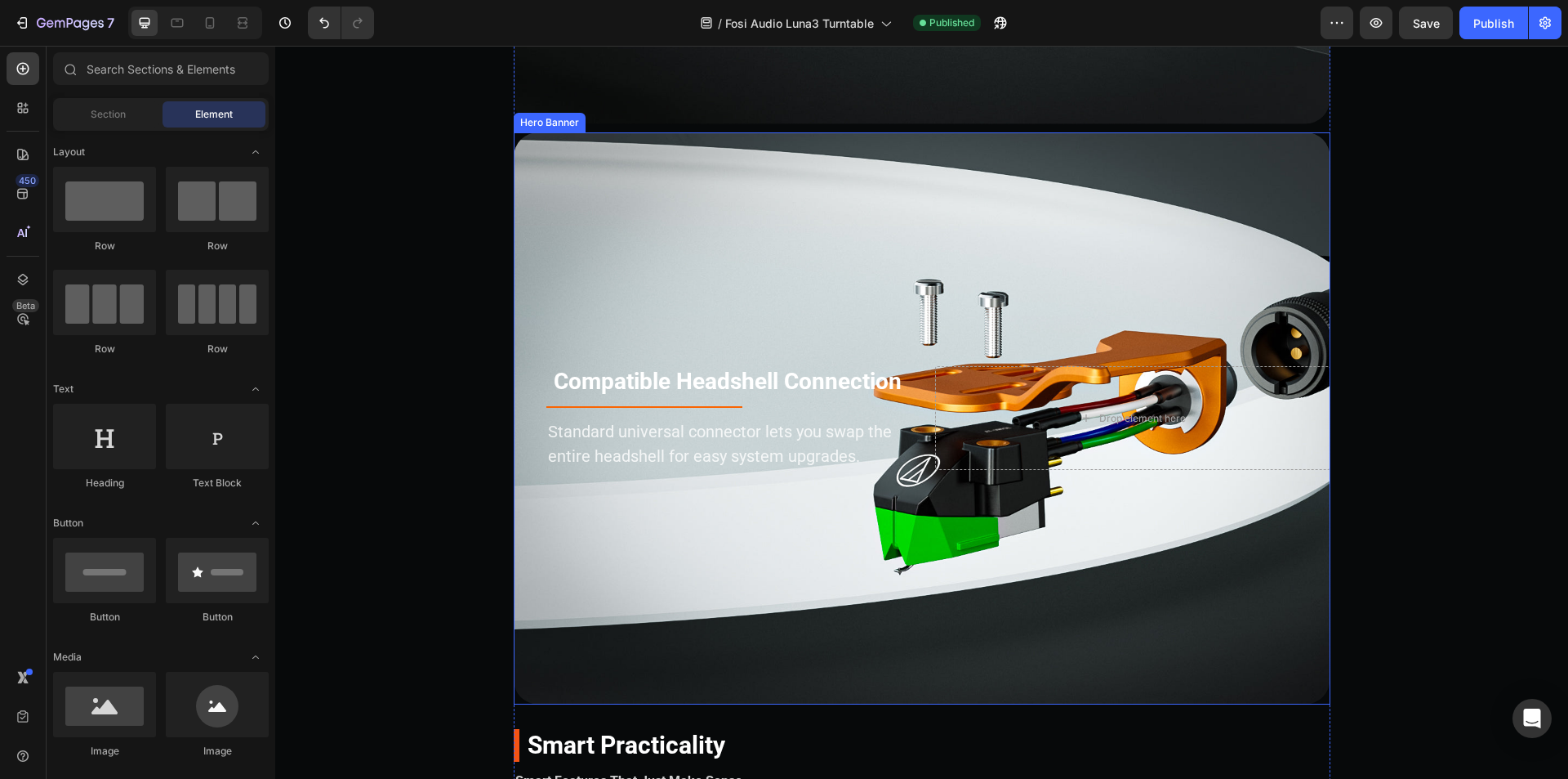
scroll to position [11409, 0]
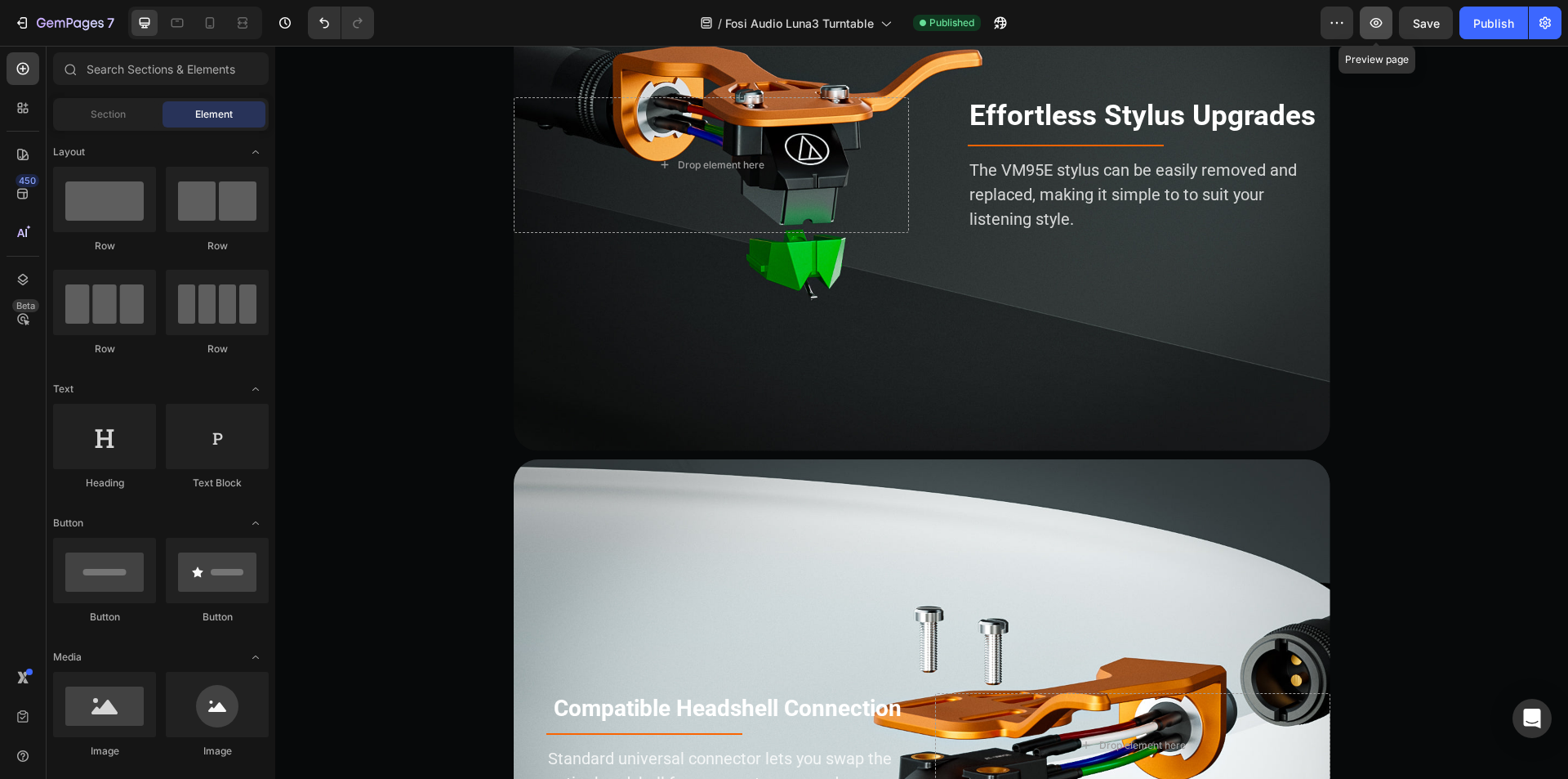
click at [1376, 26] on icon "button" at bounding box center [1377, 23] width 16 height 16
